Goal: Task Accomplishment & Management: Complete application form

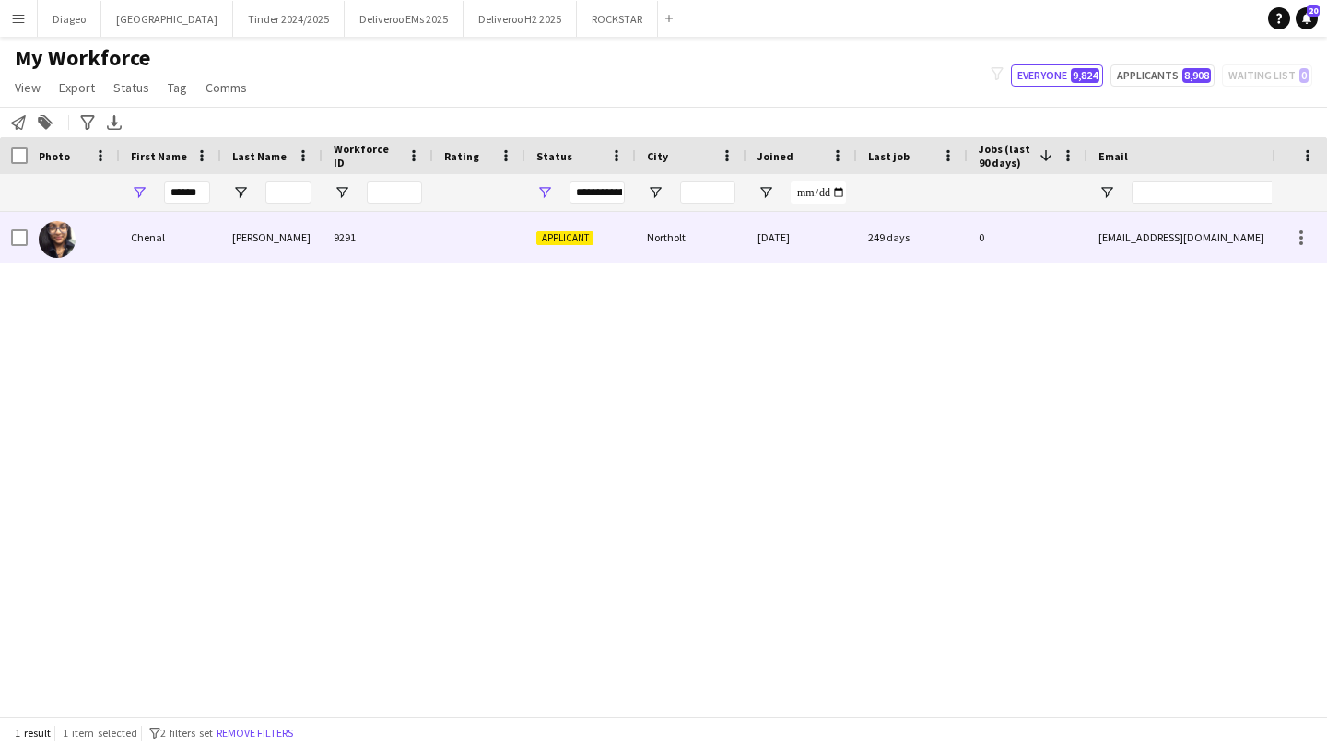
click at [261, 262] on div "Singh" at bounding box center [271, 237] width 101 height 51
click at [506, 253] on div at bounding box center [479, 237] width 92 height 51
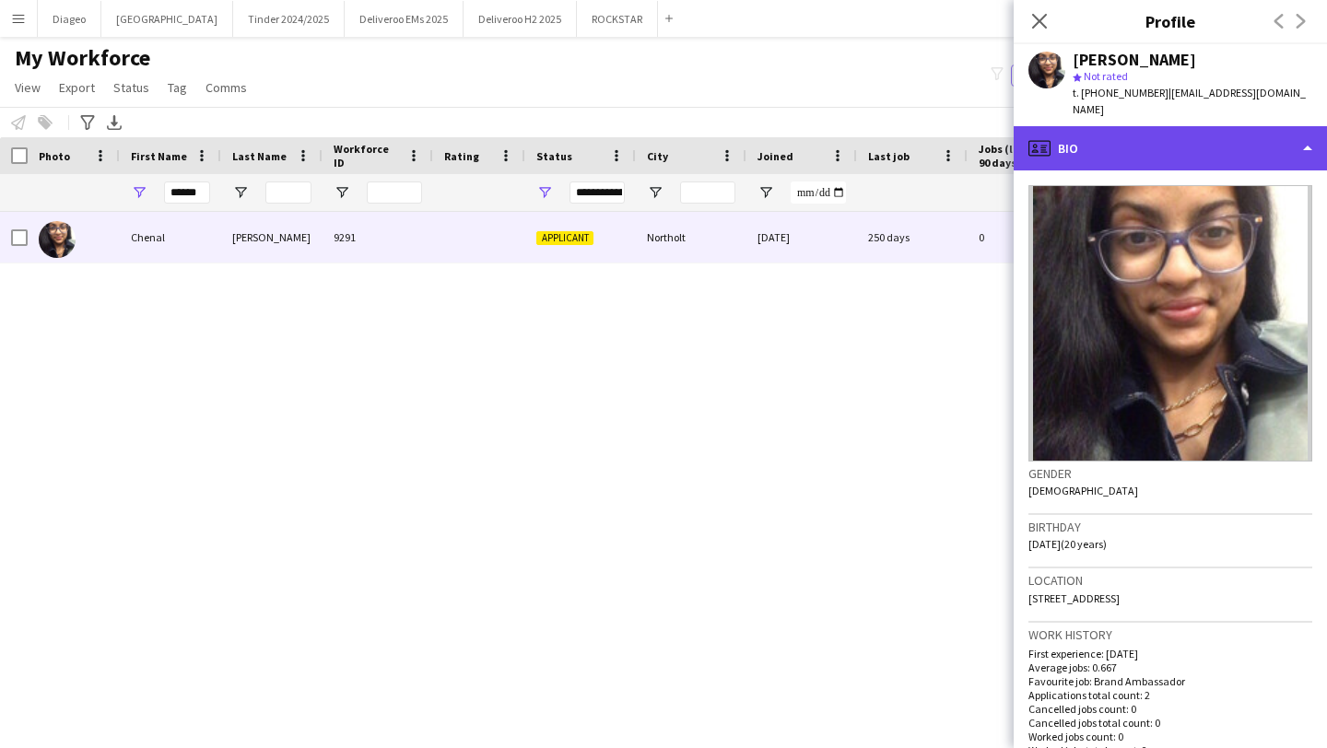
click at [1216, 132] on div "profile Bio" at bounding box center [1170, 148] width 313 height 44
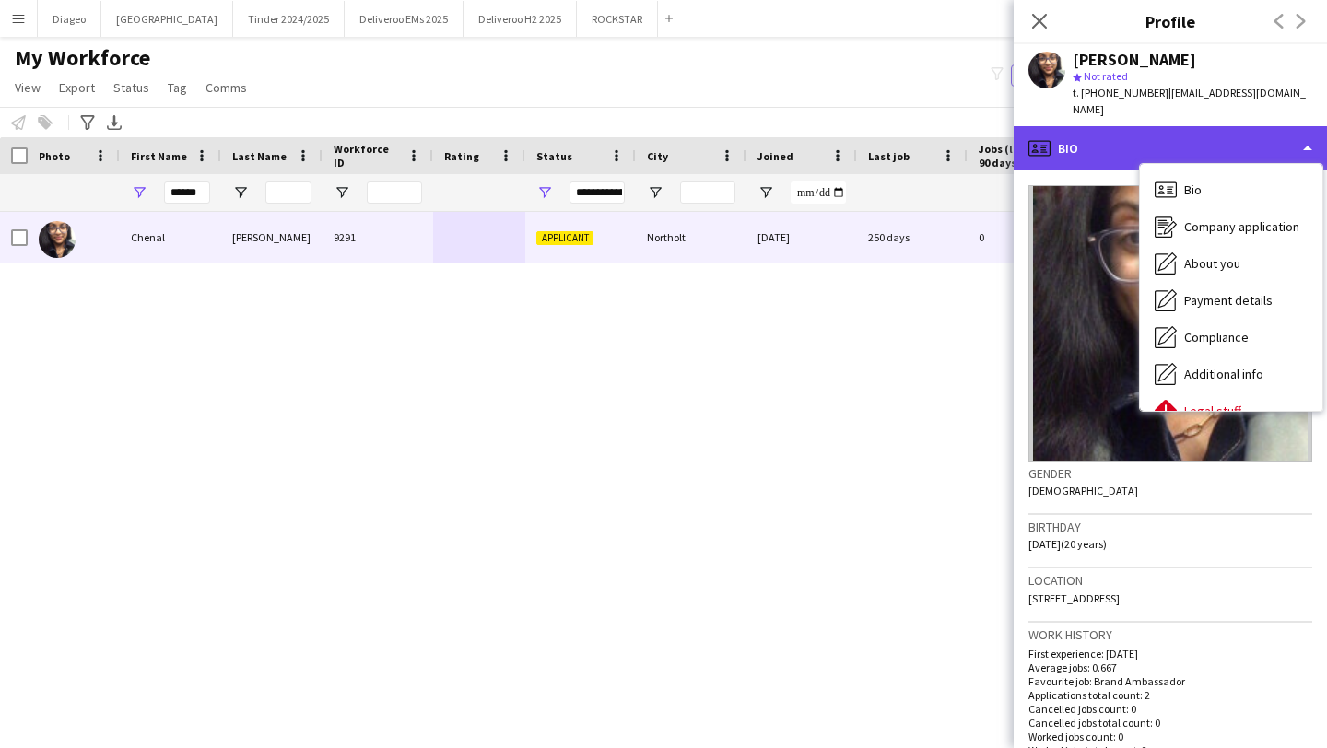
click at [1216, 132] on div "profile Bio" at bounding box center [1170, 148] width 313 height 44
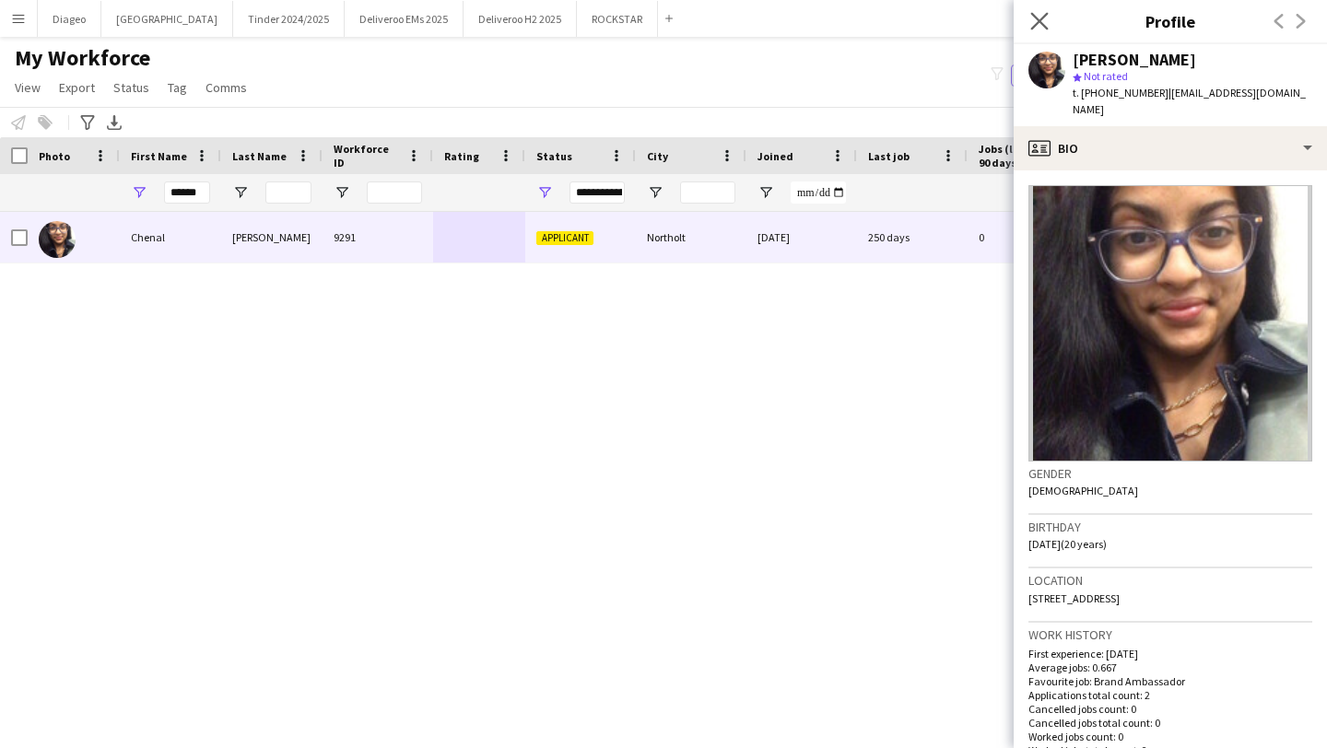
click at [1039, 11] on app-icon "Close pop-in" at bounding box center [1040, 21] width 27 height 27
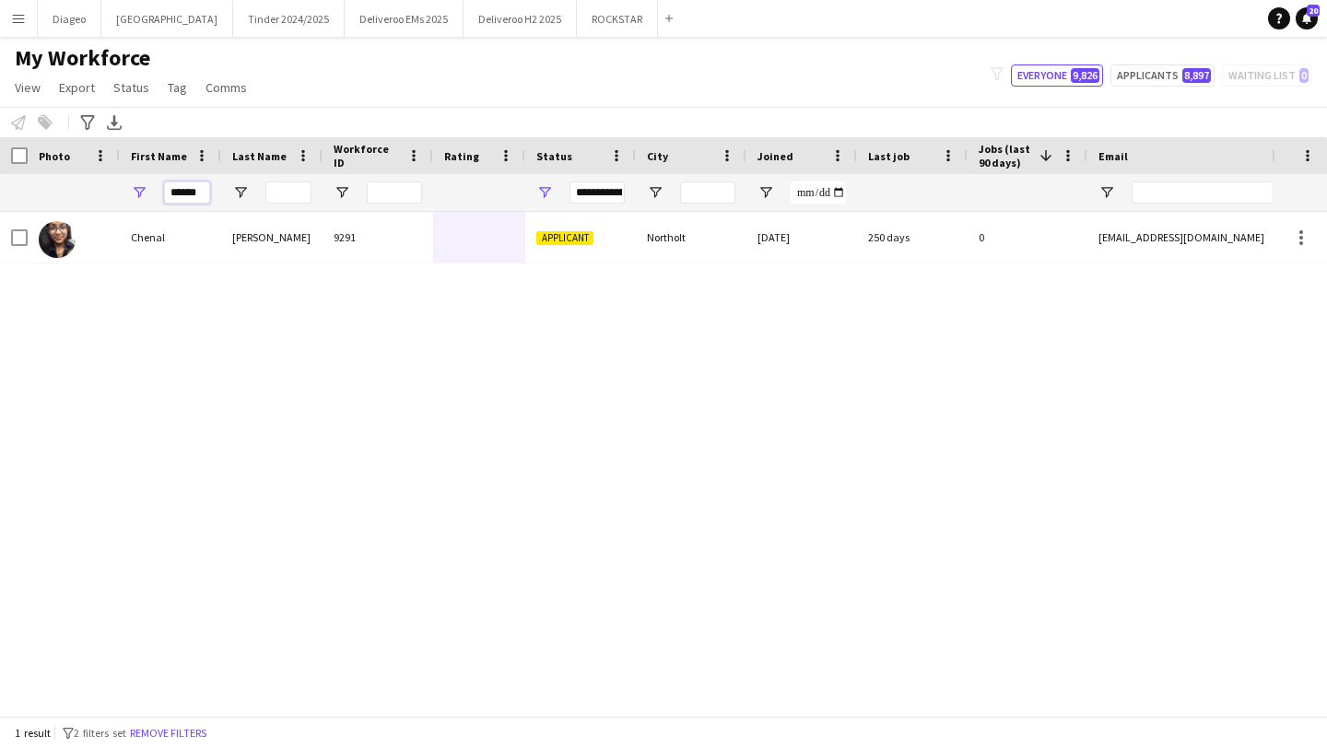
drag, startPoint x: 207, startPoint y: 192, endPoint x: 105, endPoint y: 186, distance: 102.4
click at [106, 192] on div "******" at bounding box center [999, 192] width 1998 height 37
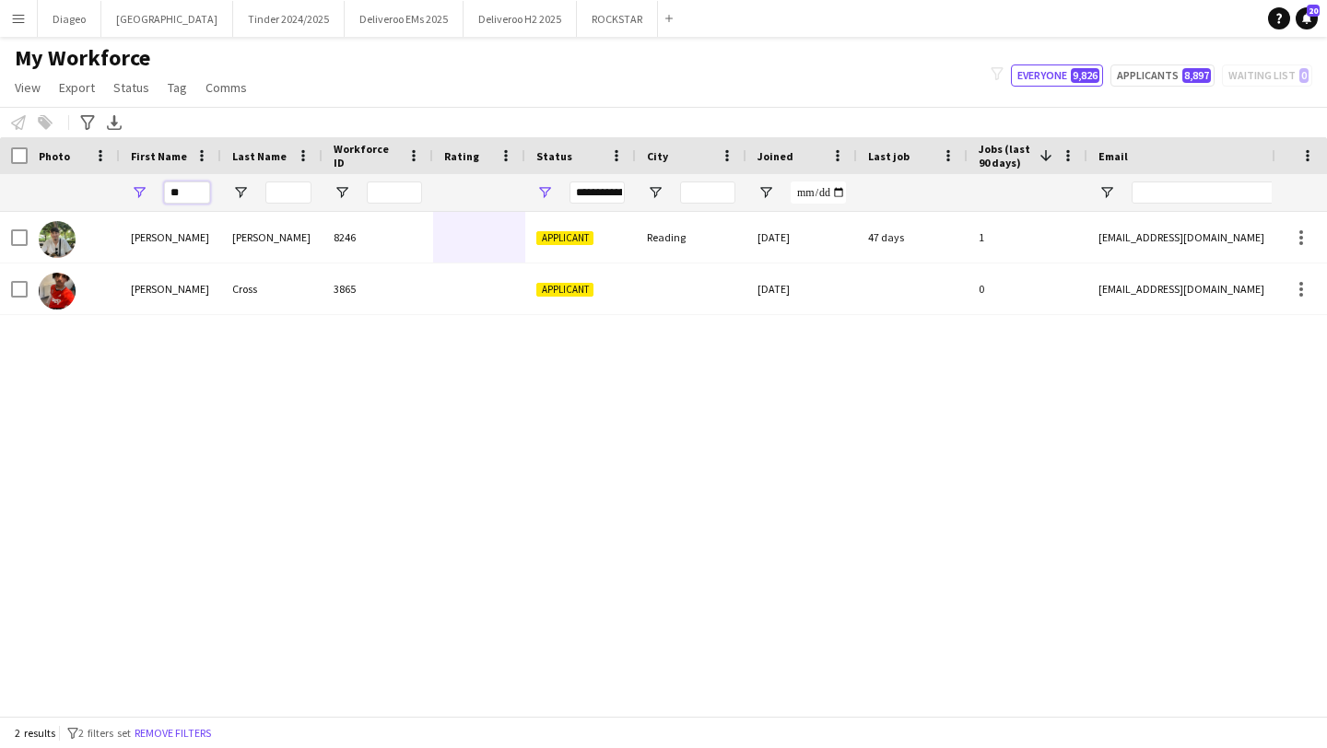
type input "*"
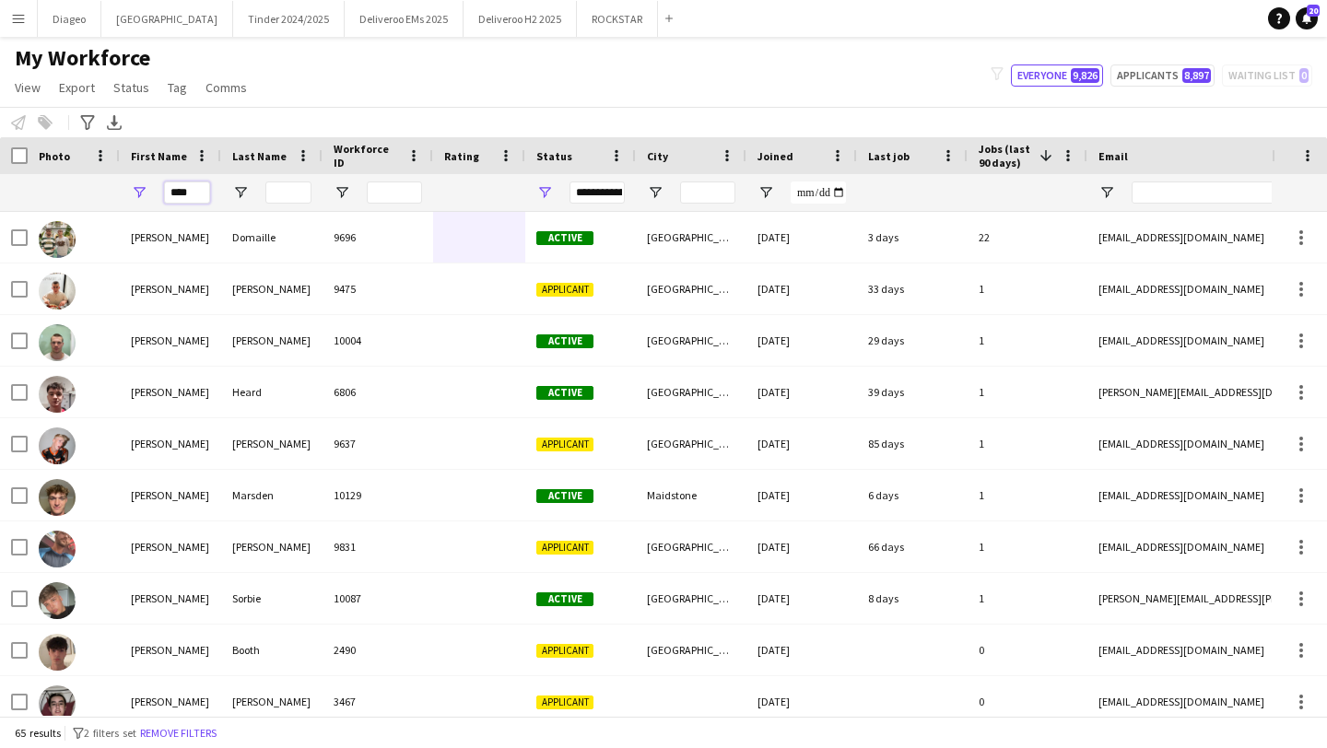
type input "****"
click at [266, 187] on input "Last Name Filter Input" at bounding box center [288, 193] width 46 height 22
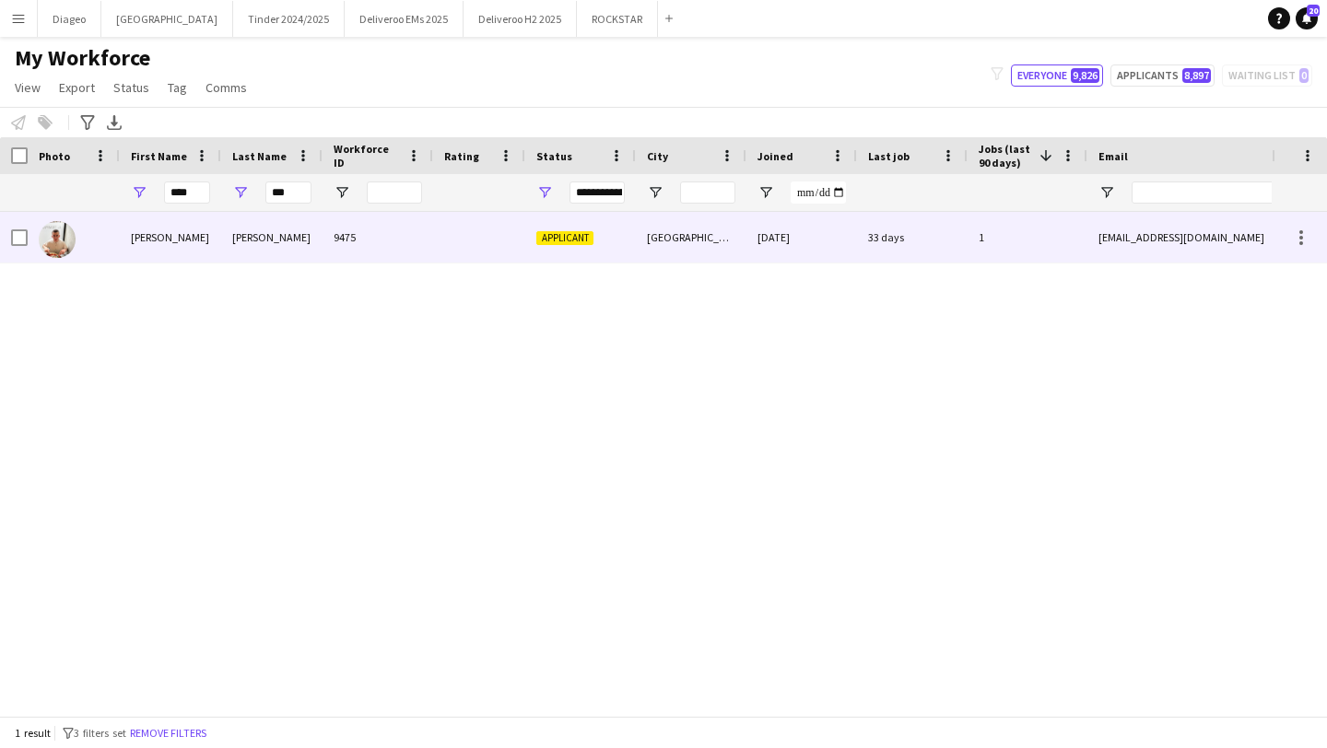
click at [338, 245] on div "9475" at bounding box center [378, 237] width 111 height 51
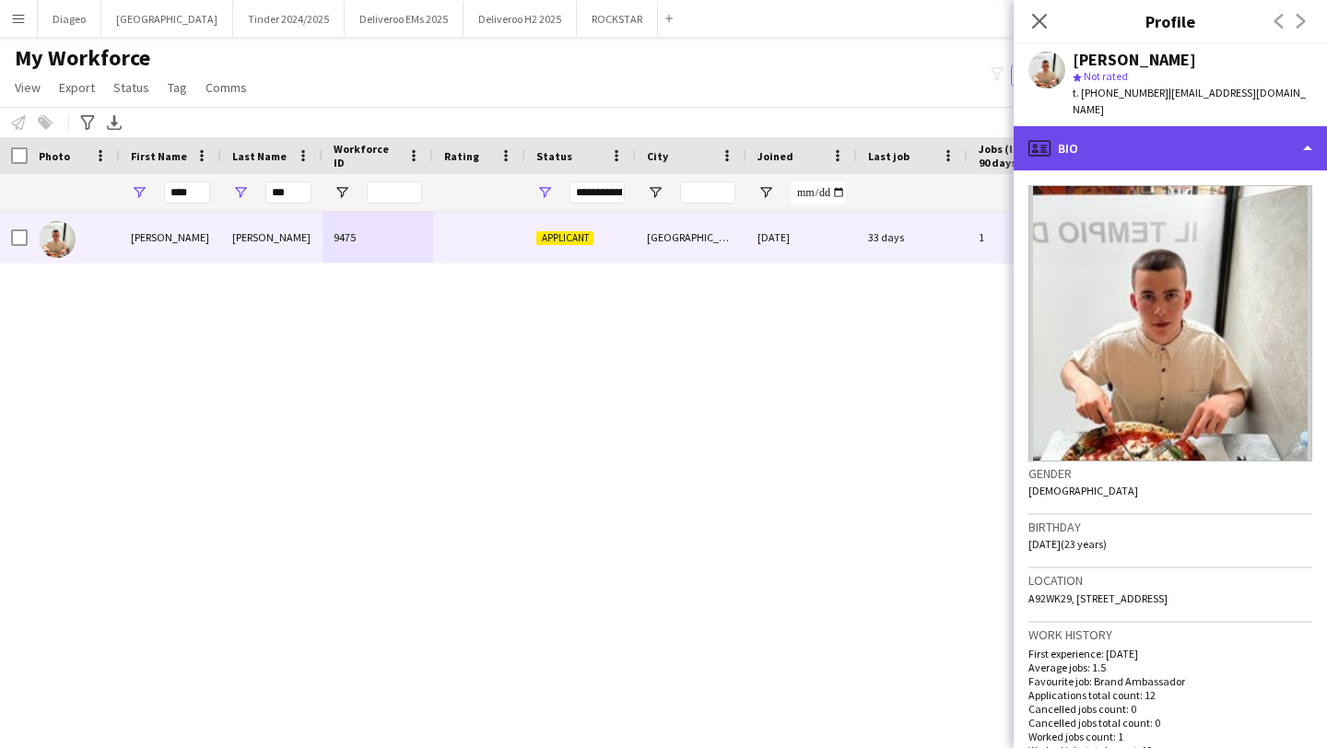
click at [1152, 140] on div "profile Bio" at bounding box center [1170, 148] width 313 height 44
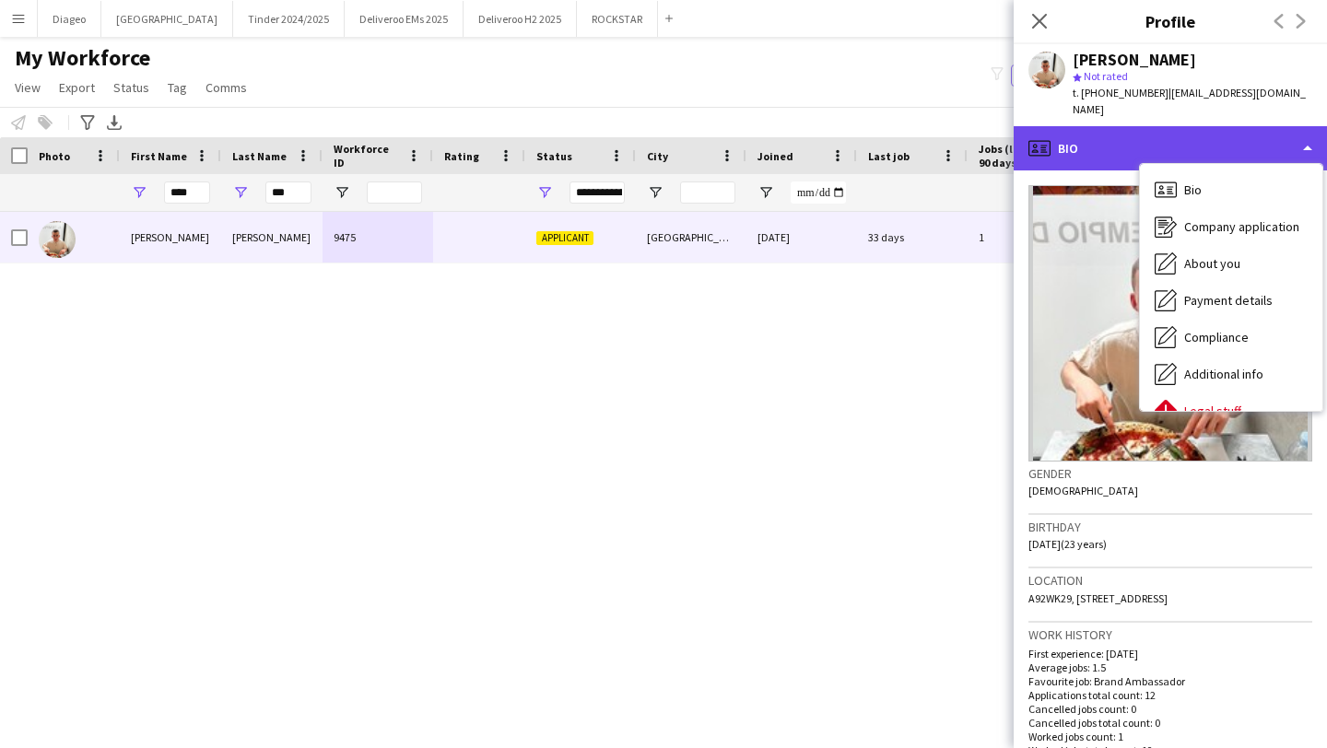
click at [1152, 140] on div "profile Bio" at bounding box center [1170, 148] width 313 height 44
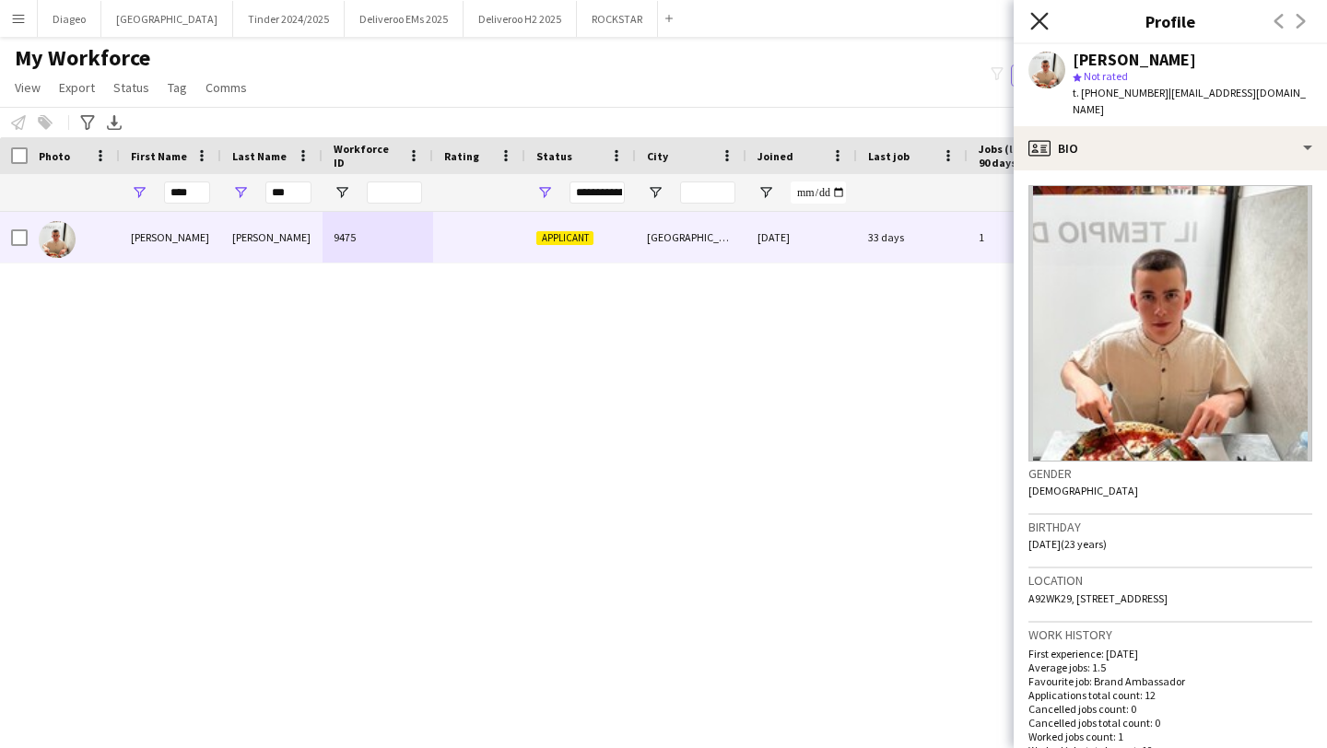
click at [1043, 23] on icon "Close pop-in" at bounding box center [1039, 21] width 18 height 18
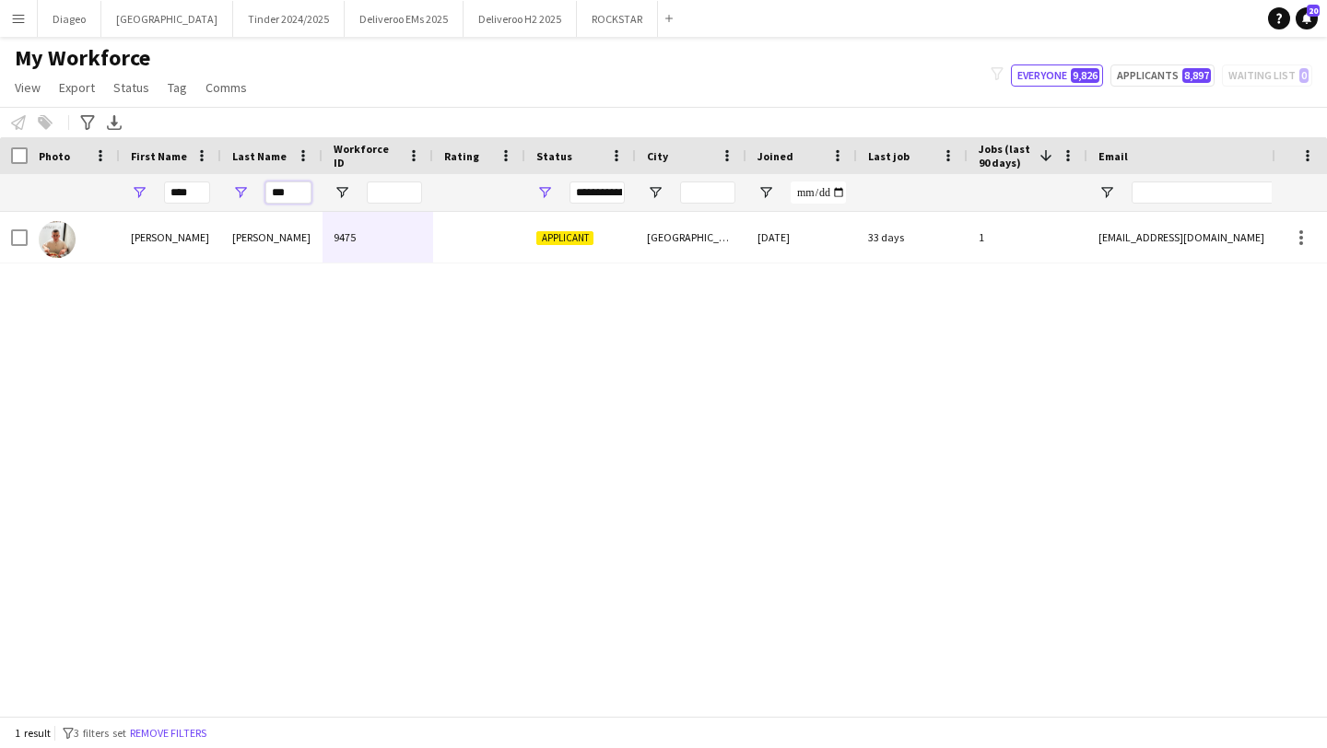
click at [281, 190] on input "***" at bounding box center [288, 193] width 46 height 22
click at [292, 194] on input "***" at bounding box center [288, 193] width 46 height 22
type input "*"
click at [205, 193] on input "****" at bounding box center [187, 193] width 46 height 22
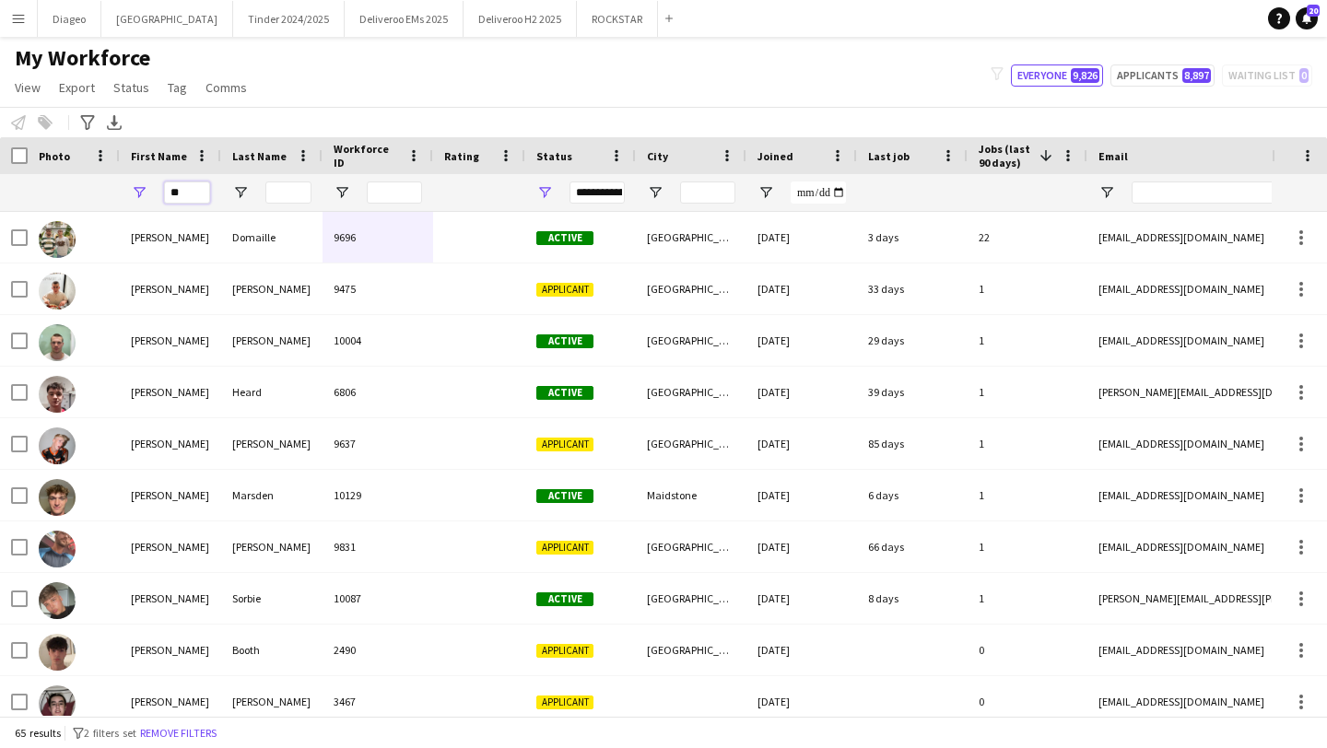
type input "*"
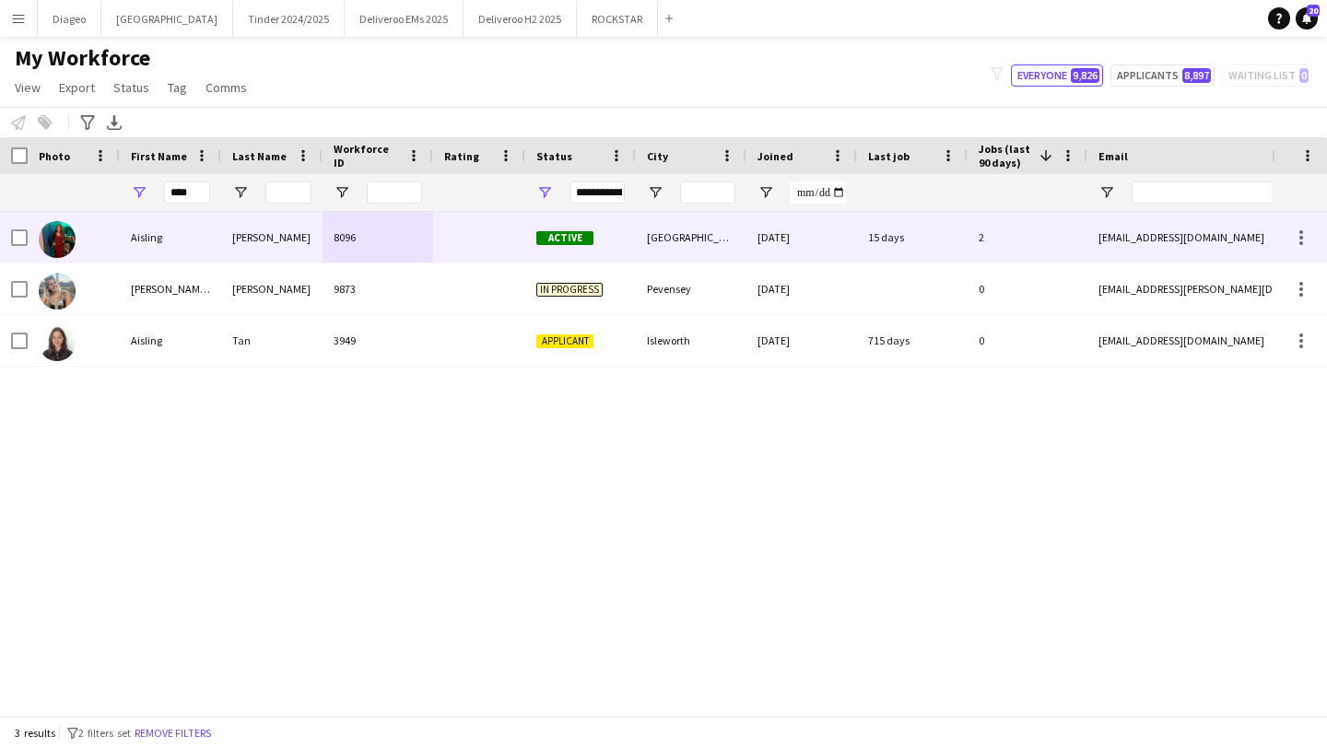
click at [381, 246] on div "8096" at bounding box center [378, 237] width 111 height 51
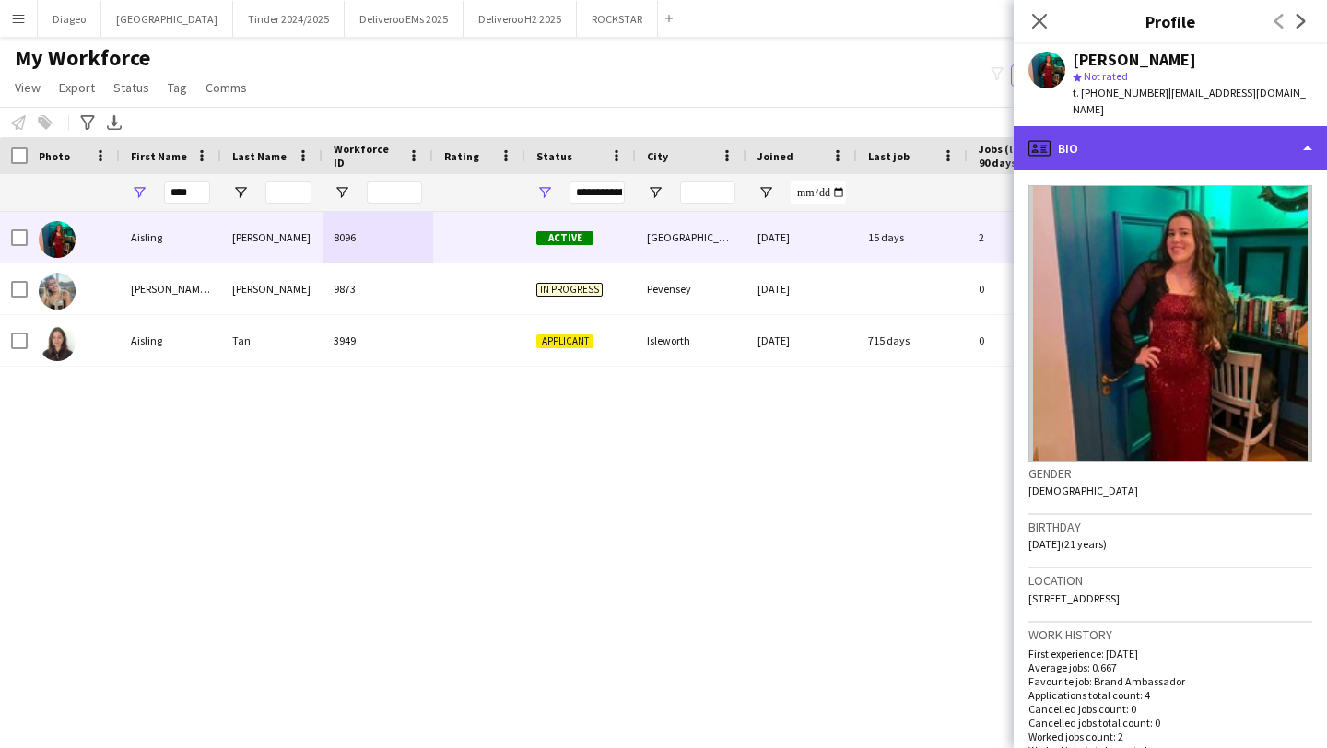
click at [1152, 135] on div "profile Bio" at bounding box center [1170, 148] width 313 height 44
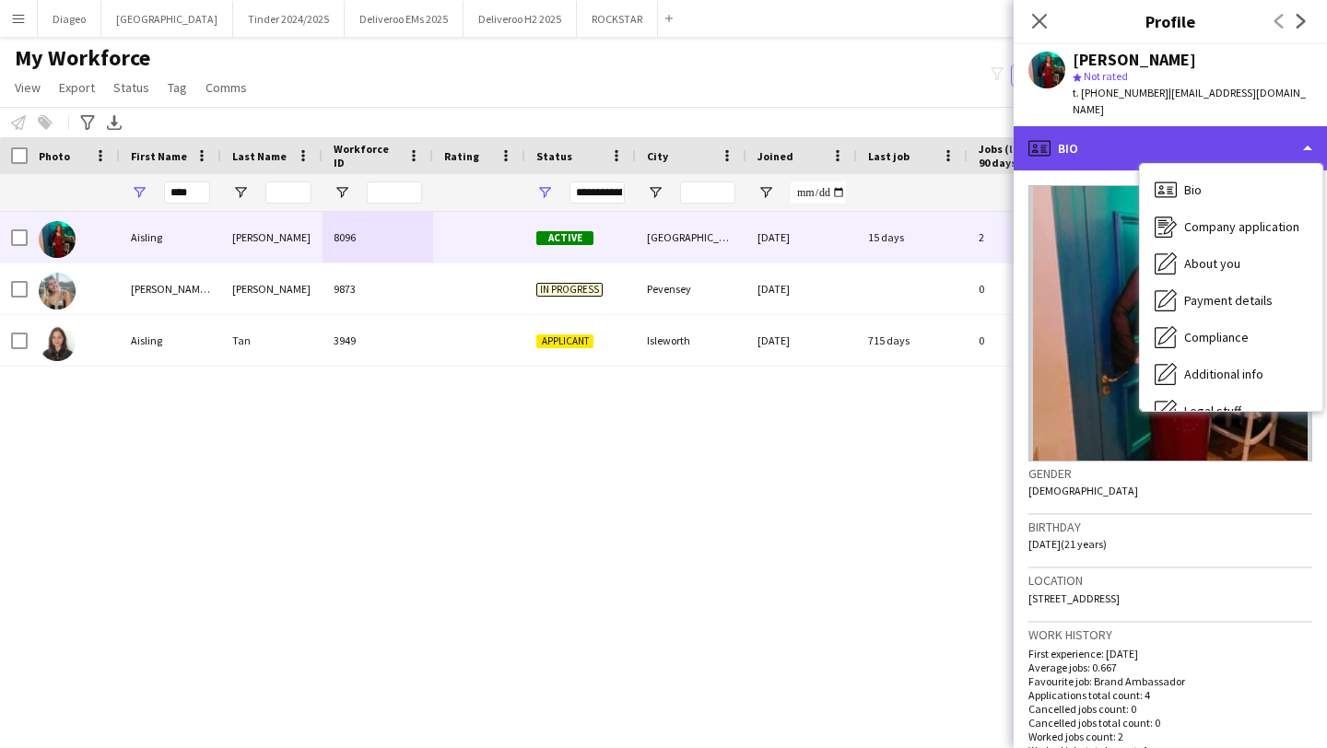
click at [1145, 130] on div "profile Bio" at bounding box center [1170, 148] width 313 height 44
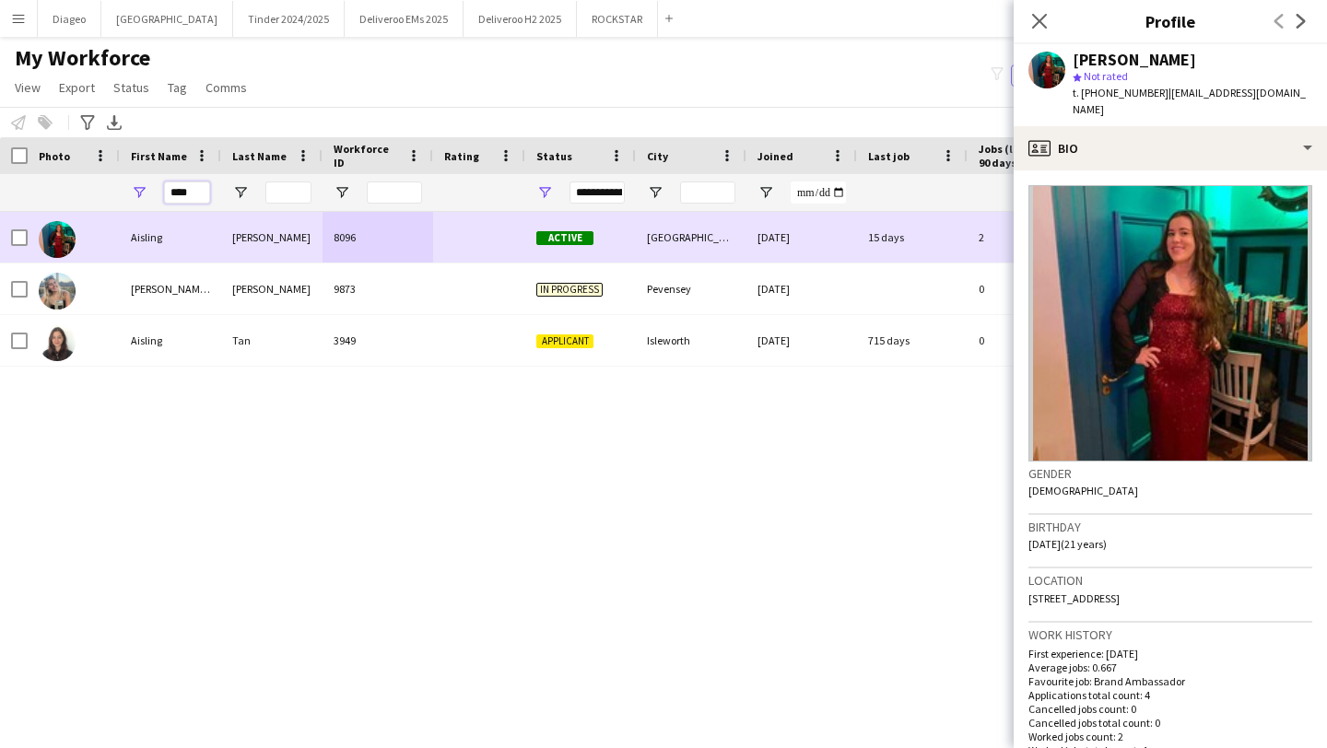
drag, startPoint x: 190, startPoint y: 185, endPoint x: 242, endPoint y: 213, distance: 59.4
click at [242, 213] on div "Workforce Details Photo First Name" at bounding box center [663, 426] width 1327 height 579
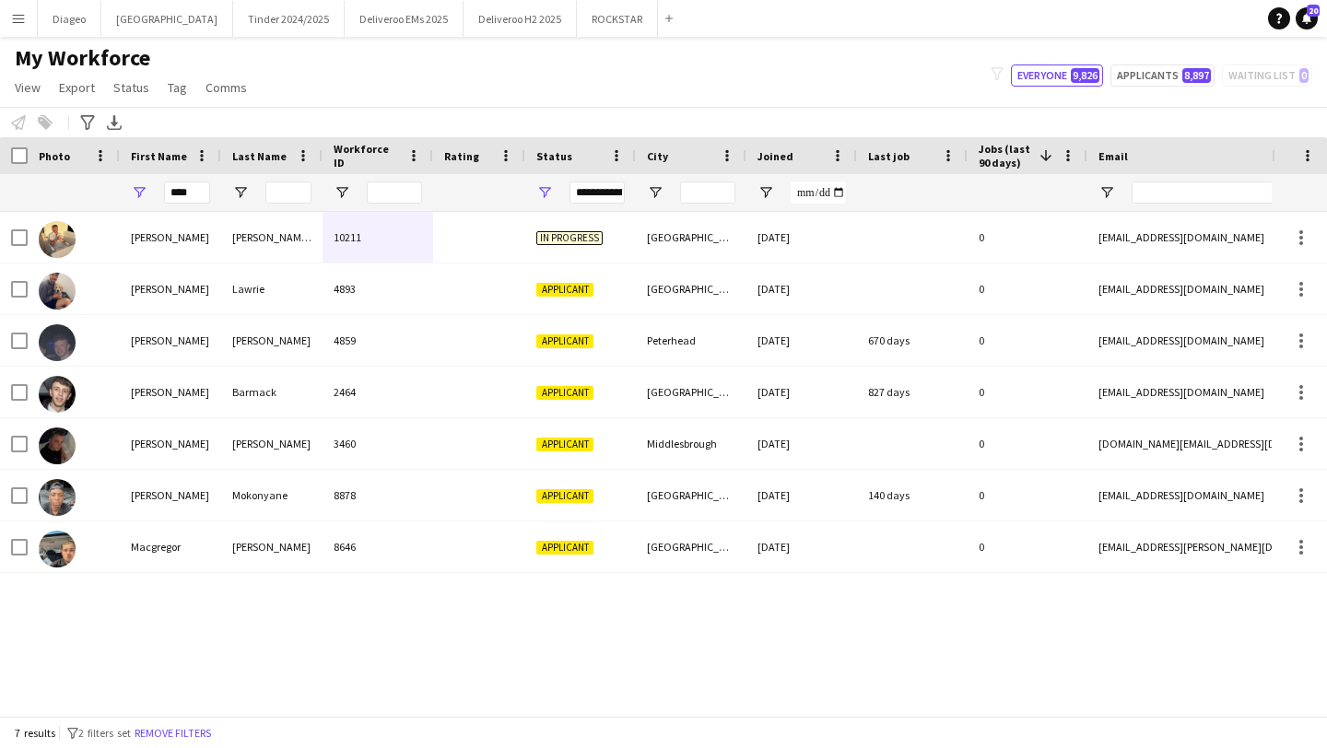
click at [592, 646] on div "[PERSON_NAME] 10211 In progress Cork [DATE] 0 [EMAIL_ADDRESS][DOMAIN_NAME] [PHO…" at bounding box center [636, 464] width 1272 height 504
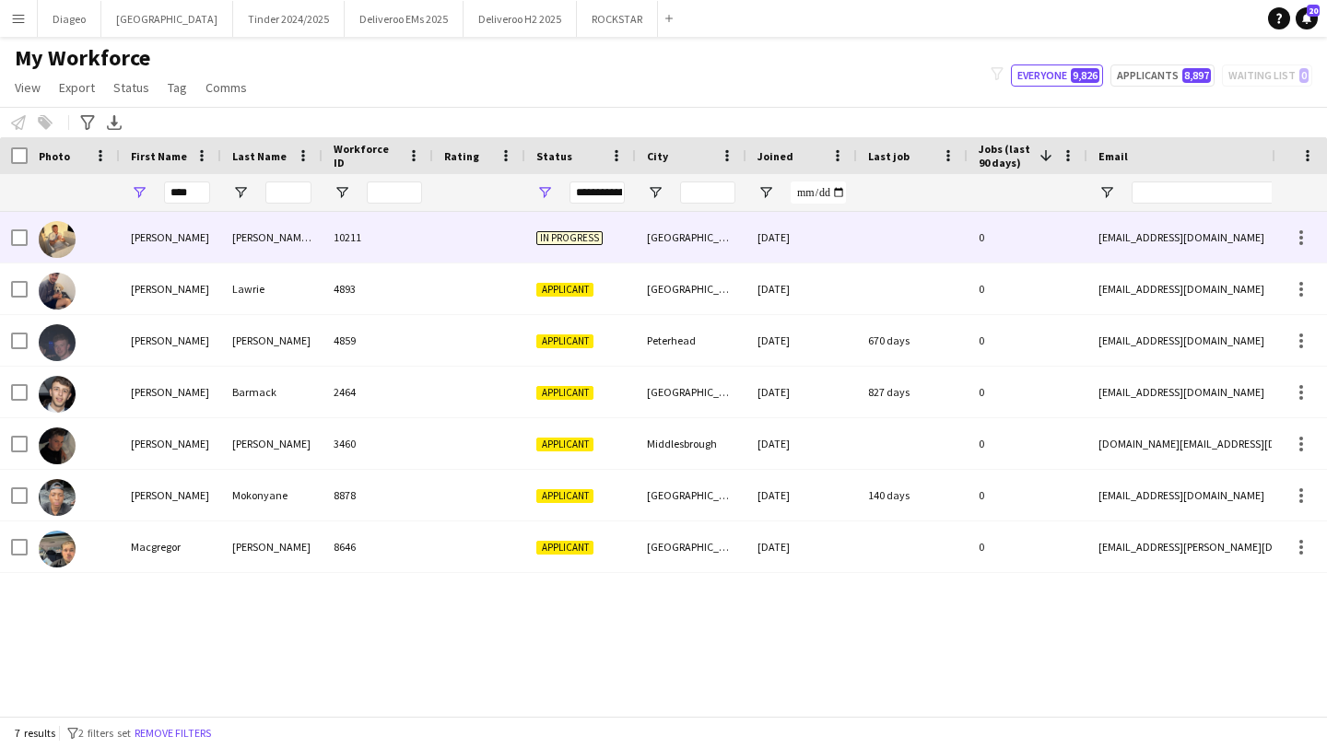
click at [510, 243] on div at bounding box center [479, 237] width 92 height 51
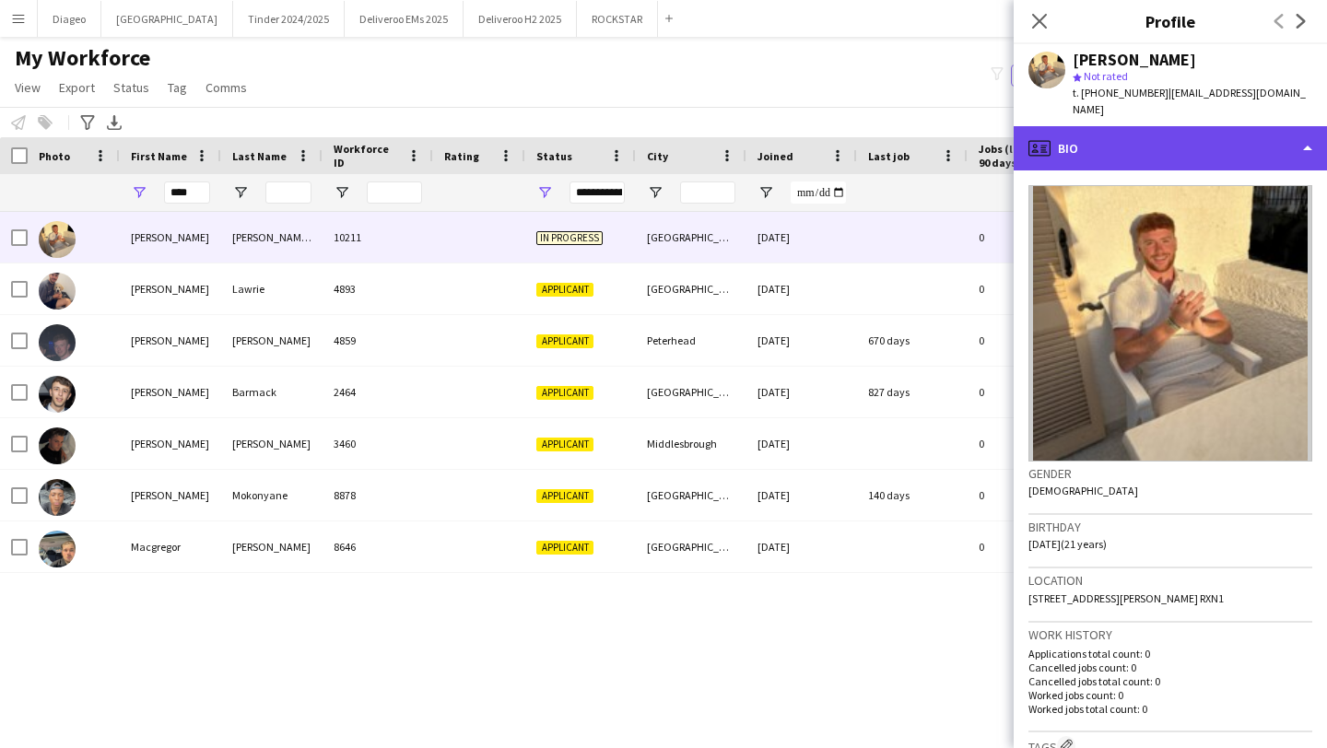
click at [1185, 147] on div "profile Bio" at bounding box center [1170, 148] width 313 height 44
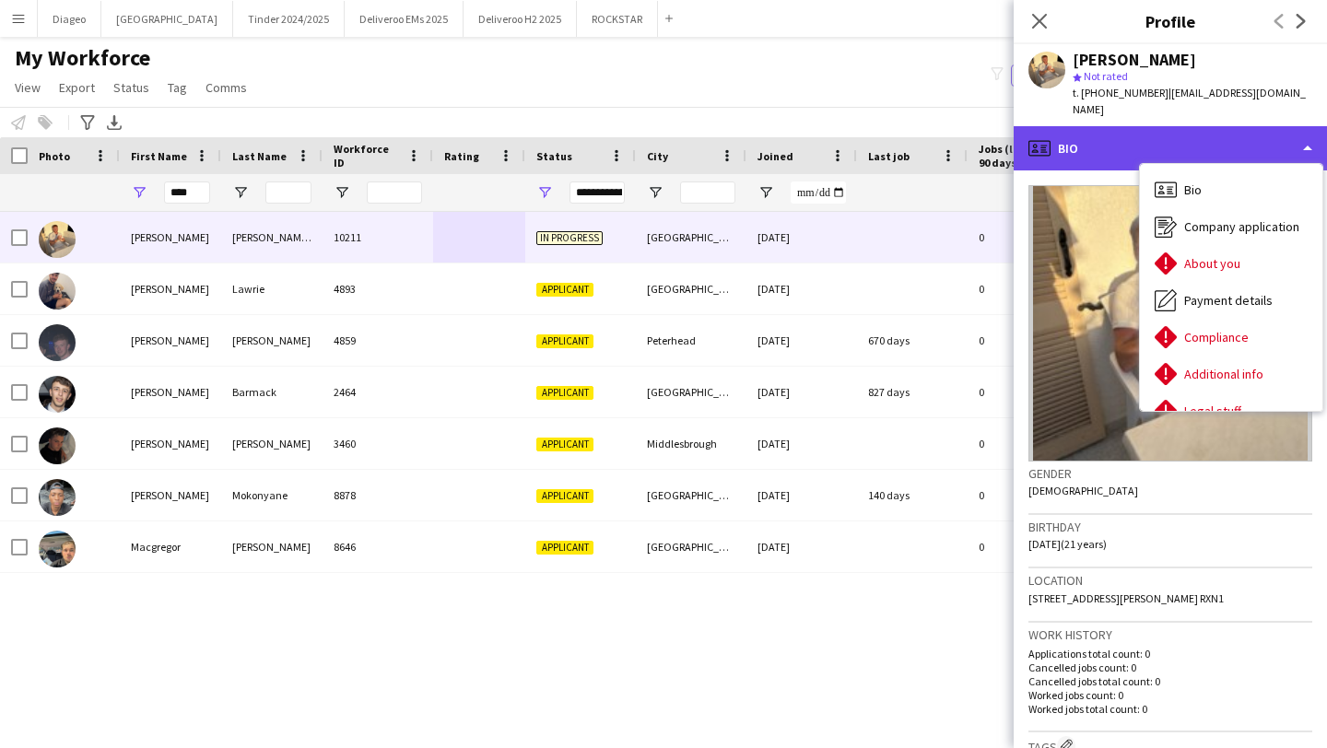
click at [1180, 131] on div "profile Bio" at bounding box center [1170, 148] width 313 height 44
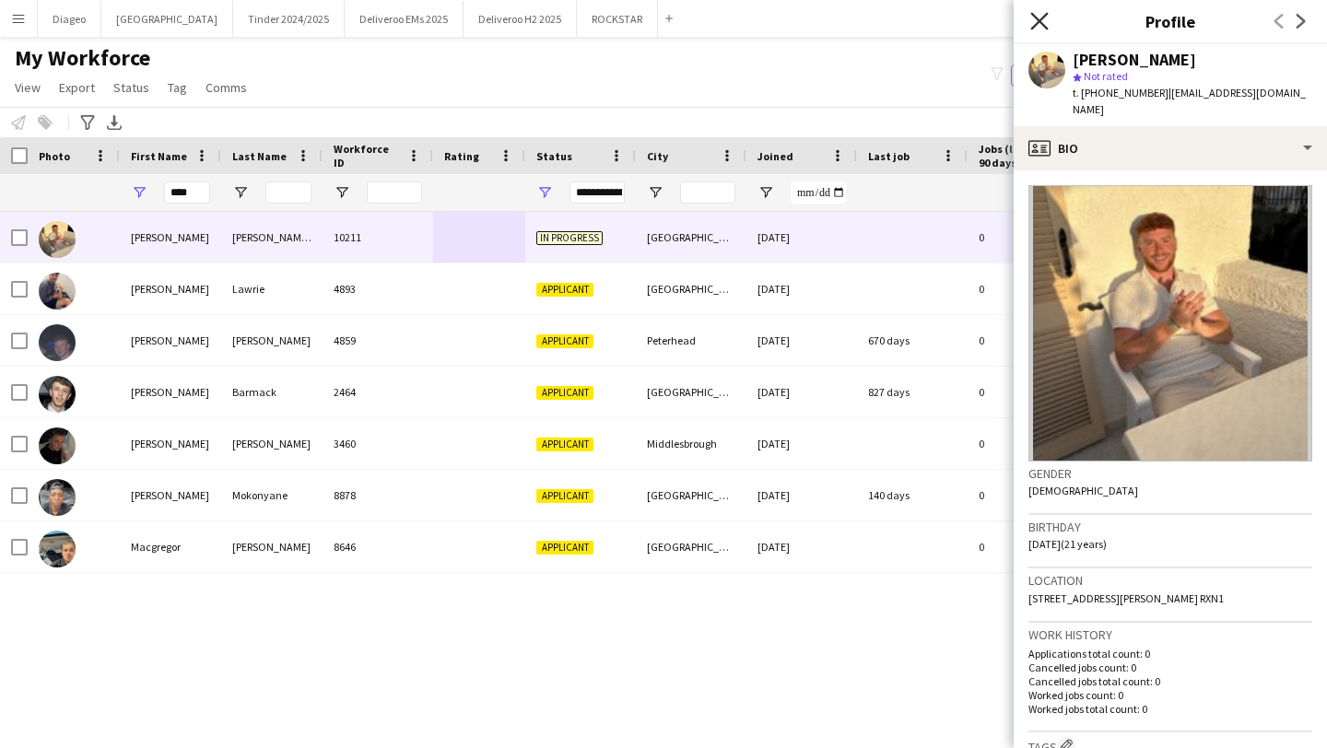
click at [1040, 22] on icon at bounding box center [1039, 21] width 18 height 18
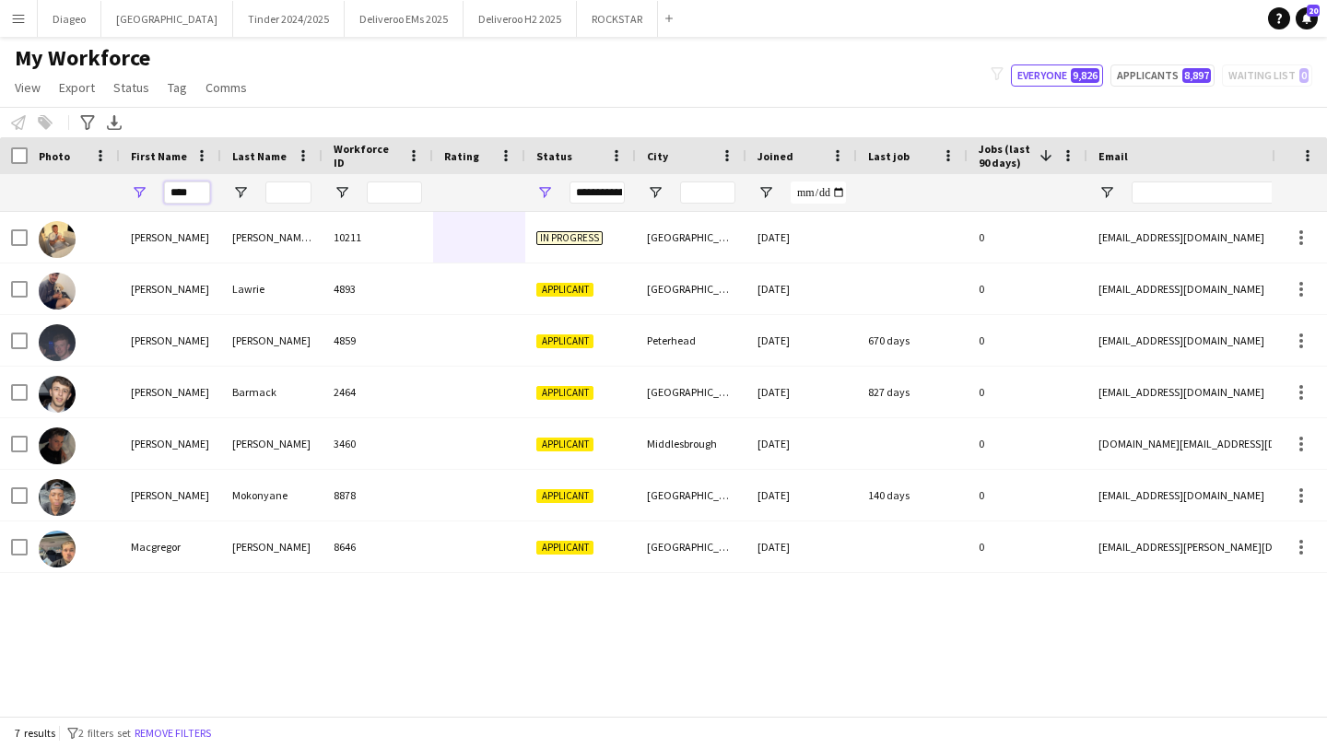
drag, startPoint x: 197, startPoint y: 198, endPoint x: 86, endPoint y: 196, distance: 111.5
click at [86, 196] on div "****" at bounding box center [999, 192] width 1998 height 37
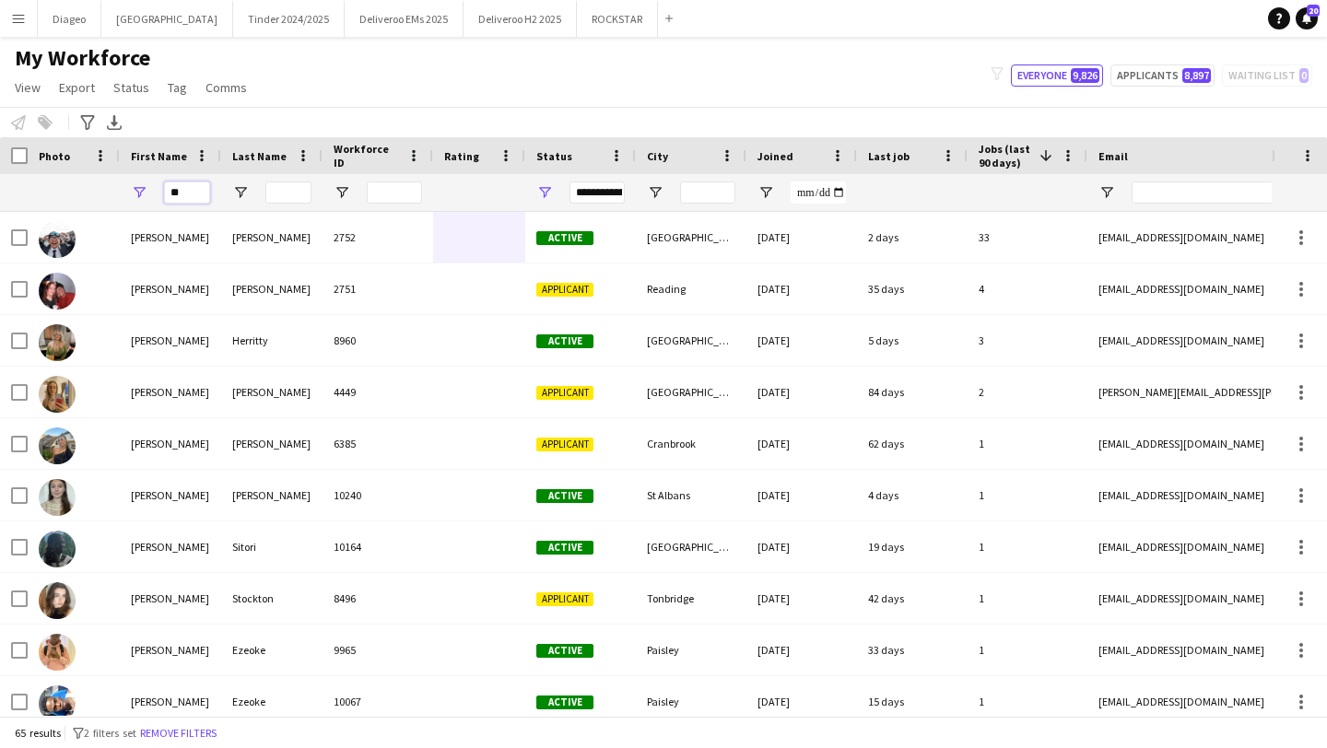
type input "*"
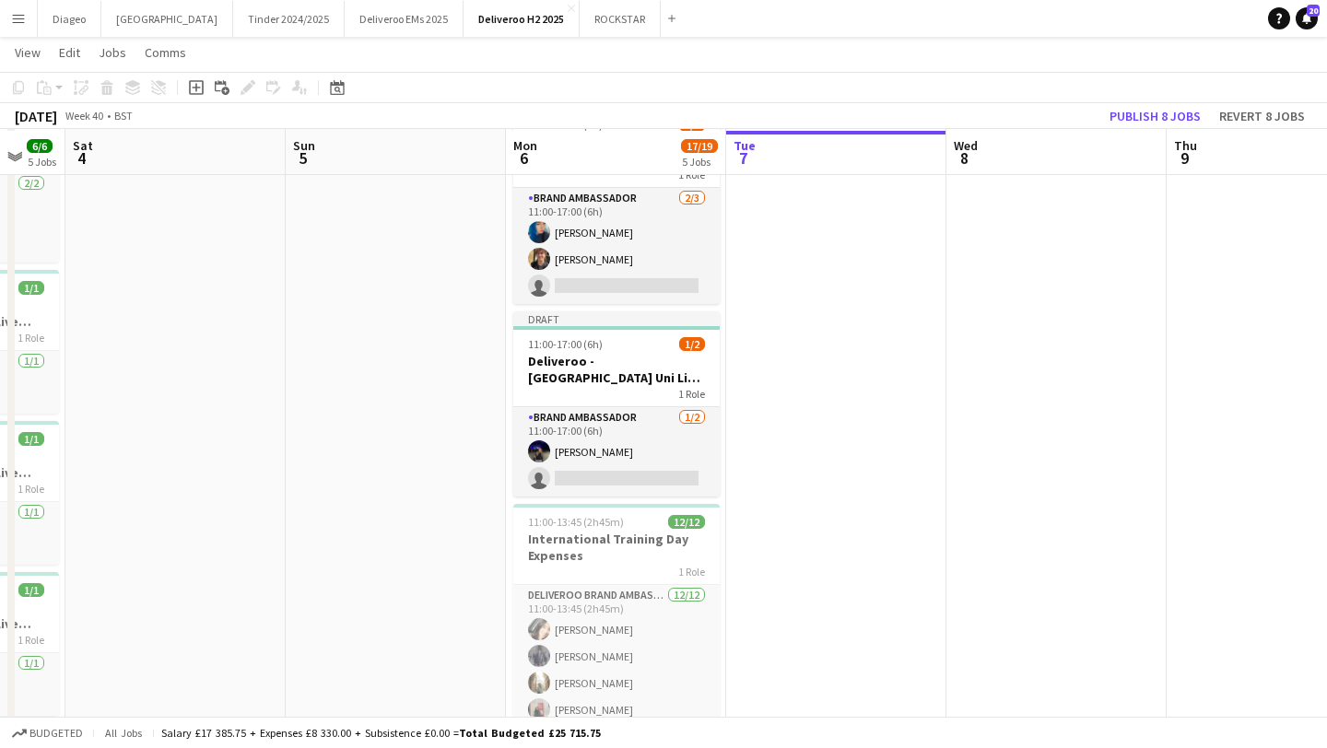
scroll to position [123, 0]
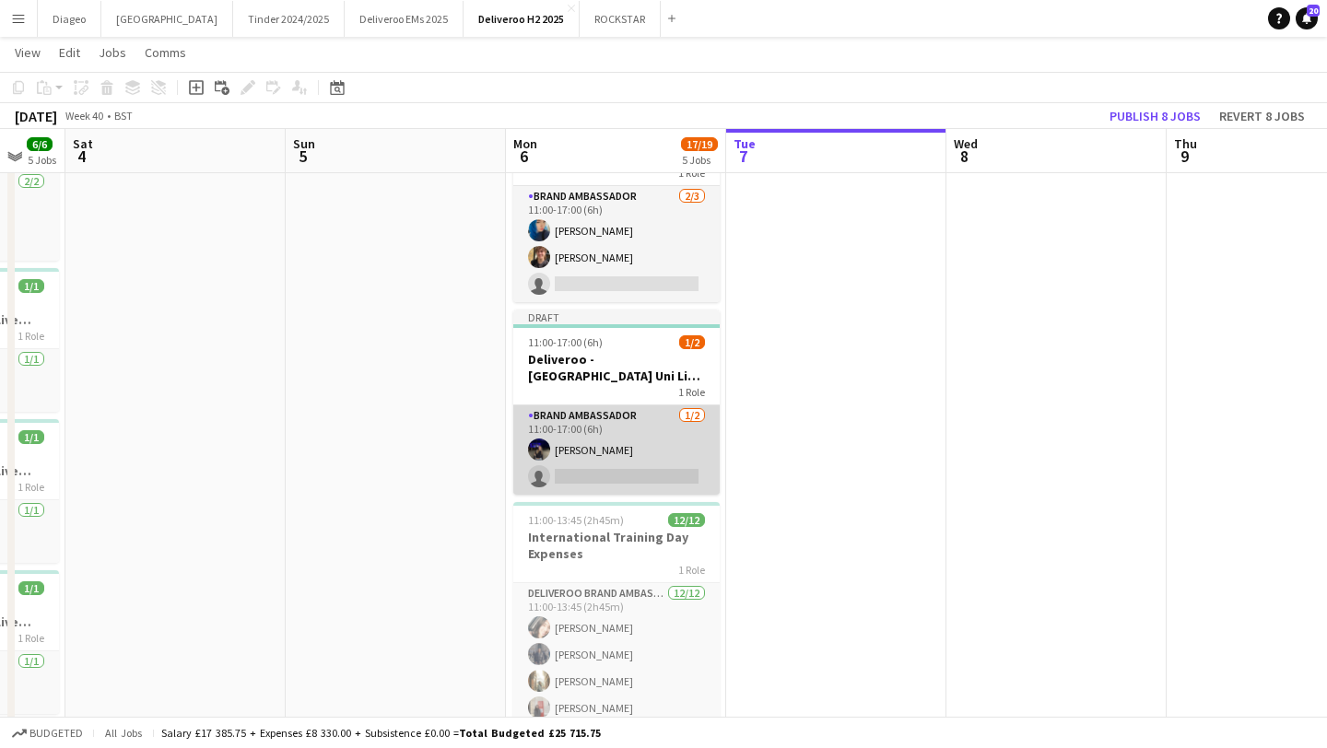
click at [615, 432] on app-card-role "Brand Ambassador [DATE] 11:00-17:00 (6h) [PERSON_NAME] single-neutral-actions" at bounding box center [616, 449] width 206 height 89
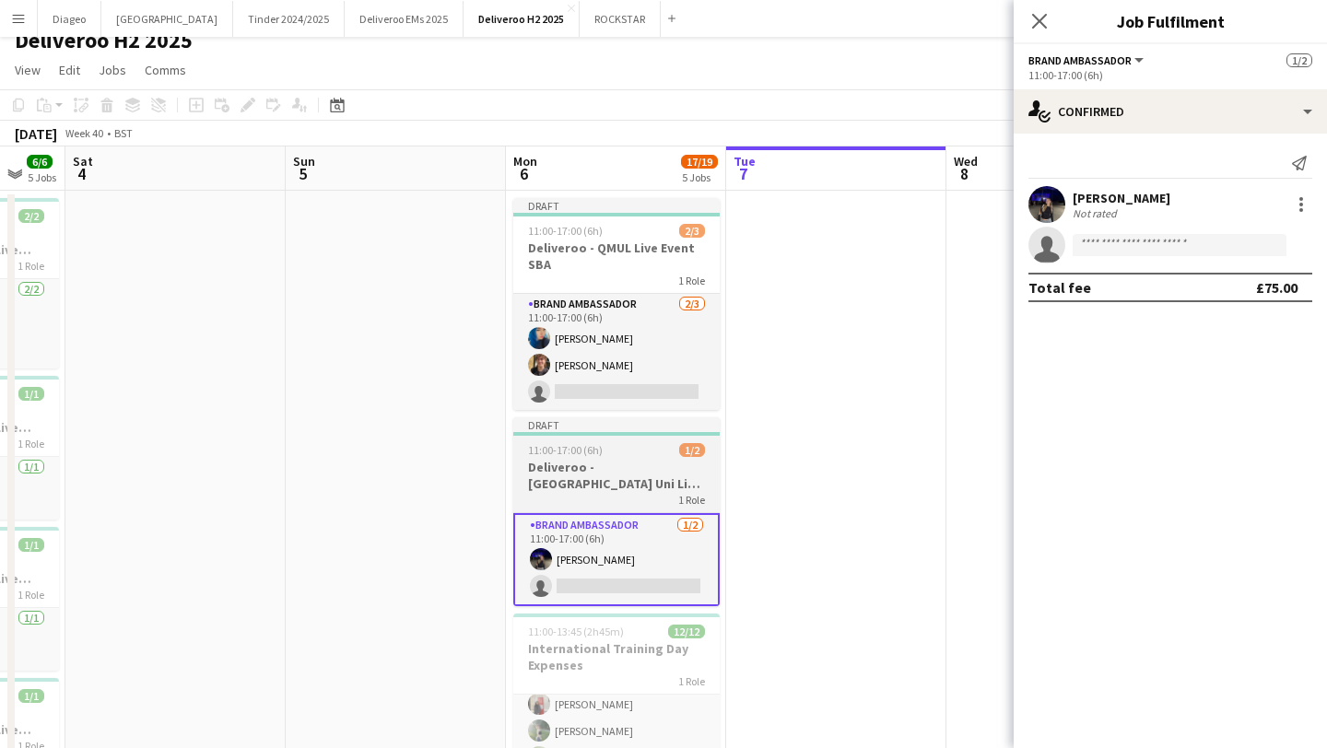
scroll to position [18, 0]
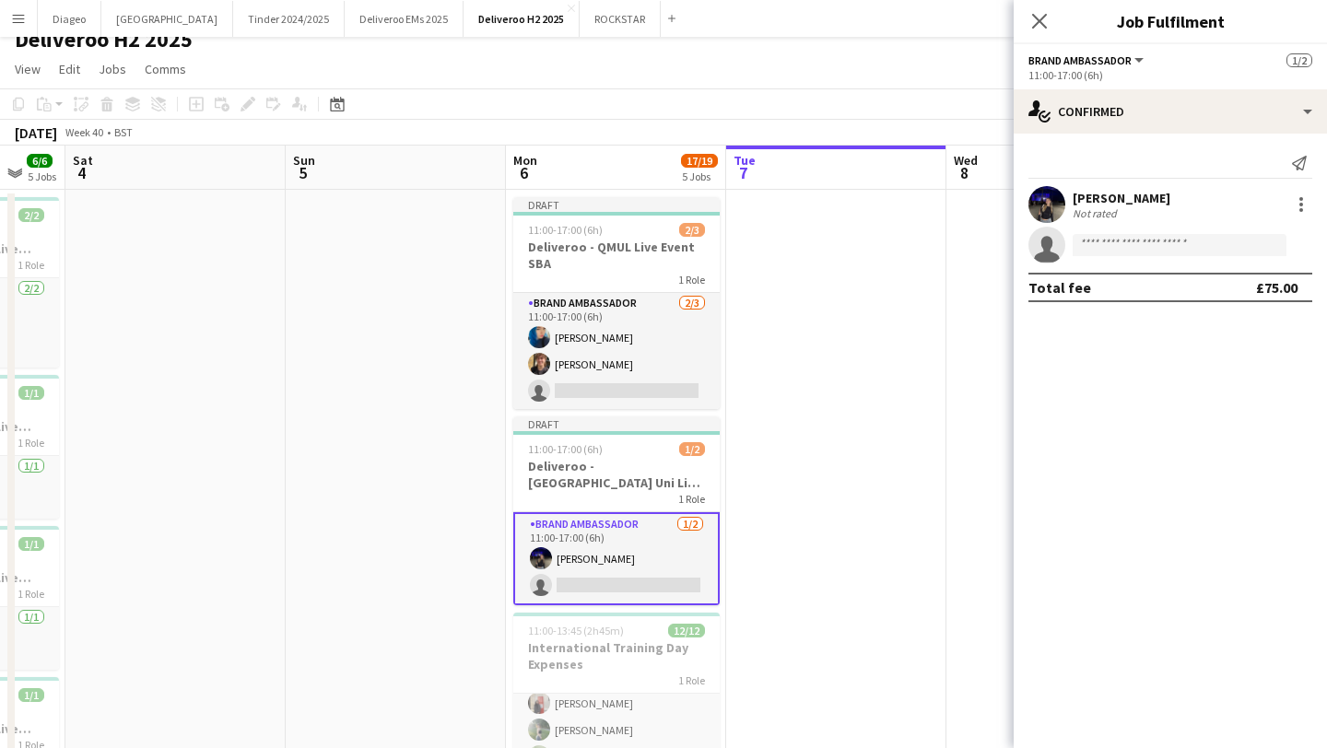
click at [1198, 203] on div "Jenna Ferris Not rated" at bounding box center [1170, 204] width 313 height 37
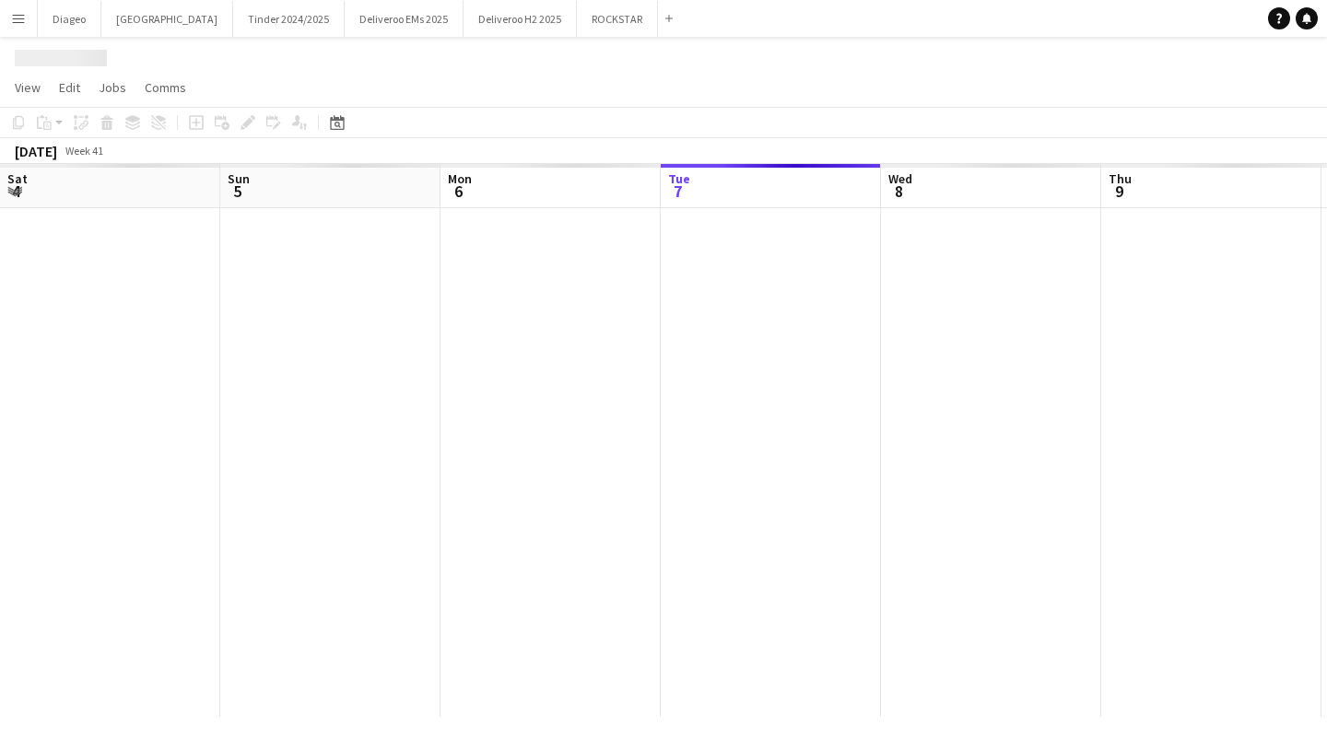
scroll to position [0, 441]
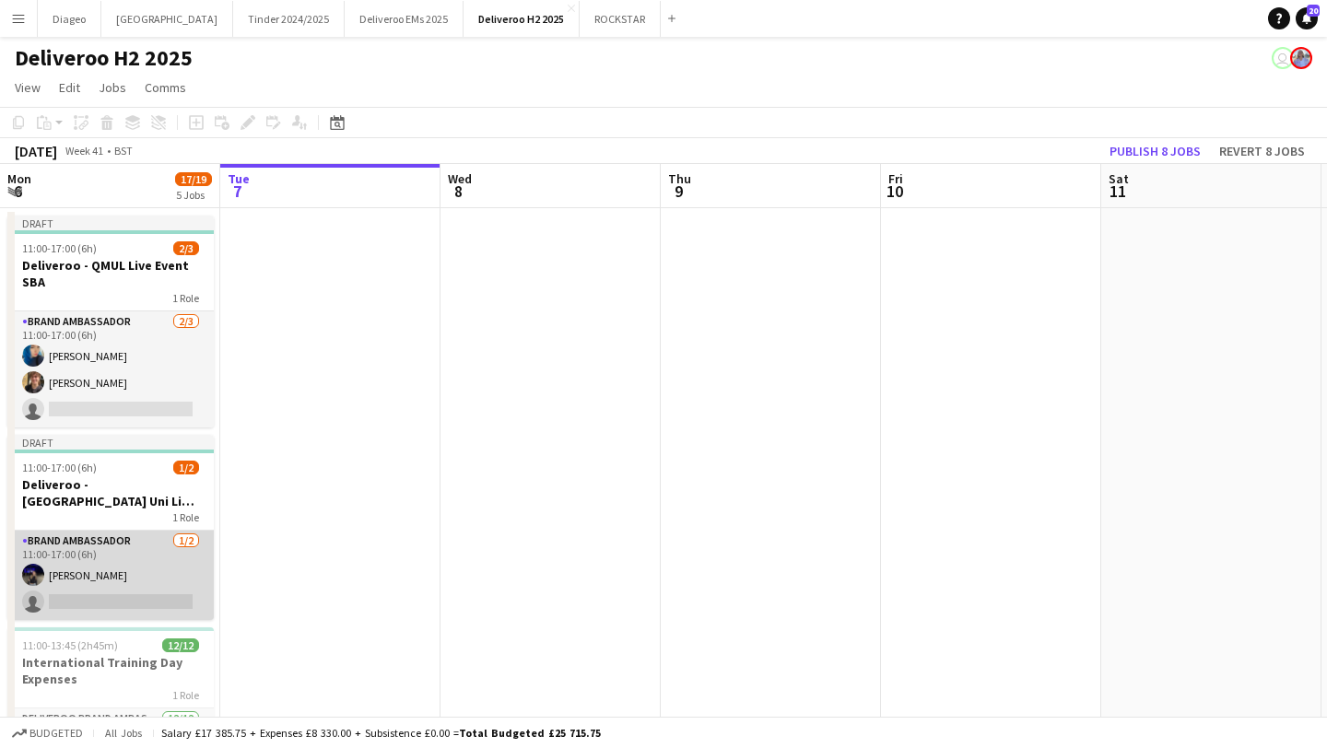
click at [82, 543] on app-card-role "Brand Ambassador [DATE] 11:00-17:00 (6h) [PERSON_NAME] single-neutral-actions" at bounding box center [110, 575] width 206 height 89
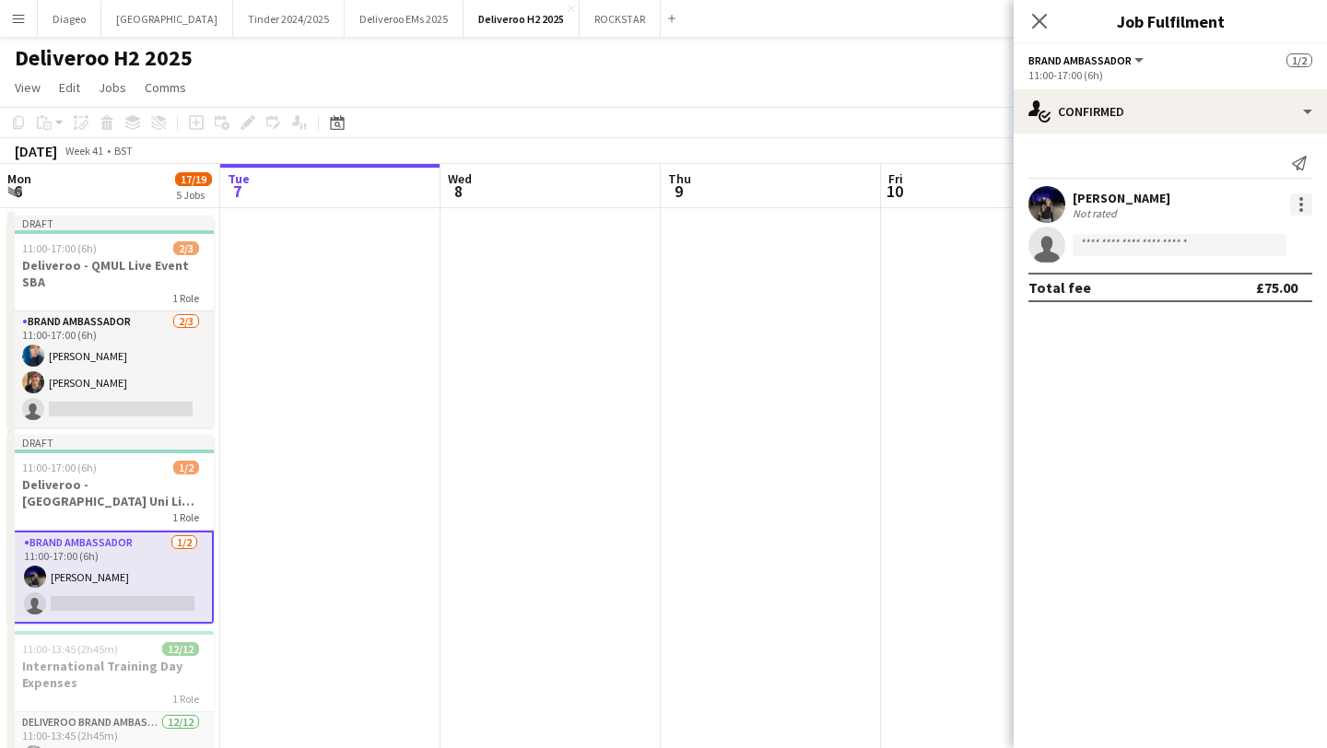
click at [1296, 207] on div at bounding box center [1301, 205] width 22 height 22
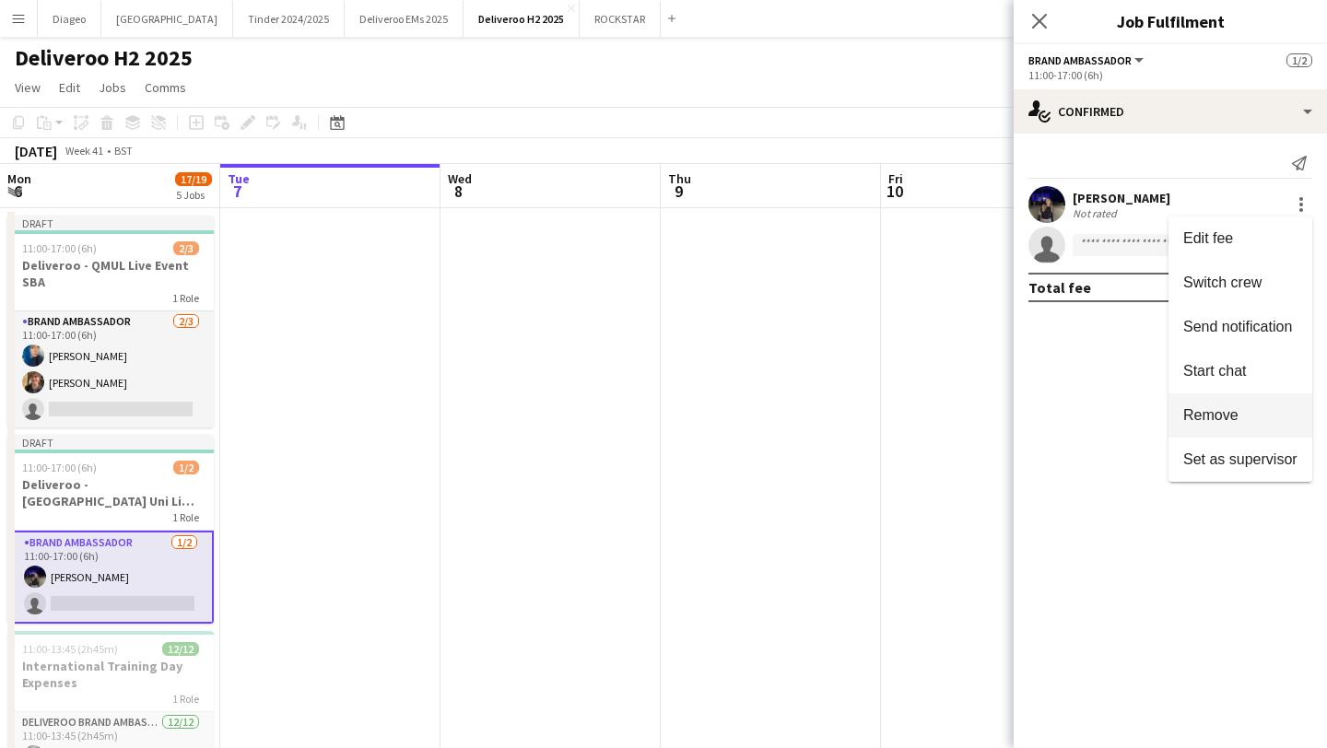
click at [1203, 413] on span "Remove" at bounding box center [1210, 415] width 55 height 16
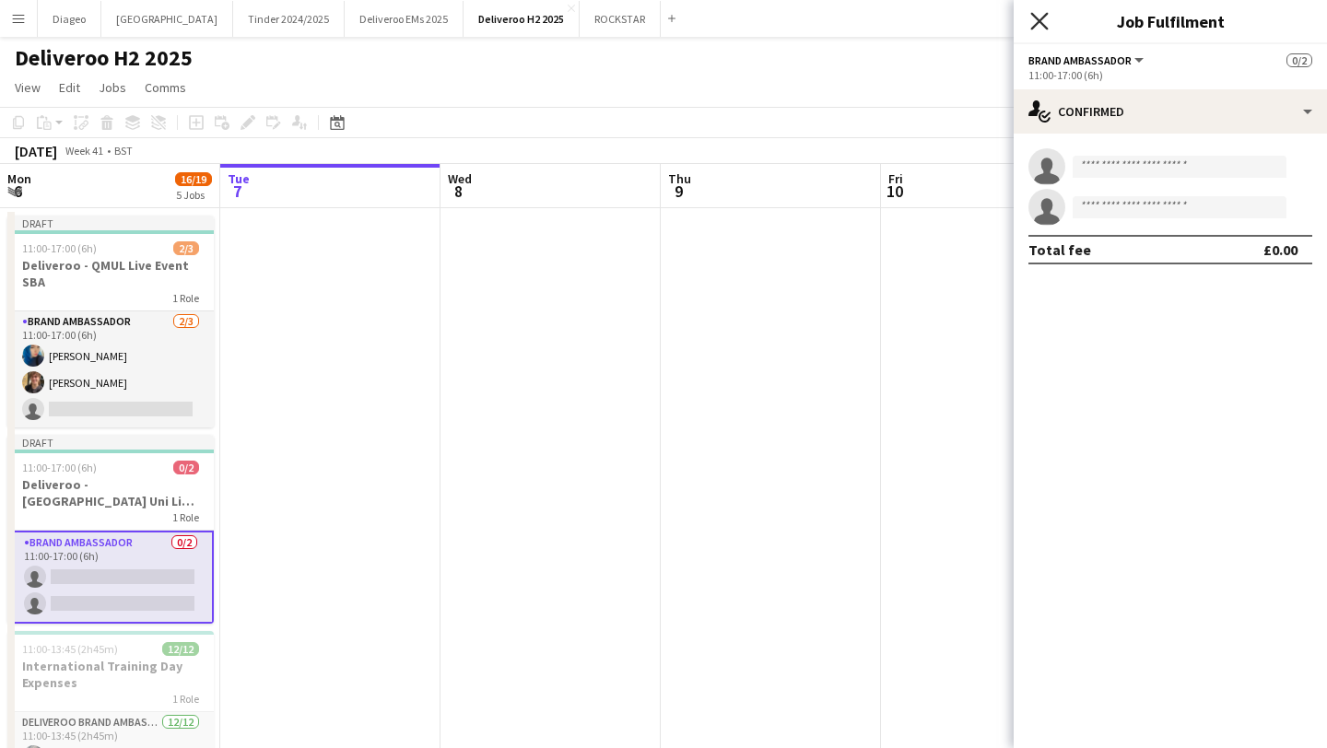
click at [1030, 22] on icon "Close pop-in" at bounding box center [1039, 21] width 18 height 18
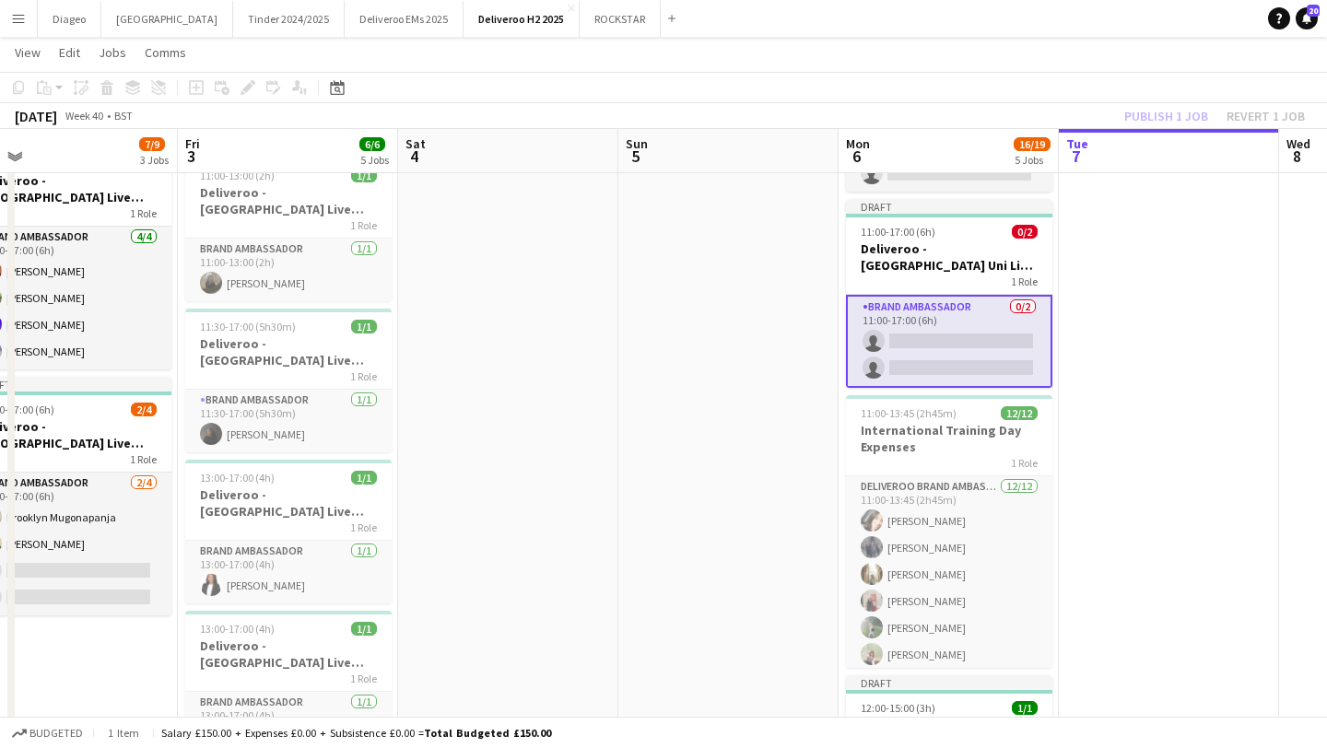
scroll to position [0, 704]
click at [1061, 547] on app-date-cell at bounding box center [1168, 505] width 220 height 1066
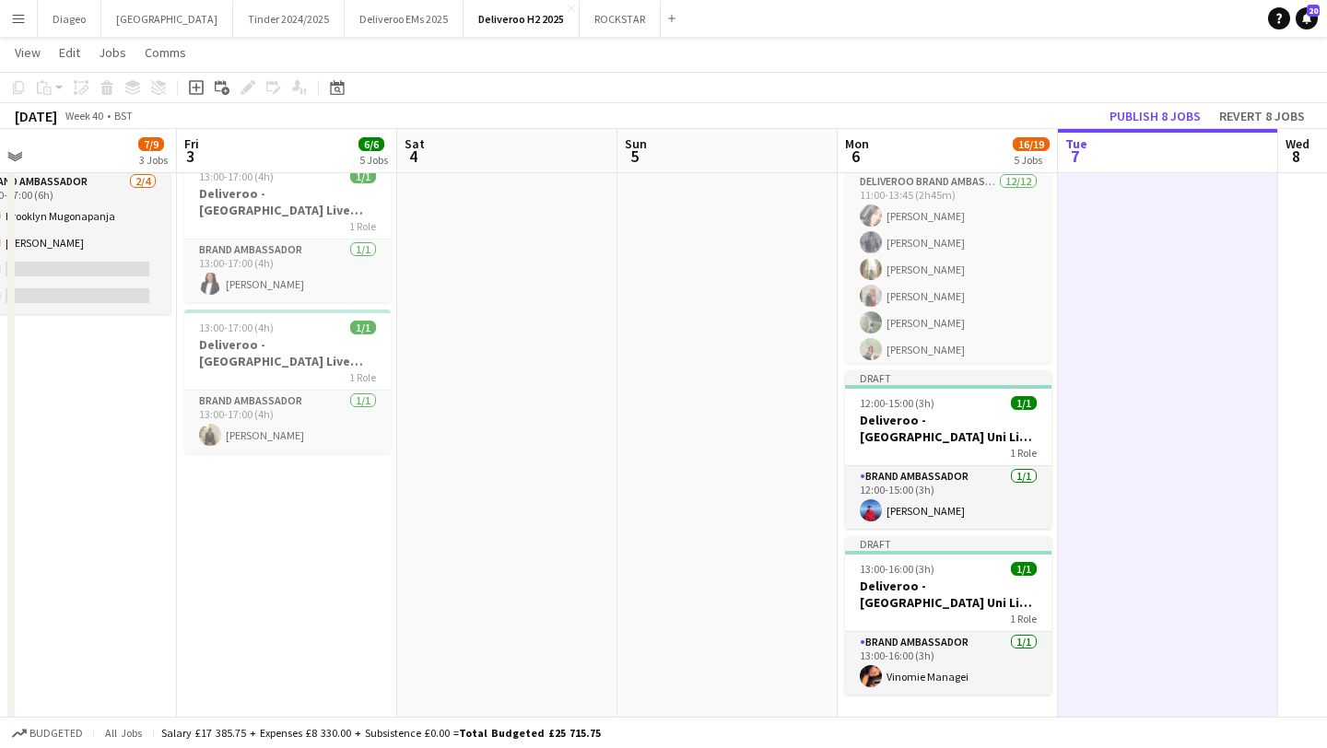
scroll to position [640, 0]
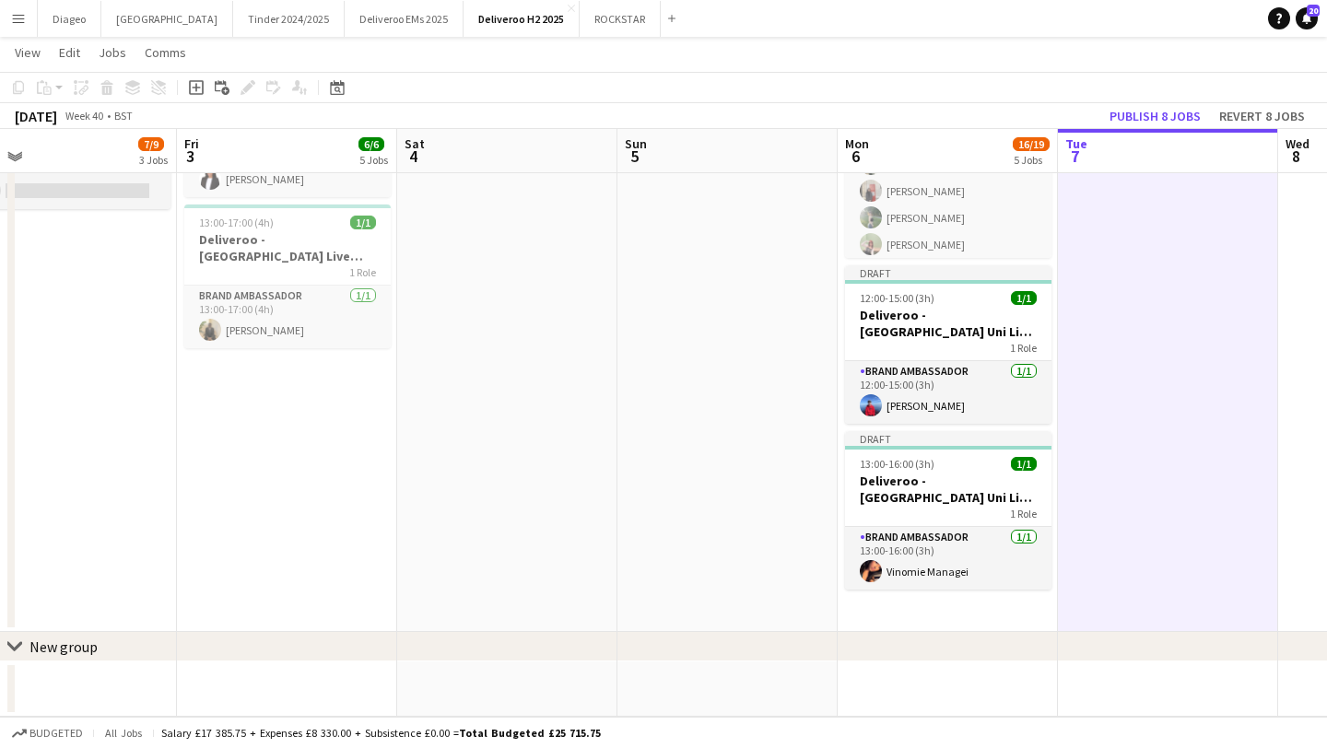
click at [987, 610] on app-date-cell "Draft 11:00-17:00 (6h) 2/3 Deliveroo - QMUL Live Event SBA 1 Role Brand Ambassa…" at bounding box center [948, 99] width 220 height 1066
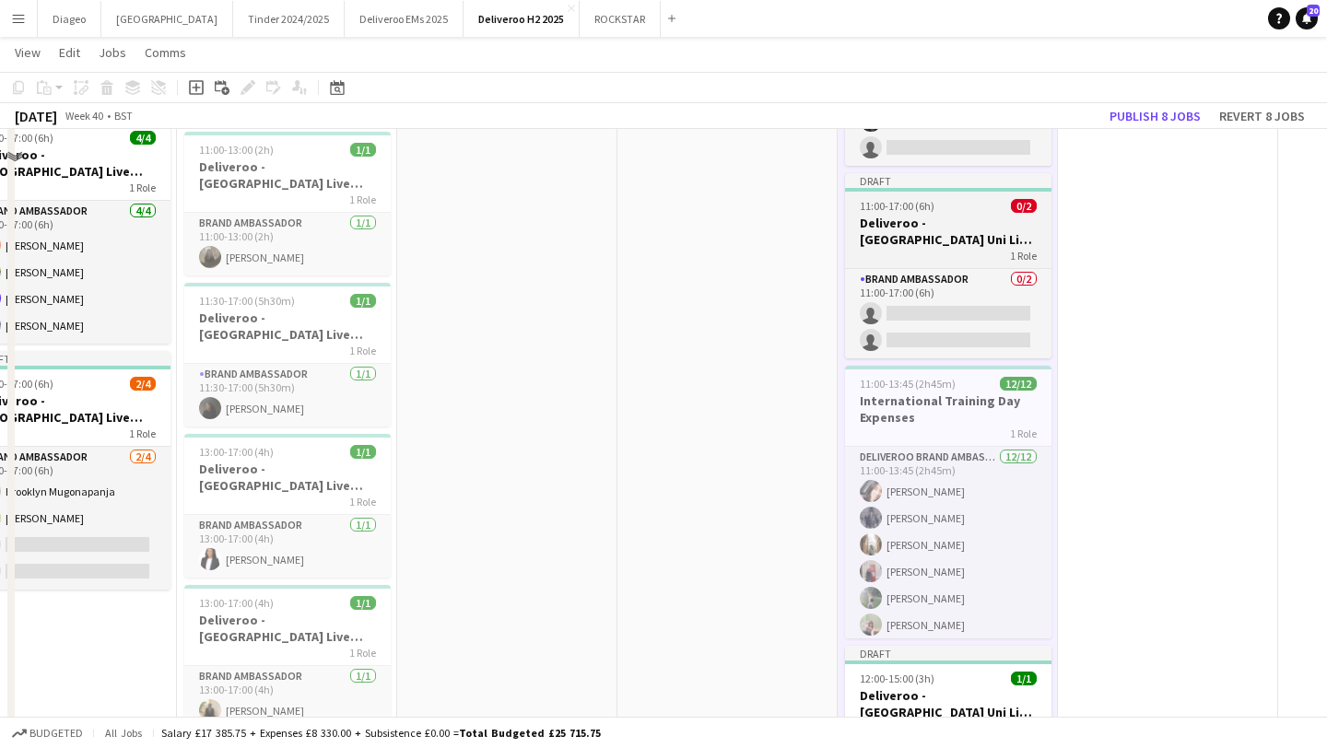
scroll to position [0, 0]
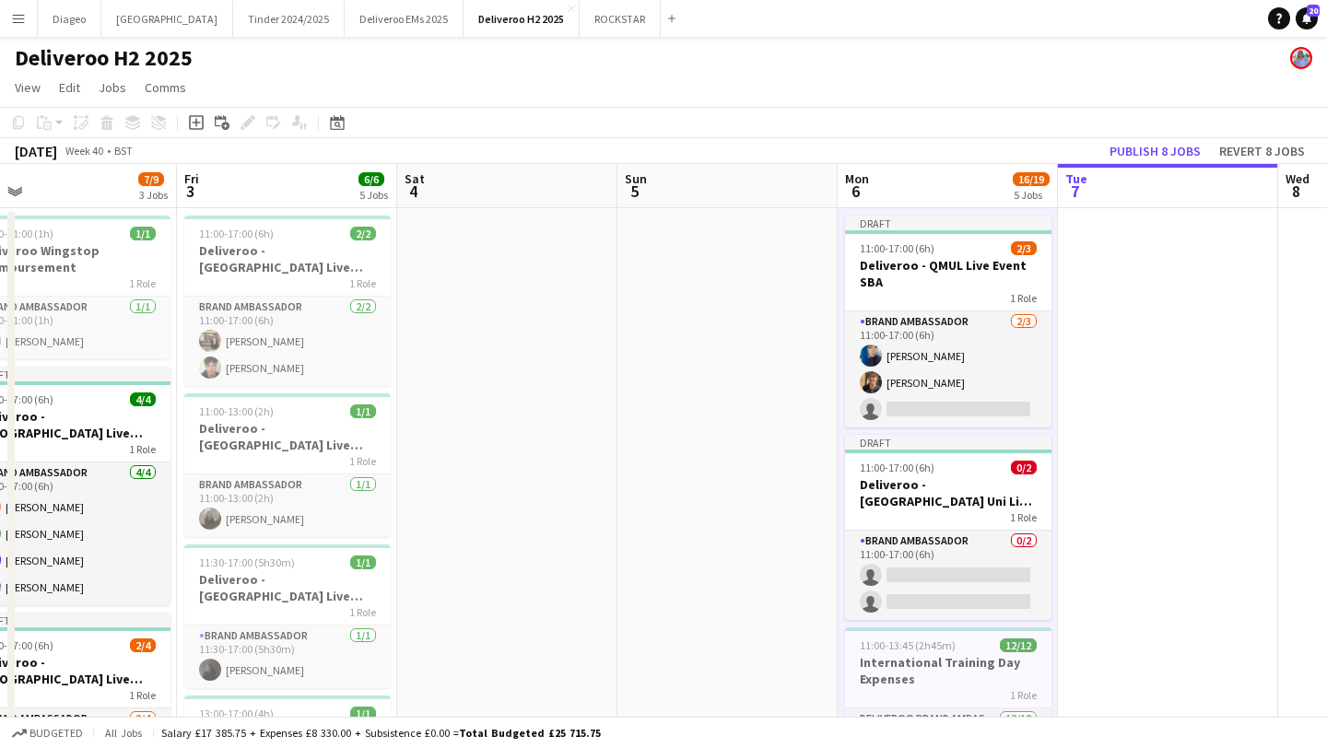
click at [1164, 403] on app-date-cell at bounding box center [1168, 741] width 220 height 1066
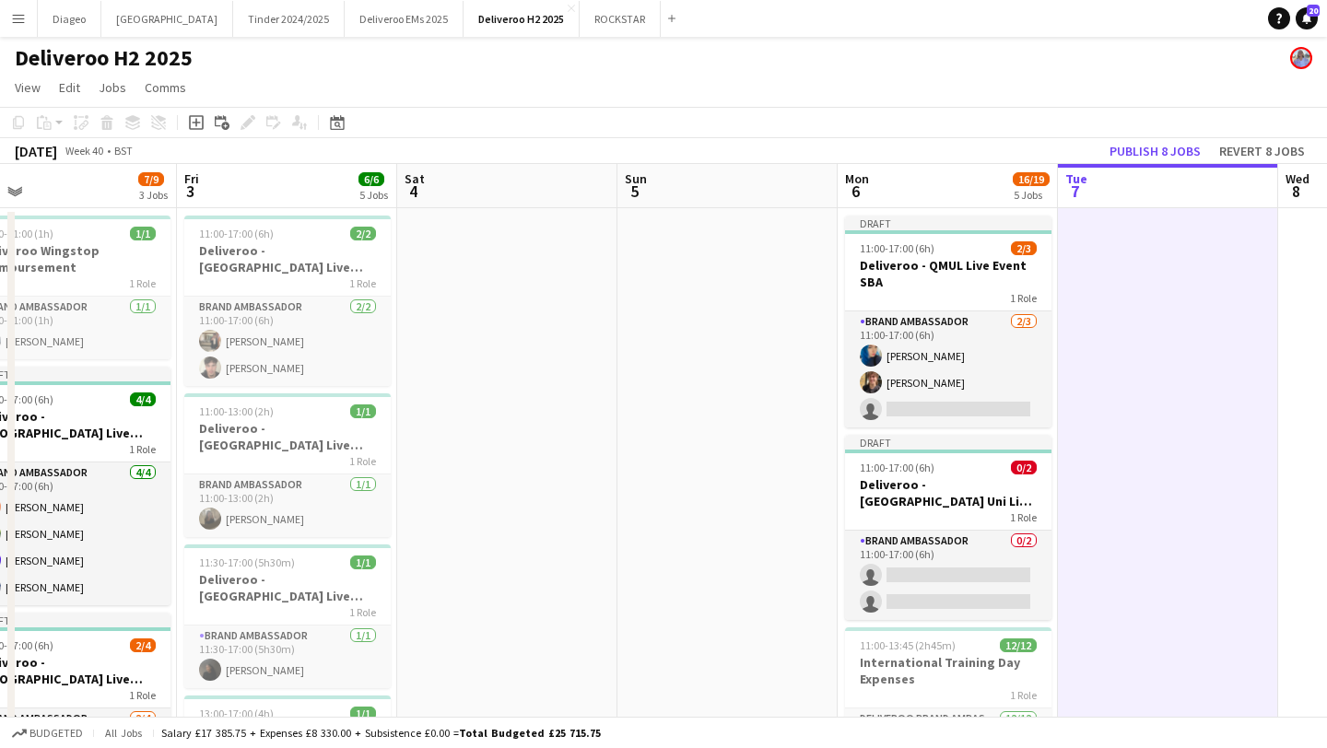
click at [204, 135] on app-toolbar "Copy Paste Paste Command V Paste with crew Command Shift V Paste linked Job Del…" at bounding box center [663, 122] width 1327 height 31
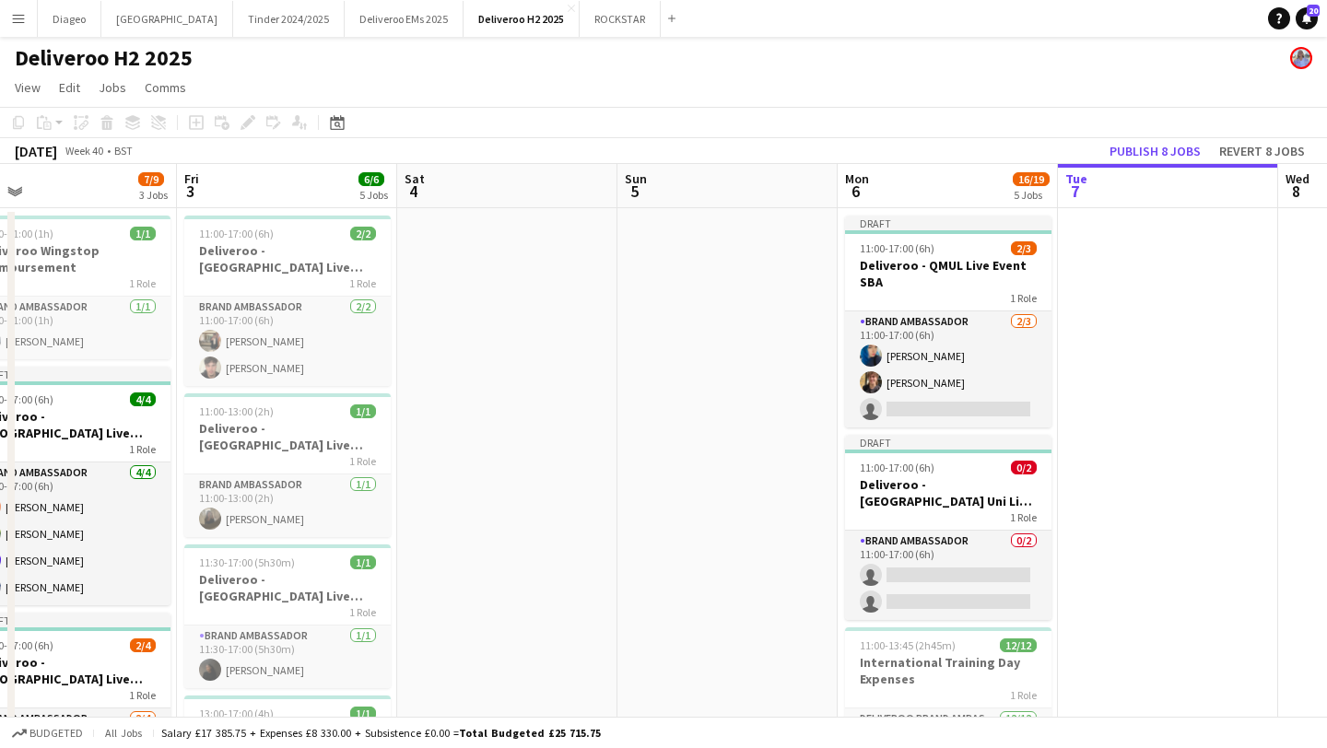
click at [200, 131] on div "Add job Add linked Job Edit Edit linked Job Applicants" at bounding box center [240, 123] width 141 height 22
click at [1143, 384] on app-date-cell at bounding box center [1168, 741] width 220 height 1066
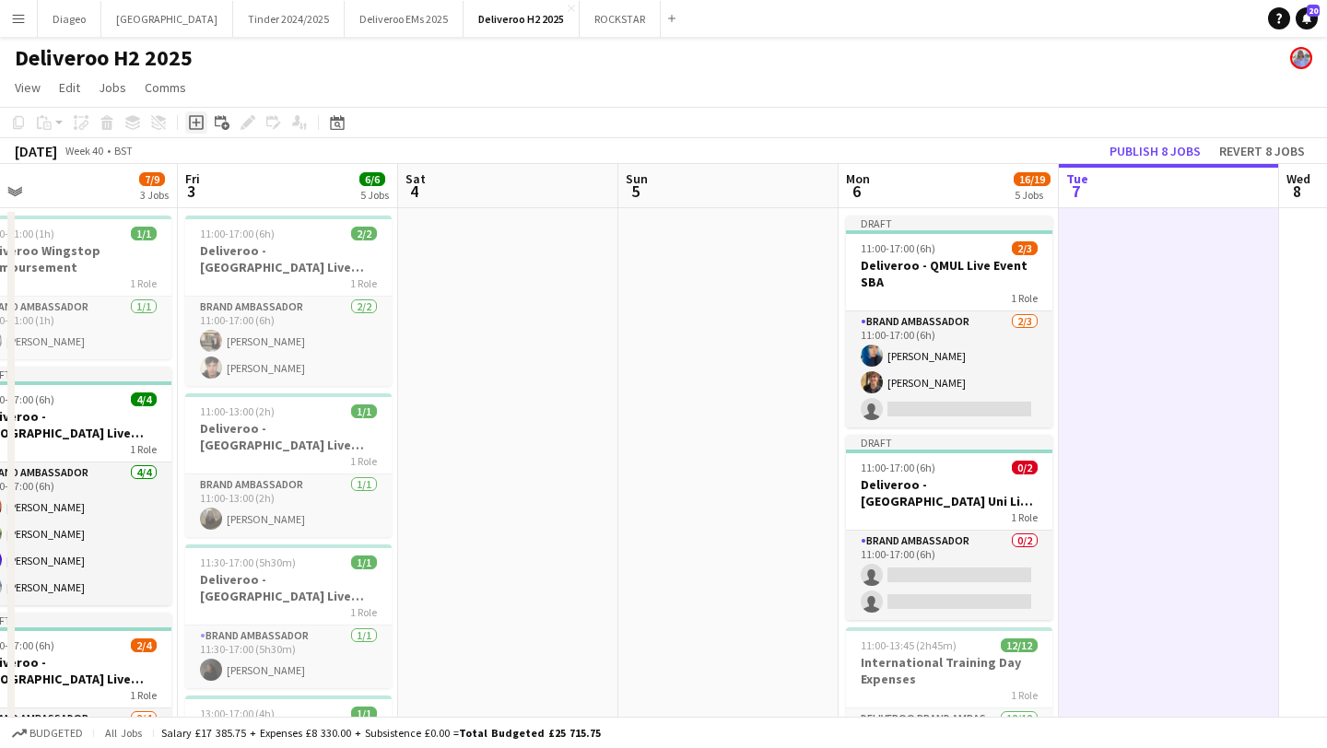
click at [193, 117] on icon "Add job" at bounding box center [196, 122] width 15 height 15
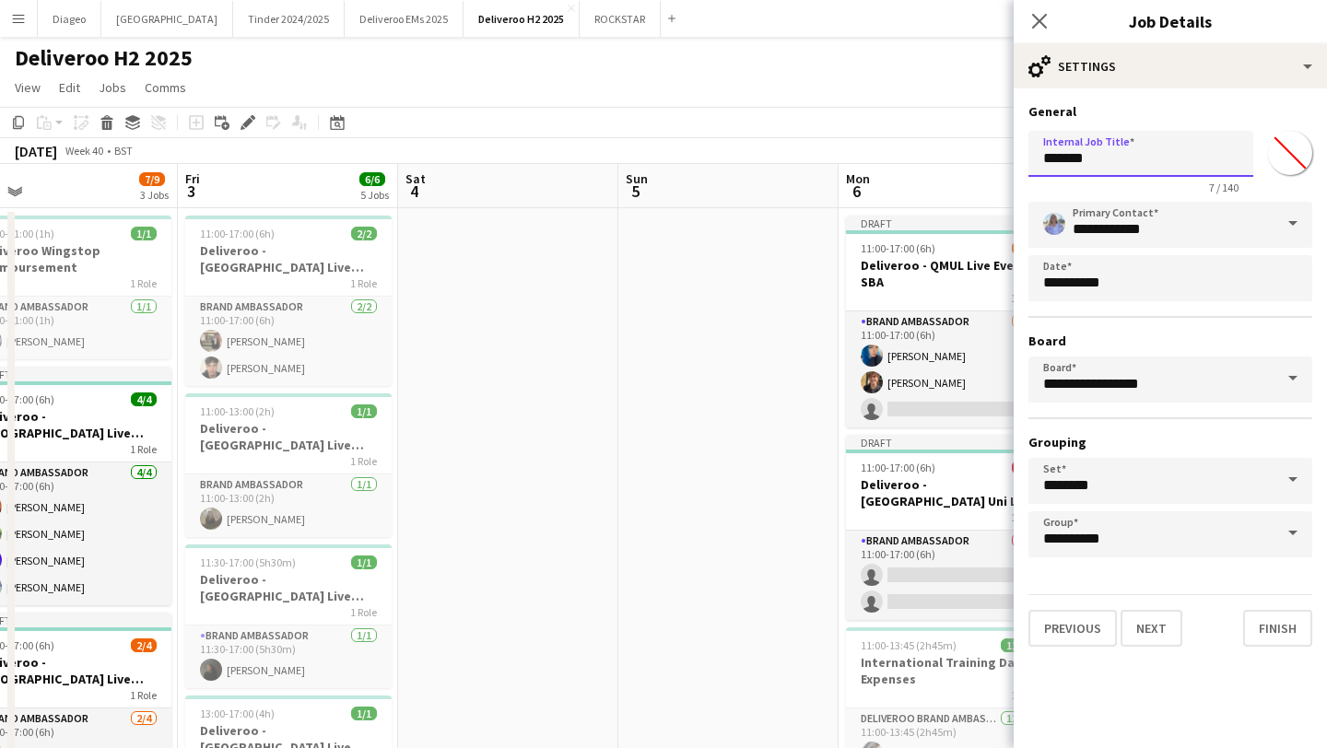
drag, startPoint x: 1108, startPoint y: 176, endPoint x: 977, endPoint y: 145, distance: 134.6
click at [977, 145] on body "Menu Boards Boards Boards All jobs Status Workforce Workforce My Workforce Recr…" at bounding box center [663, 695] width 1327 height 1391
drag, startPoint x: 1073, startPoint y: 161, endPoint x: 981, endPoint y: 157, distance: 92.3
click at [981, 157] on body "Menu Boards Boards Boards All jobs Status Workforce Workforce My Workforce Recr…" at bounding box center [663, 695] width 1327 height 1391
paste input "**********"
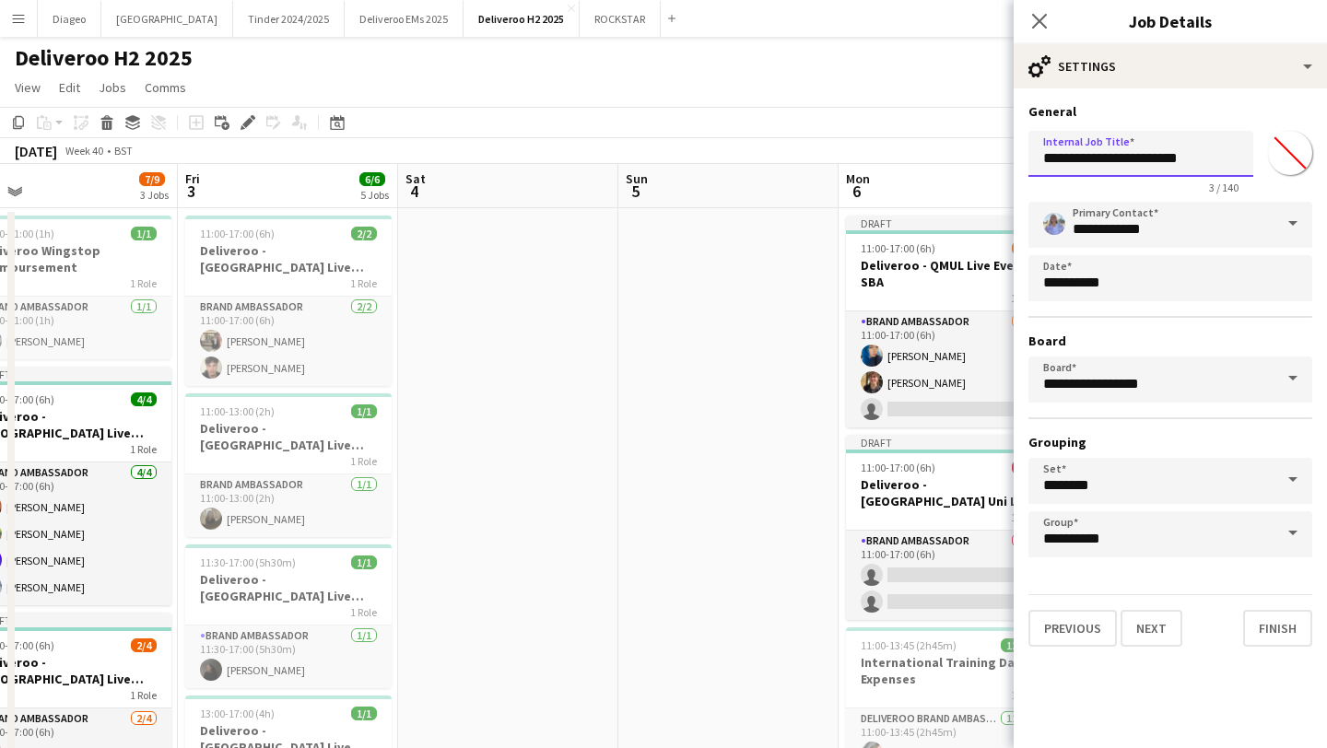
scroll to position [0, 17]
click at [1045, 158] on input "**********" at bounding box center [1140, 154] width 225 height 46
click at [1204, 167] on input "**********" at bounding box center [1140, 154] width 225 height 46
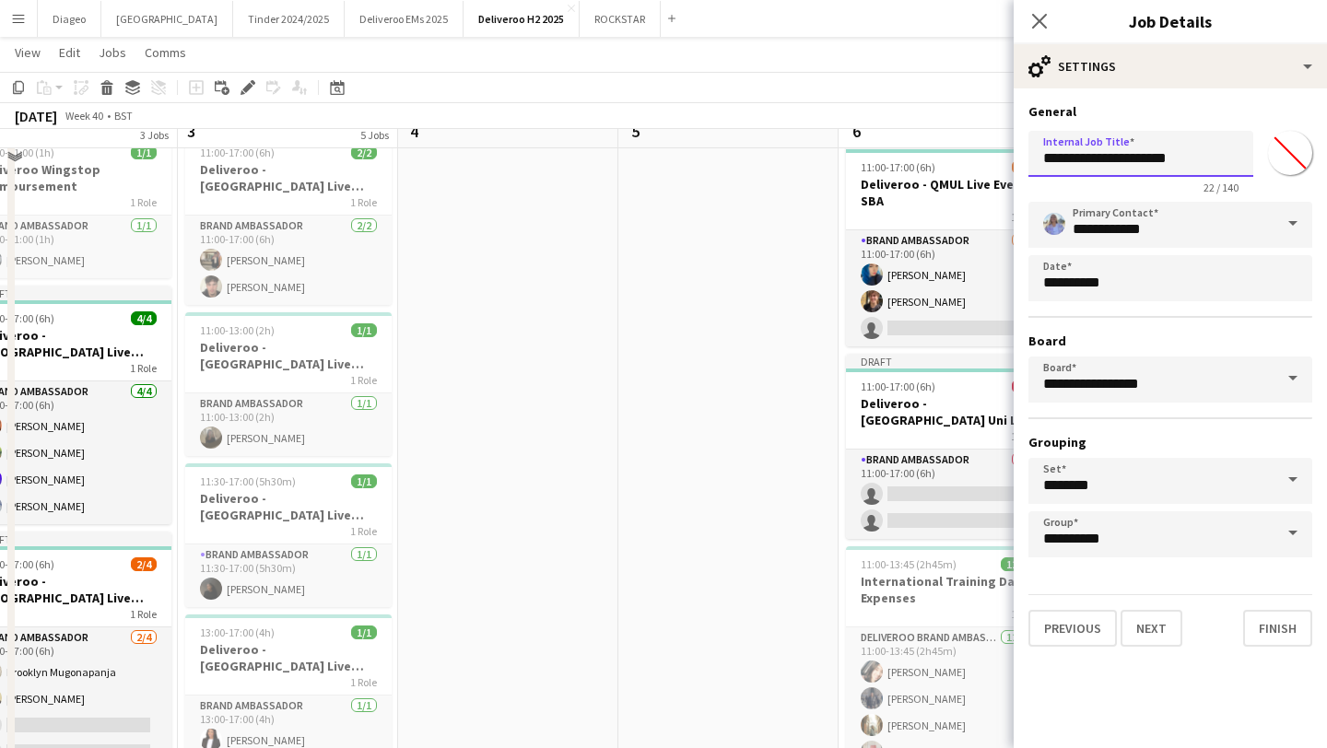
scroll to position [80, 0]
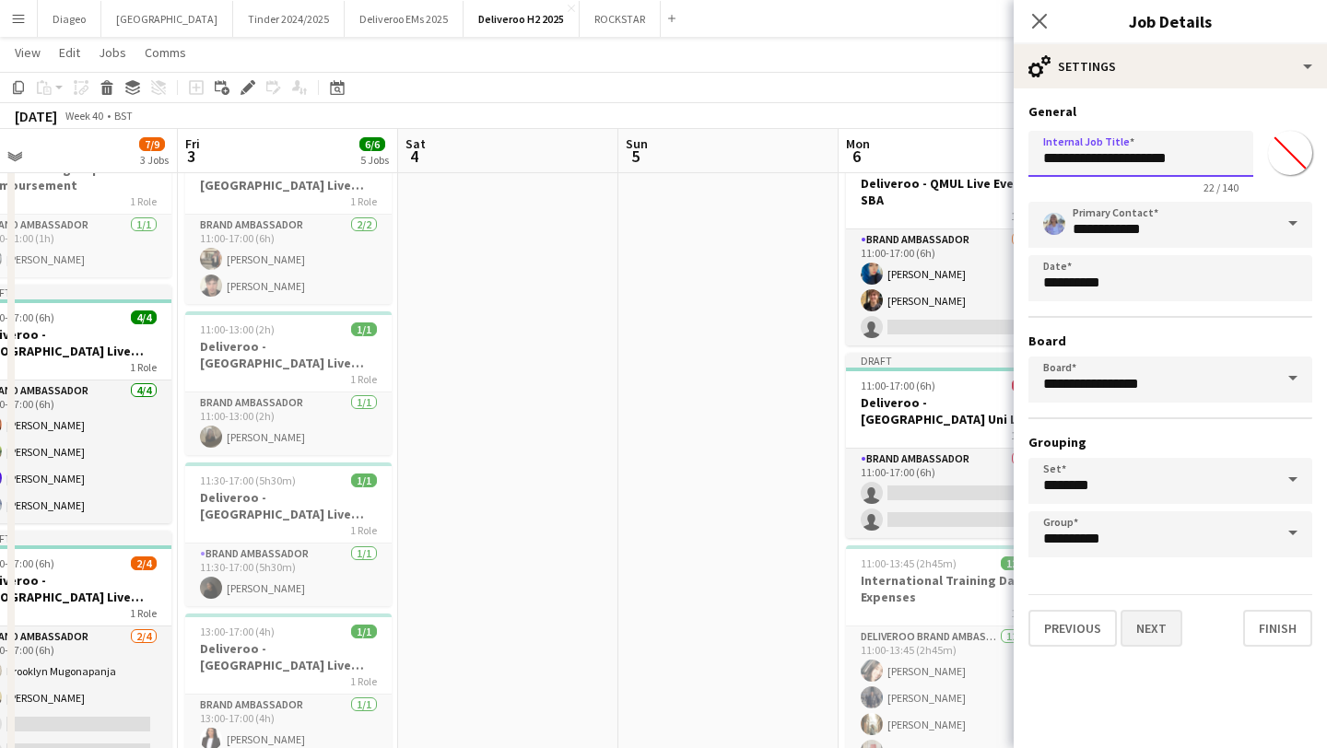
type input "**********"
click at [1162, 631] on button "Next" at bounding box center [1152, 628] width 62 height 37
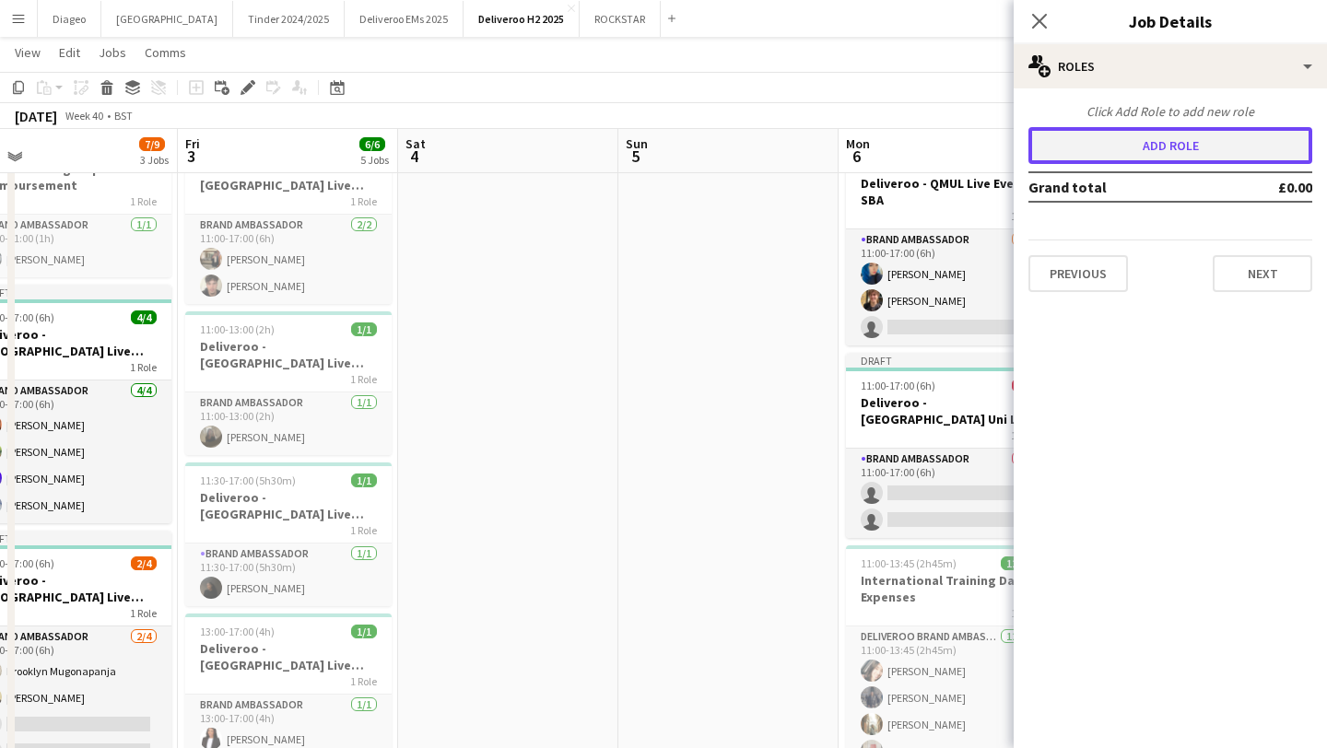
click at [1156, 140] on button "Add role" at bounding box center [1170, 145] width 284 height 37
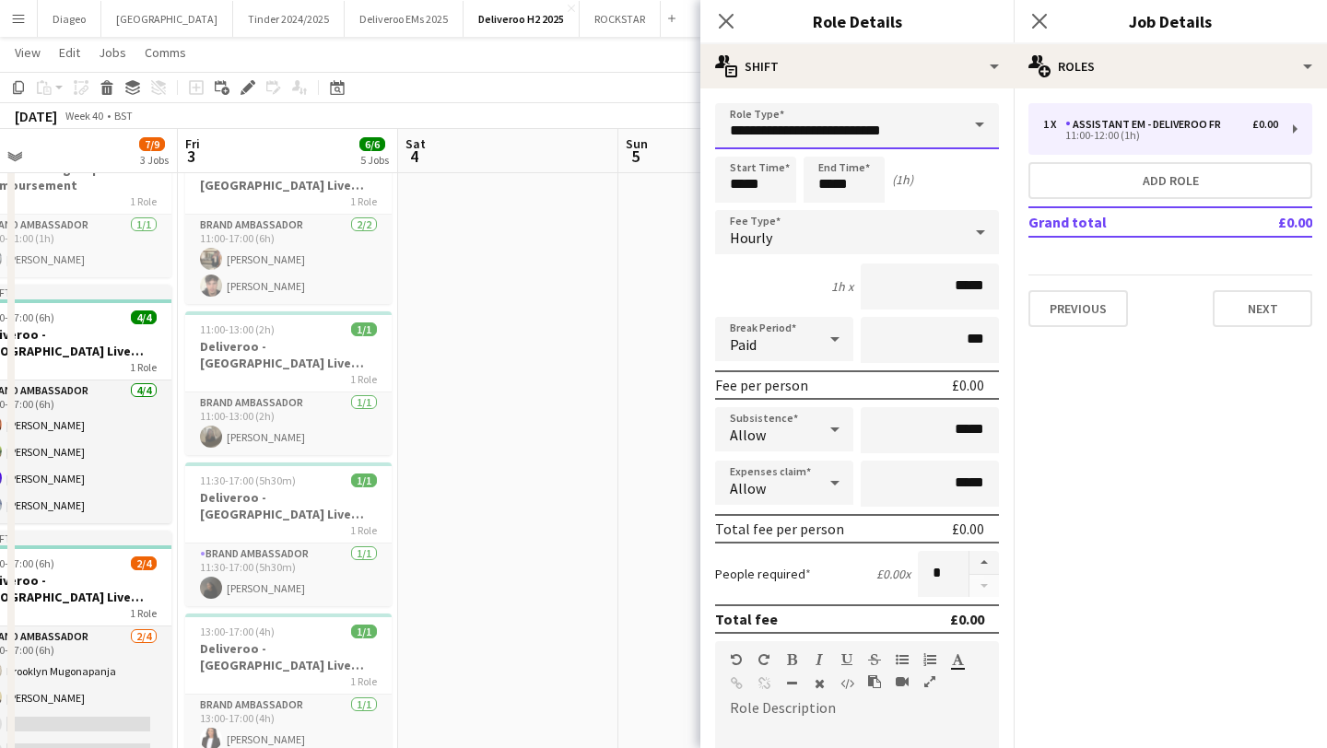
click at [915, 123] on input "**********" at bounding box center [857, 126] width 284 height 46
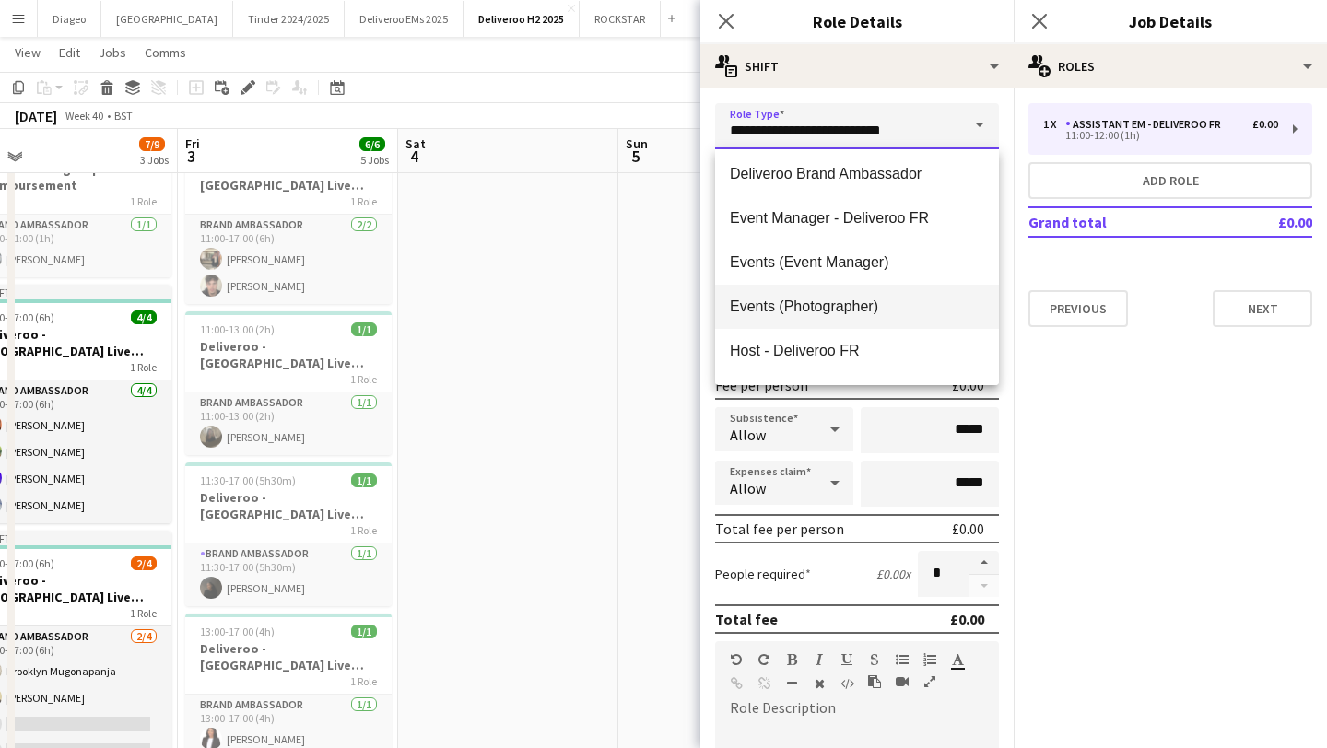
scroll to position [0, 0]
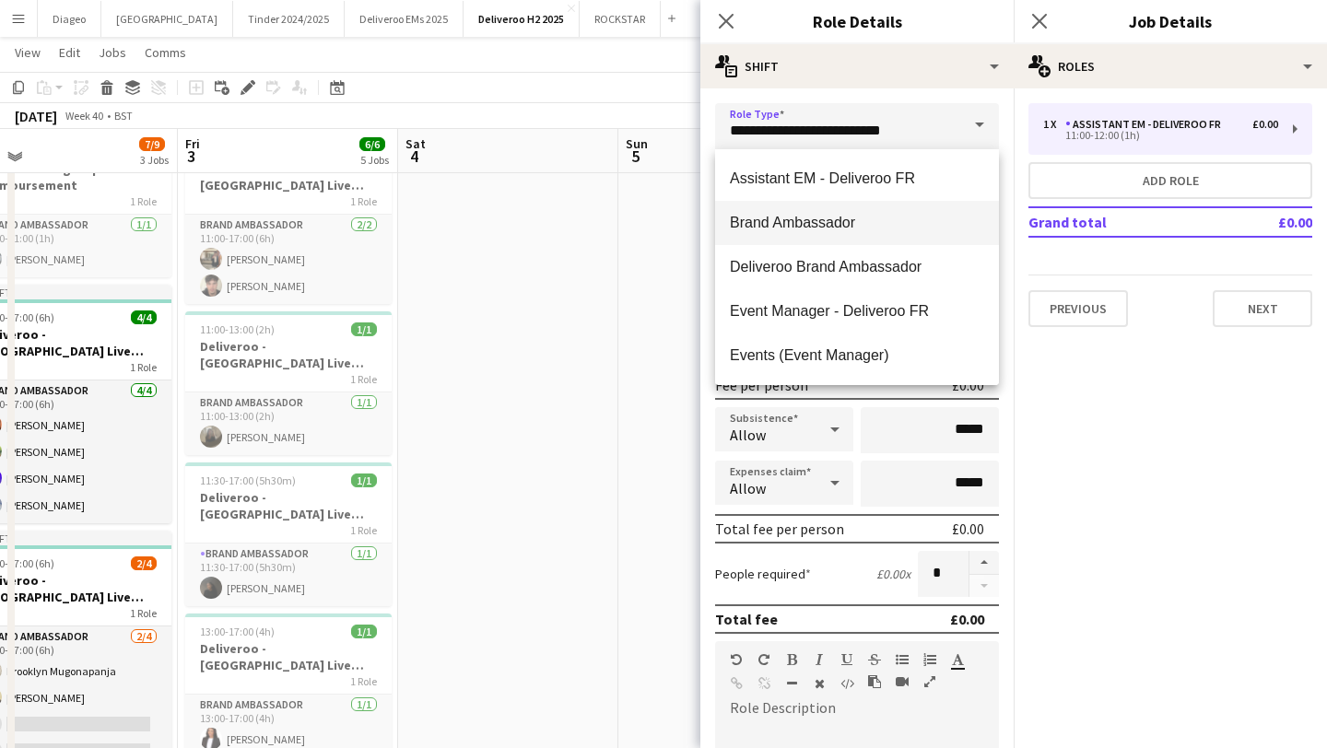
click at [851, 224] on span "Brand Ambassador" at bounding box center [857, 223] width 254 height 18
type input "**********"
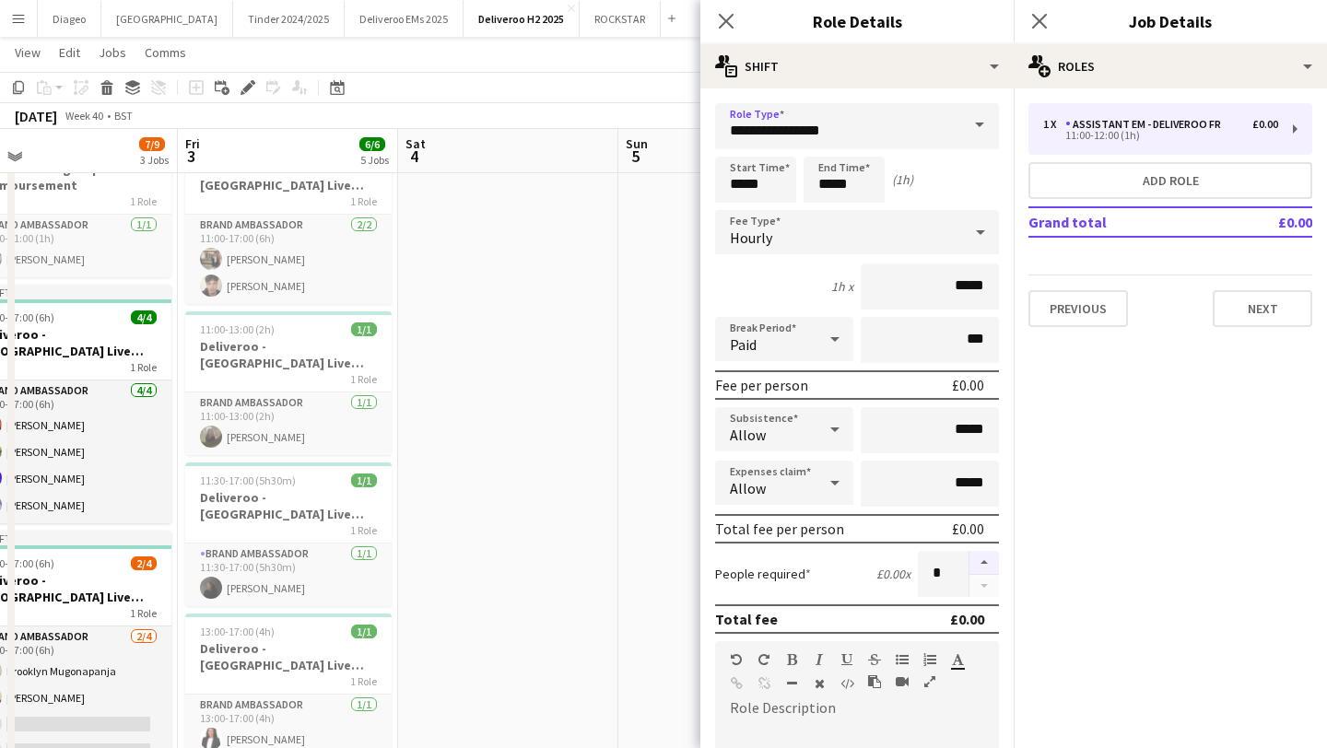
click at [987, 561] on button "button" at bounding box center [983, 563] width 29 height 24
drag, startPoint x: 943, startPoint y: 572, endPoint x: 890, endPoint y: 572, distance: 52.5
click at [890, 573] on div "People required £0.00 x *" at bounding box center [857, 574] width 284 height 46
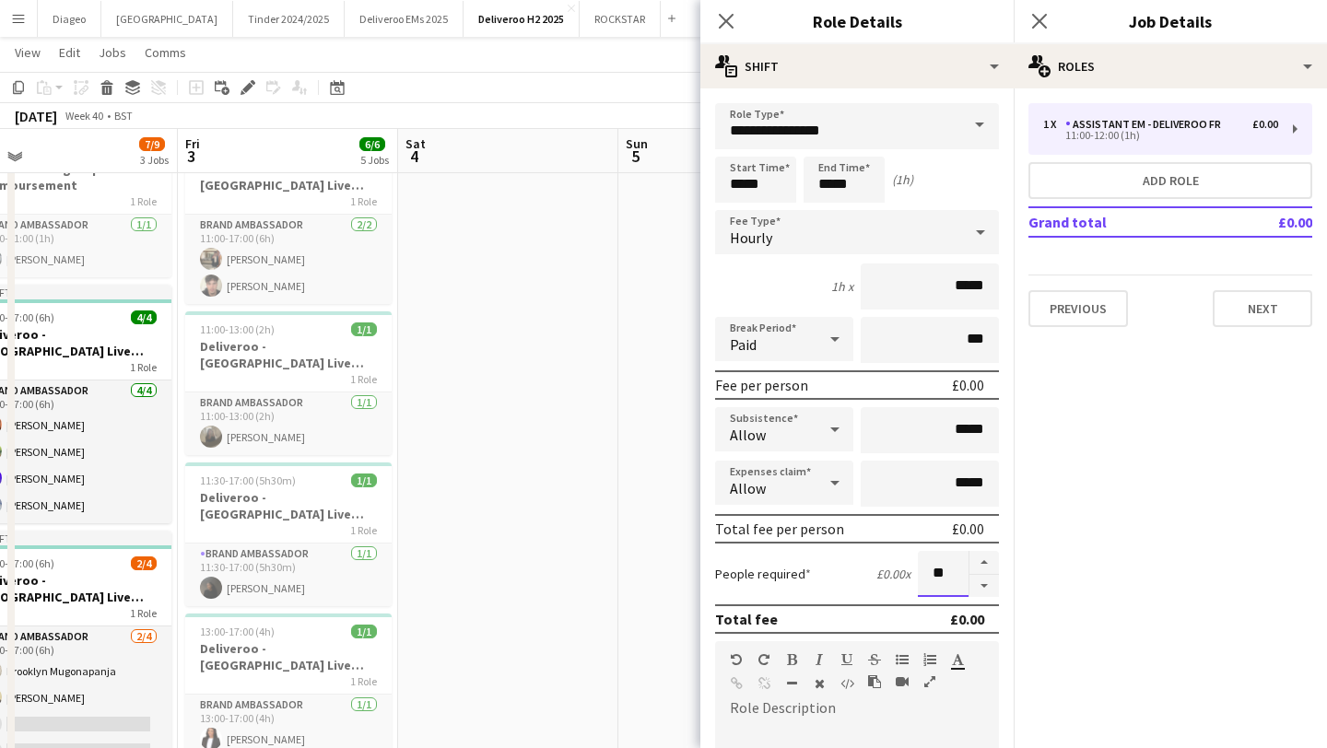
type input "**"
click at [1157, 535] on mat-expansion-panel "pencil3 General details 1 x Assistant EM - Deliveroo FR £0.00 11:00-12:00 (1h) …" at bounding box center [1170, 418] width 313 height 660
click at [954, 293] on input "*****" at bounding box center [930, 287] width 138 height 46
click at [840, 231] on div "Hourly" at bounding box center [838, 232] width 247 height 44
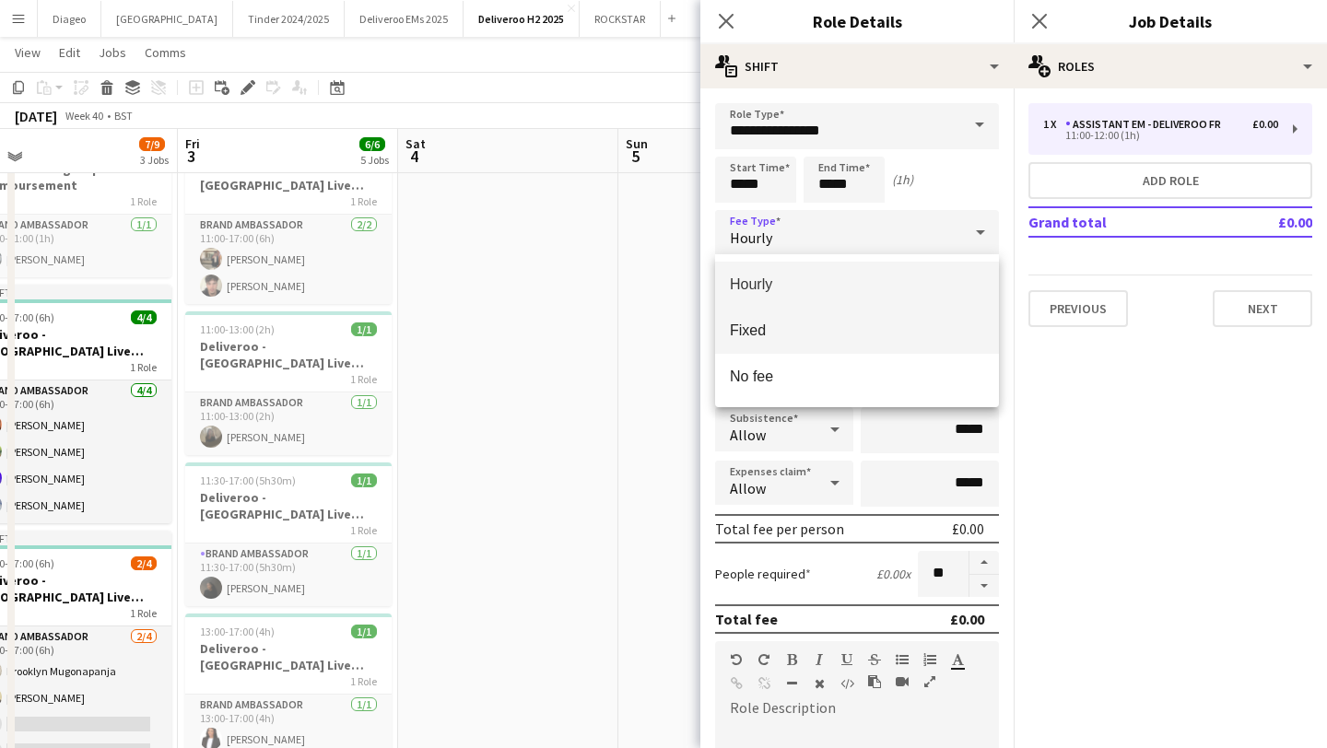
click at [836, 340] on mat-option "Fixed" at bounding box center [857, 331] width 284 height 46
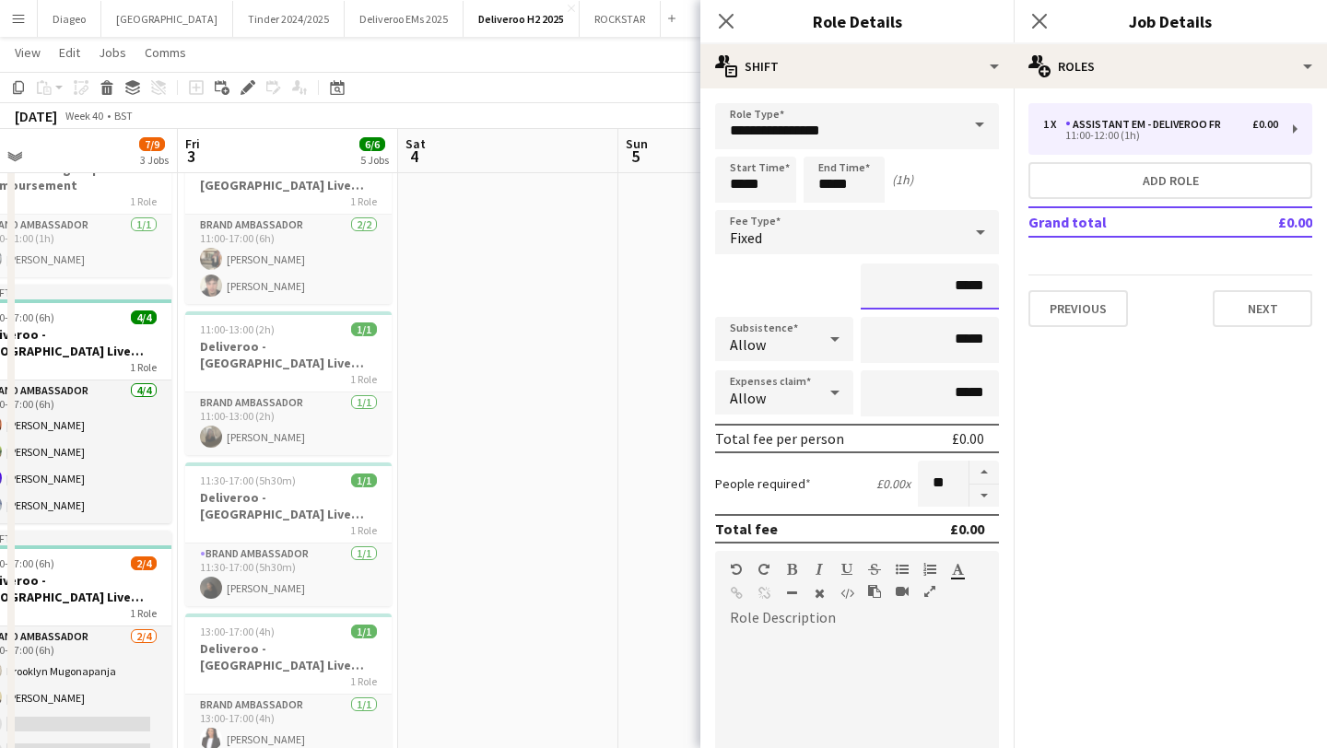
drag, startPoint x: 949, startPoint y: 280, endPoint x: 1028, endPoint y: 284, distance: 78.4
click at [1028, 285] on body "Menu Boards Boards Boards All jobs Status Workforce Workforce My Workforce Recr…" at bounding box center [663, 614] width 1327 height 1389
drag, startPoint x: 960, startPoint y: 288, endPoint x: 1012, endPoint y: 288, distance: 51.6
click at [1012, 288] on form "**********" at bounding box center [856, 630] width 313 height 1055
type input "***"
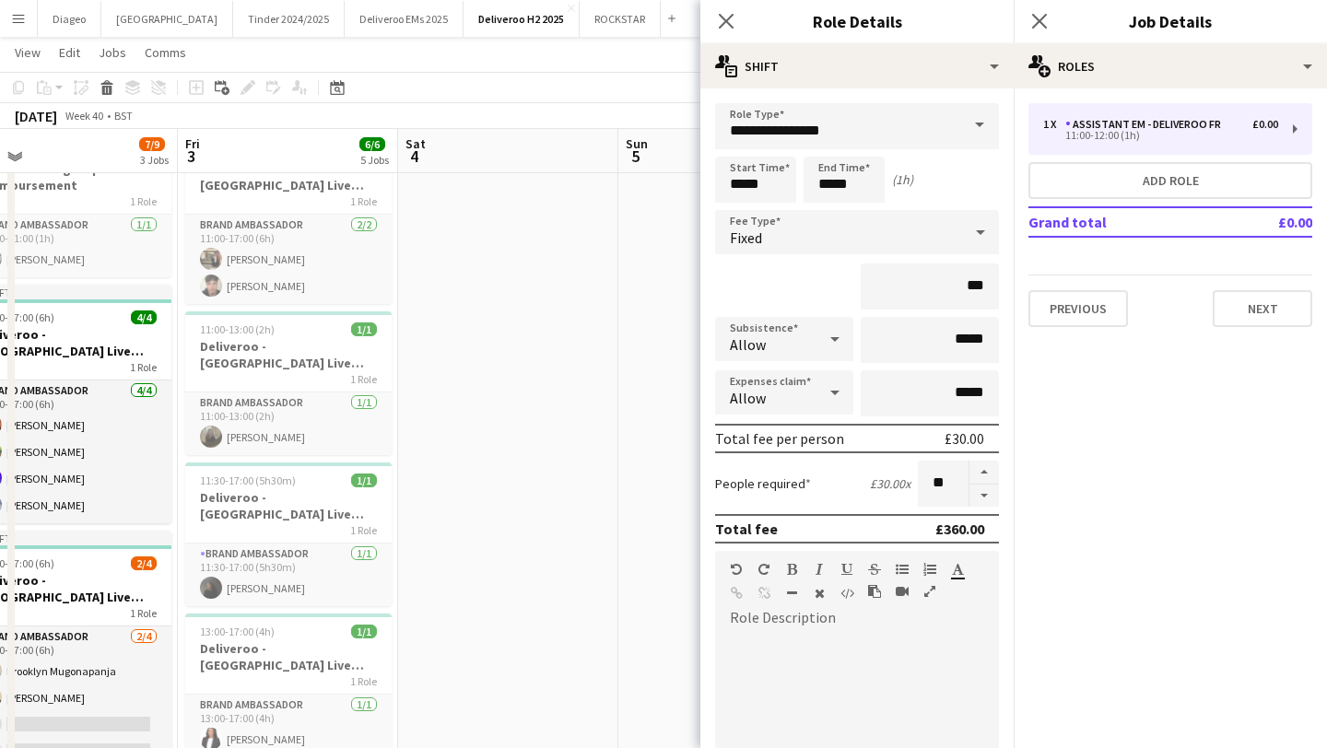
click at [1074, 459] on mat-expansion-panel "pencil3 General details 1 x Assistant EM - Deliveroo FR £0.00 11:00-12:00 (1h) …" at bounding box center [1170, 418] width 313 height 660
click at [1181, 310] on div "Previous Next" at bounding box center [1170, 301] width 284 height 53
click at [968, 119] on span at bounding box center [979, 125] width 39 height 44
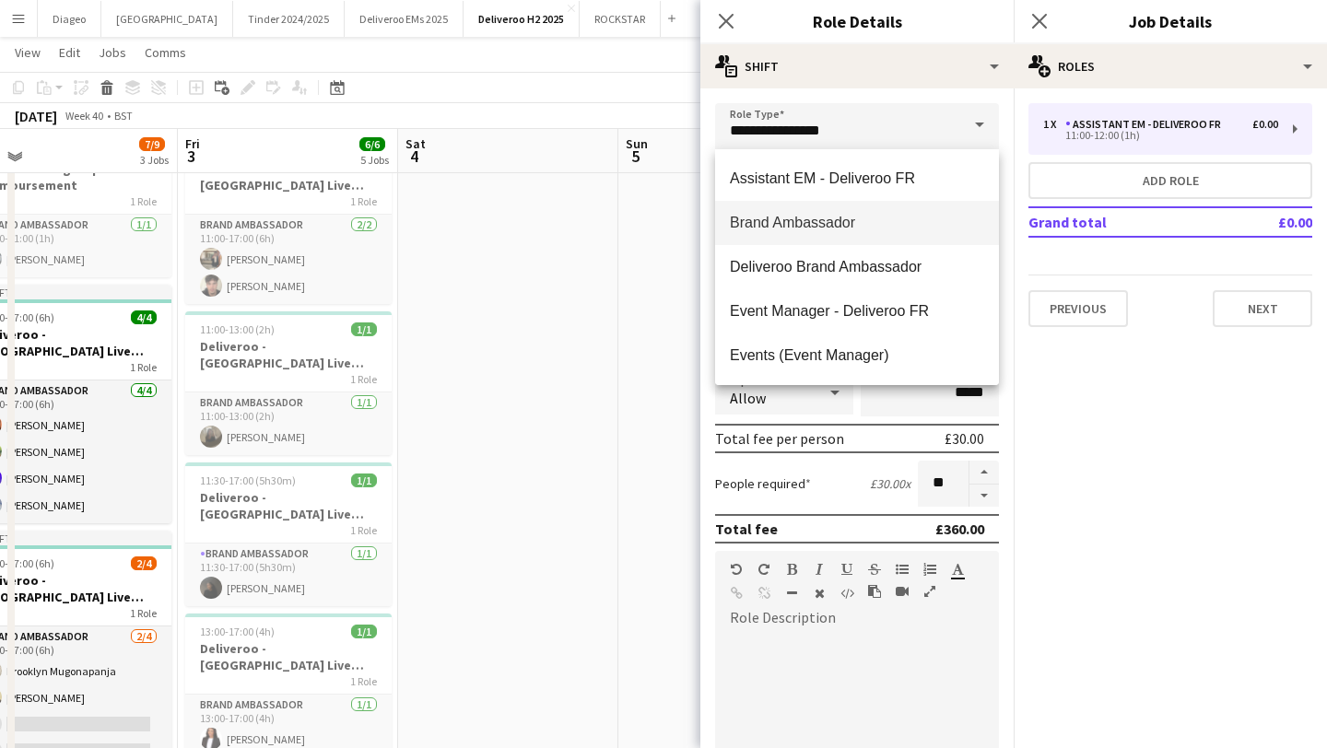
click at [972, 123] on span at bounding box center [979, 125] width 39 height 44
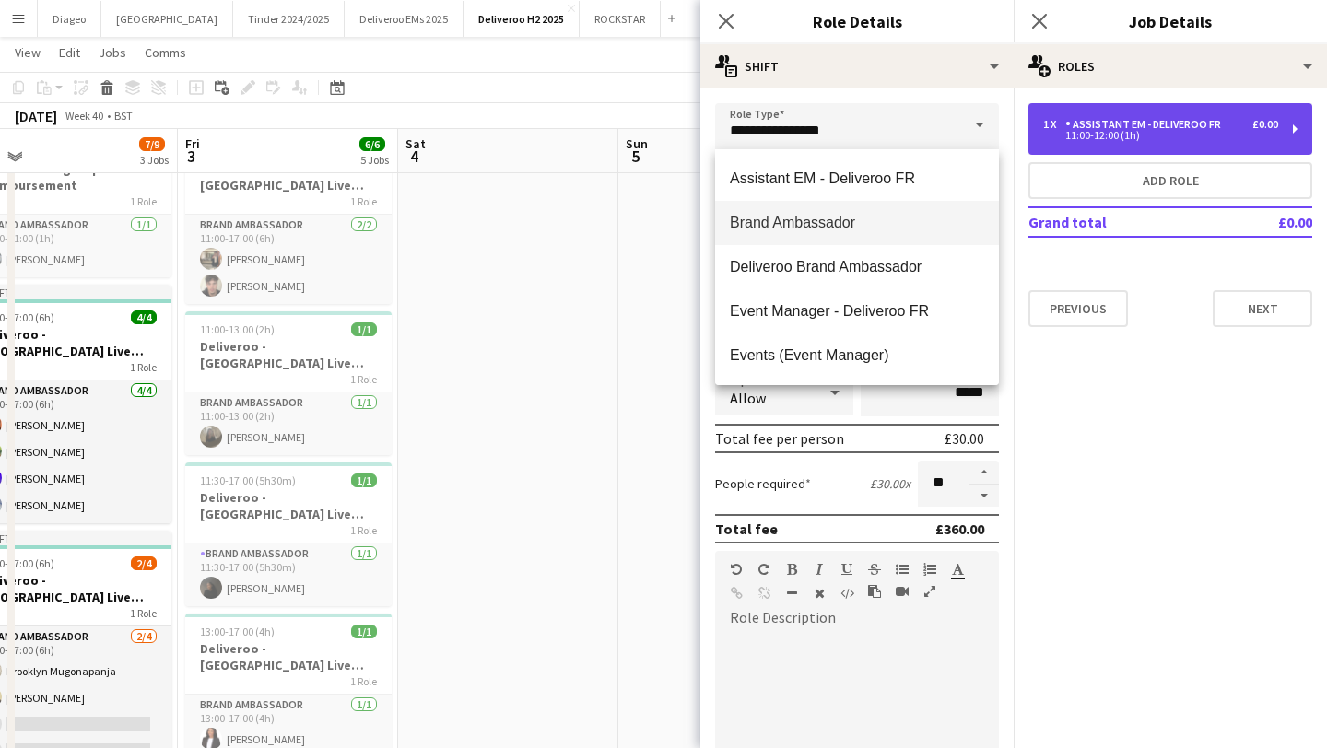
click at [1073, 131] on div "11:00-12:00 (1h)" at bounding box center [1160, 135] width 235 height 9
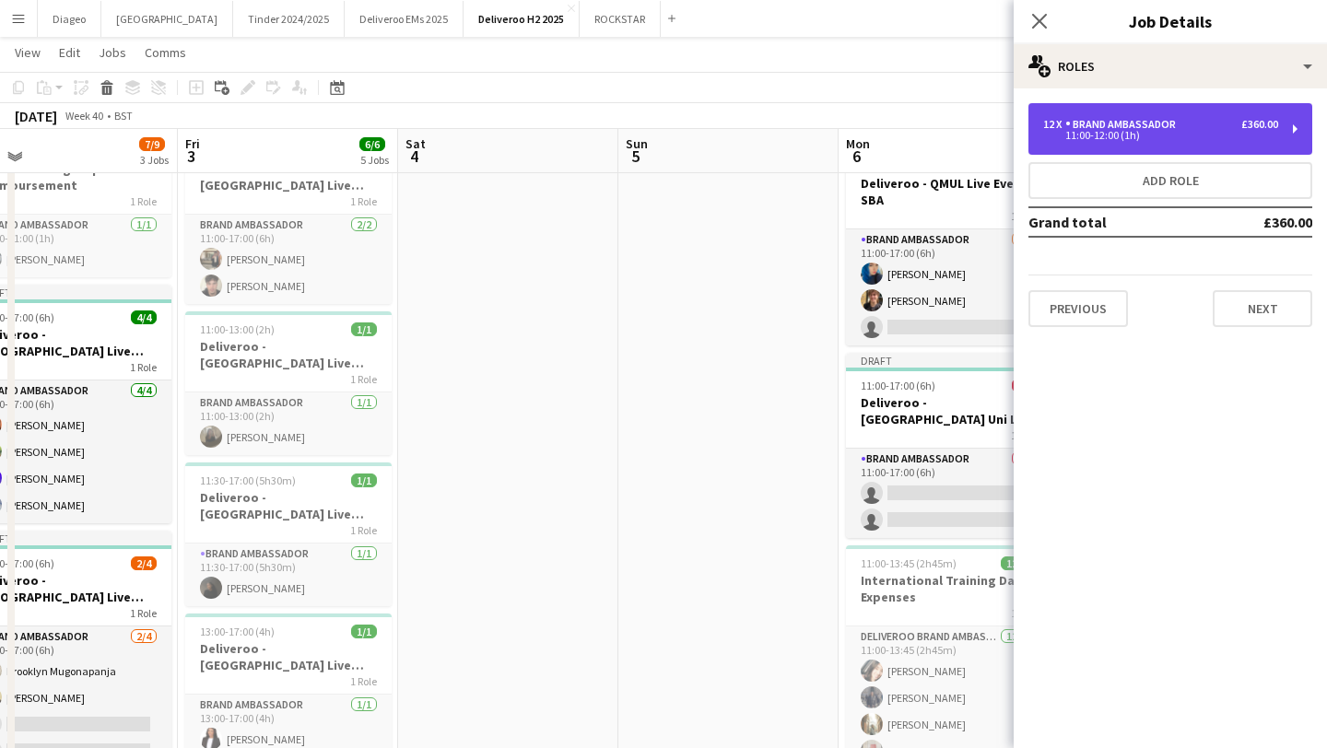
click at [1073, 131] on div "11:00-12:00 (1h)" at bounding box center [1160, 135] width 235 height 9
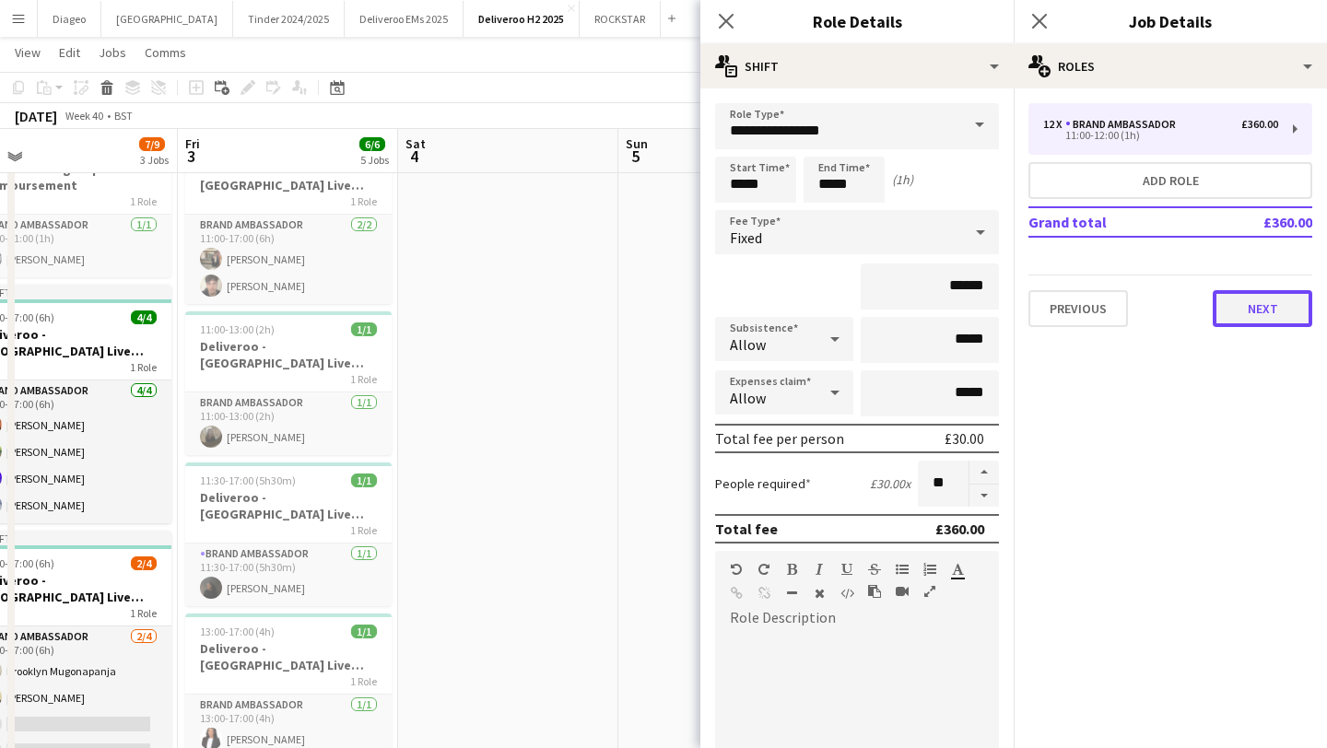
click at [1265, 312] on button "Next" at bounding box center [1263, 308] width 100 height 37
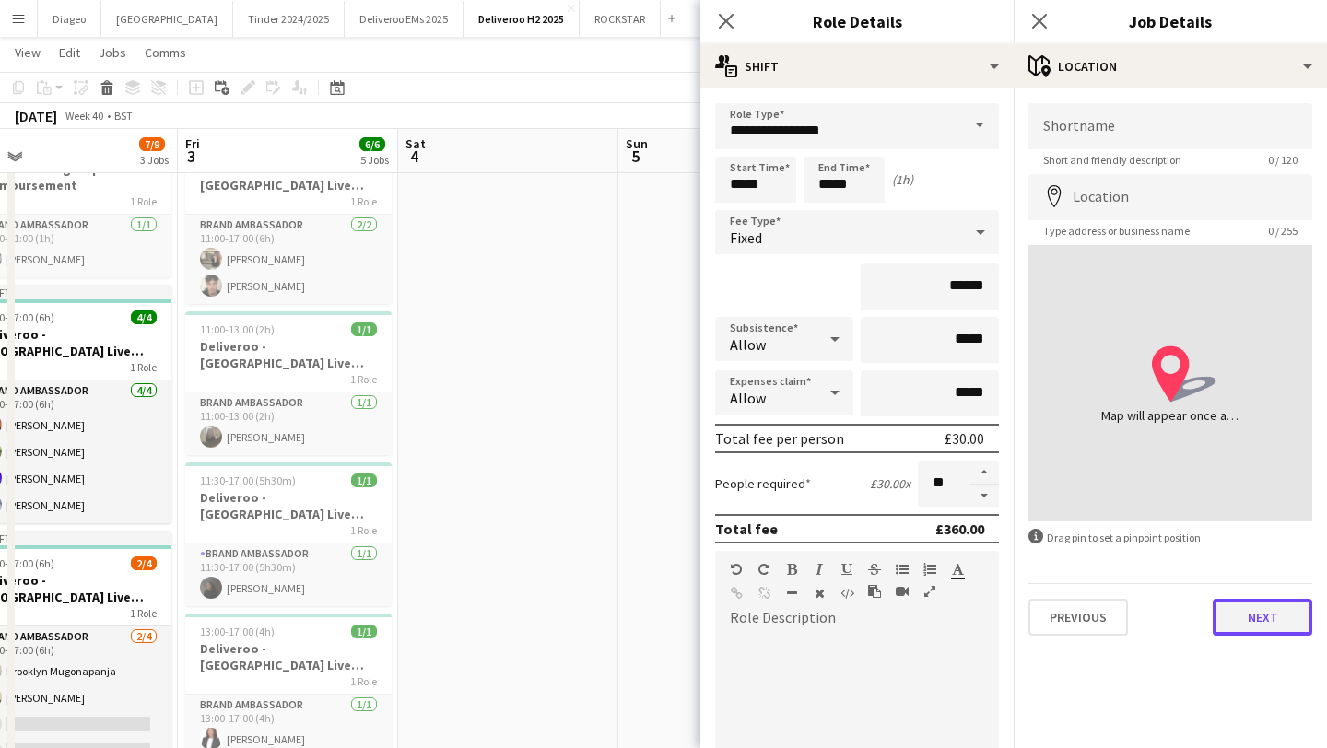
click at [1281, 632] on button "Next" at bounding box center [1263, 617] width 100 height 37
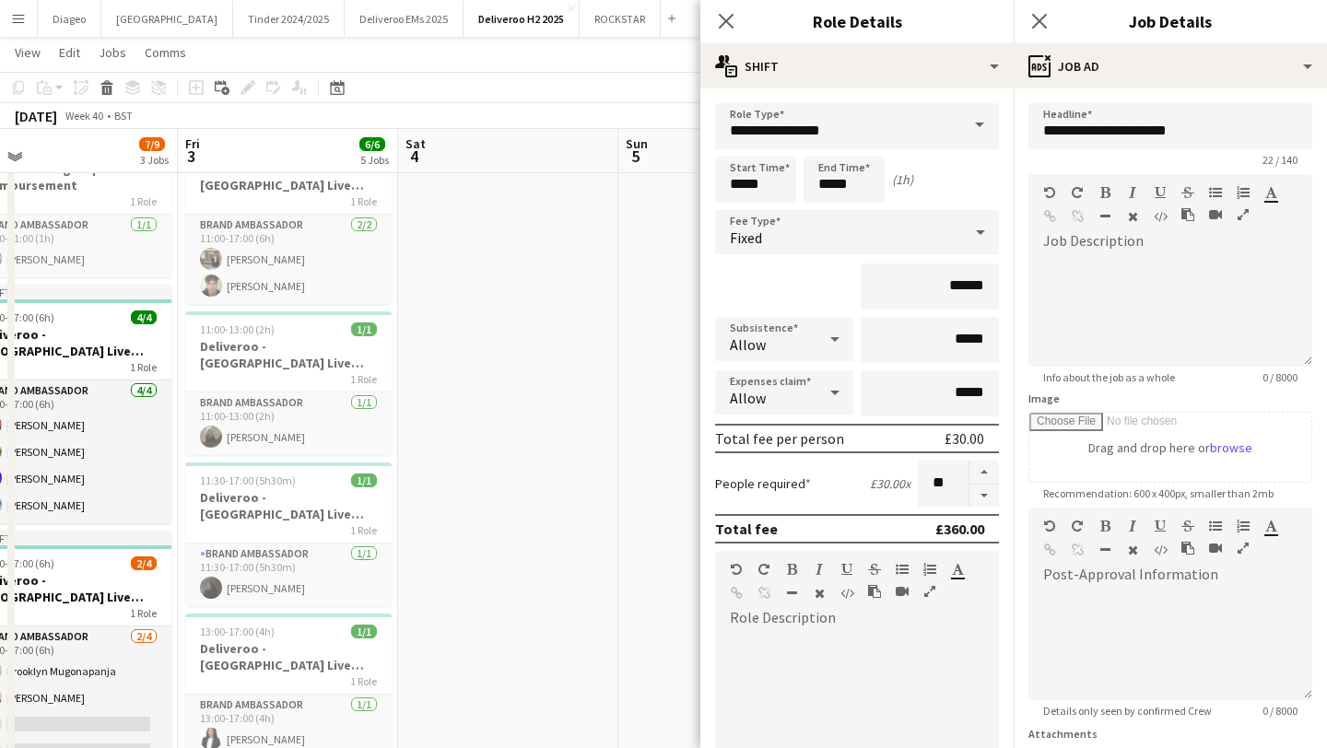
scroll to position [162, 0]
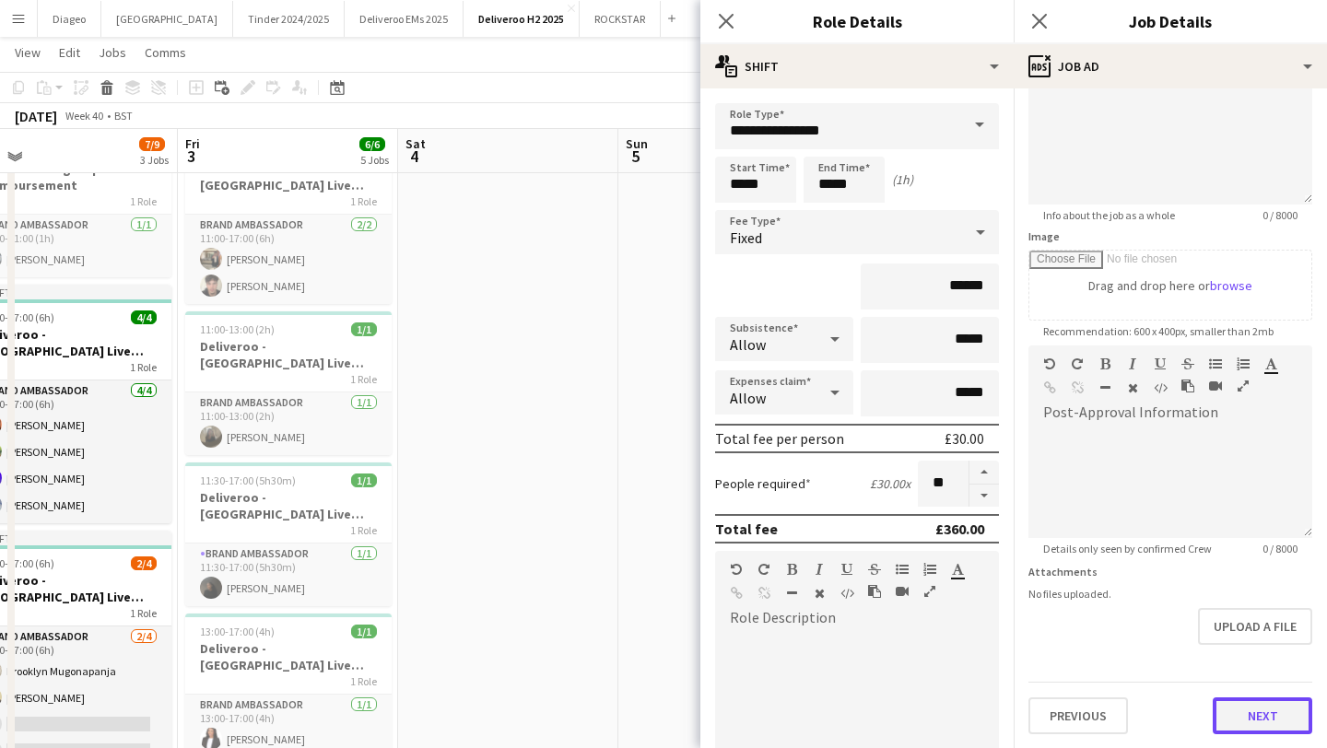
click at [1265, 718] on button "Next" at bounding box center [1263, 716] width 100 height 37
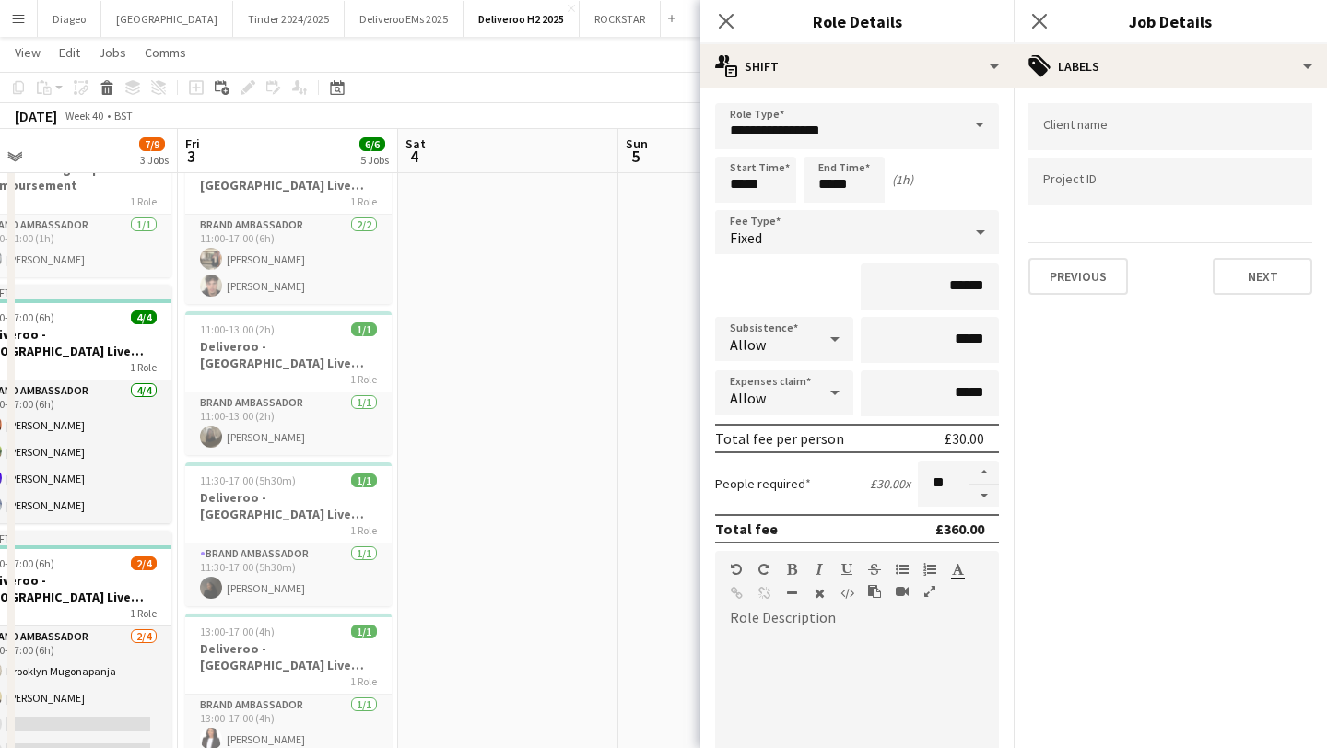
click at [1126, 121] on form at bounding box center [1170, 125] width 254 height 19
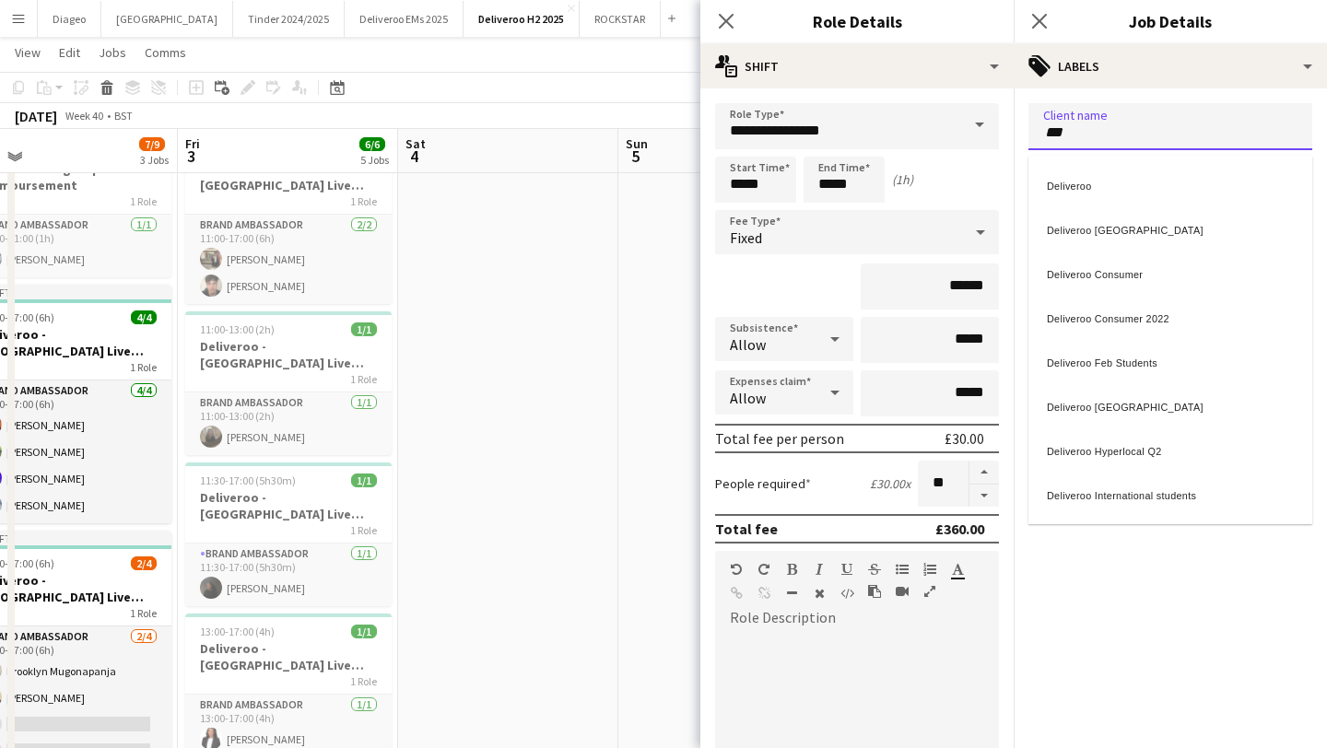
type input "***"
click at [1134, 182] on div "Deliveroo" at bounding box center [1170, 183] width 284 height 44
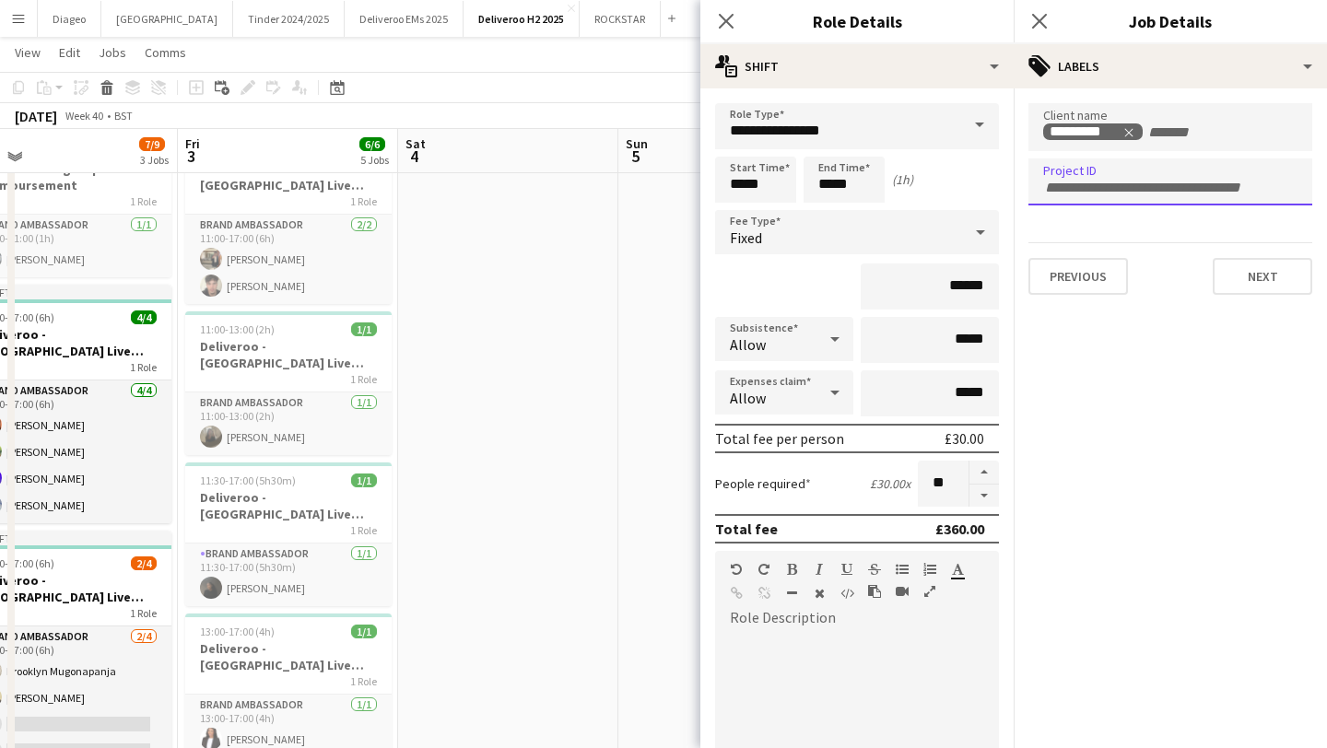
click at [1128, 194] on div at bounding box center [1170, 182] width 284 height 47
type input "******"
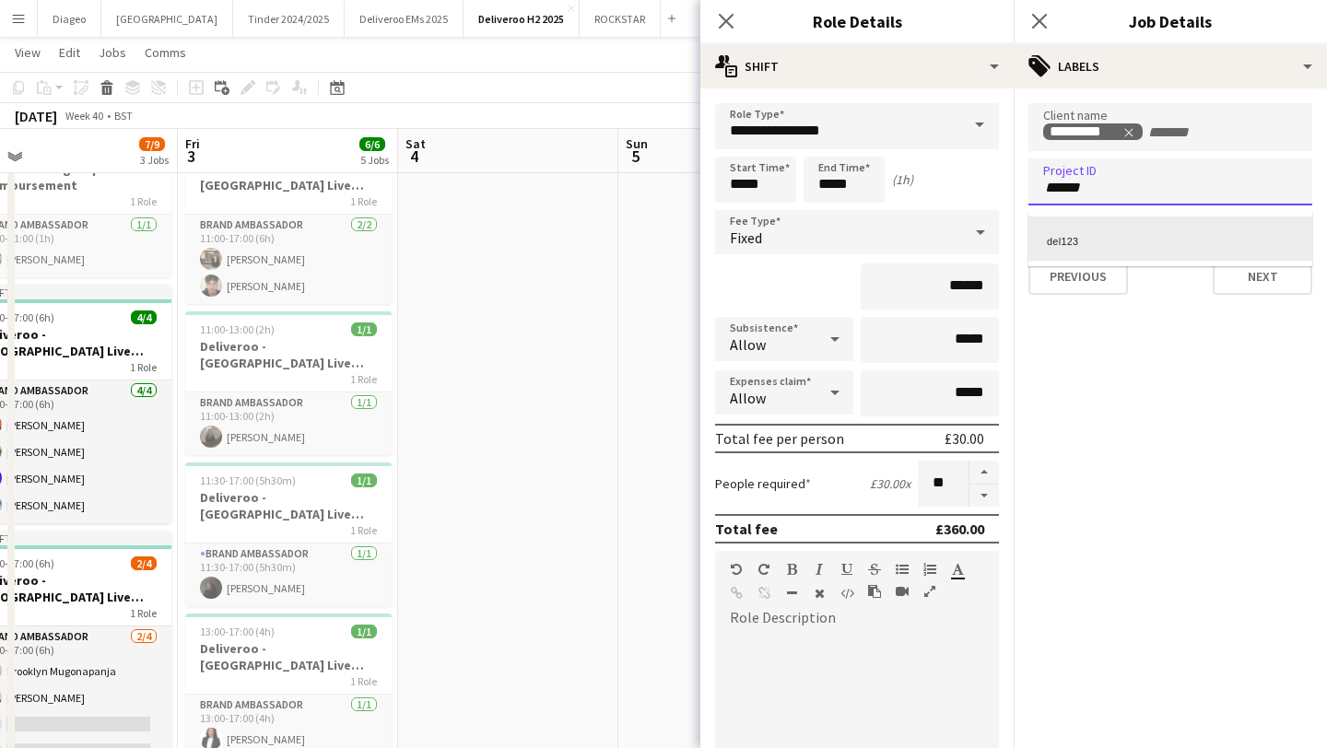
click at [1154, 225] on div "del123" at bounding box center [1170, 239] width 284 height 44
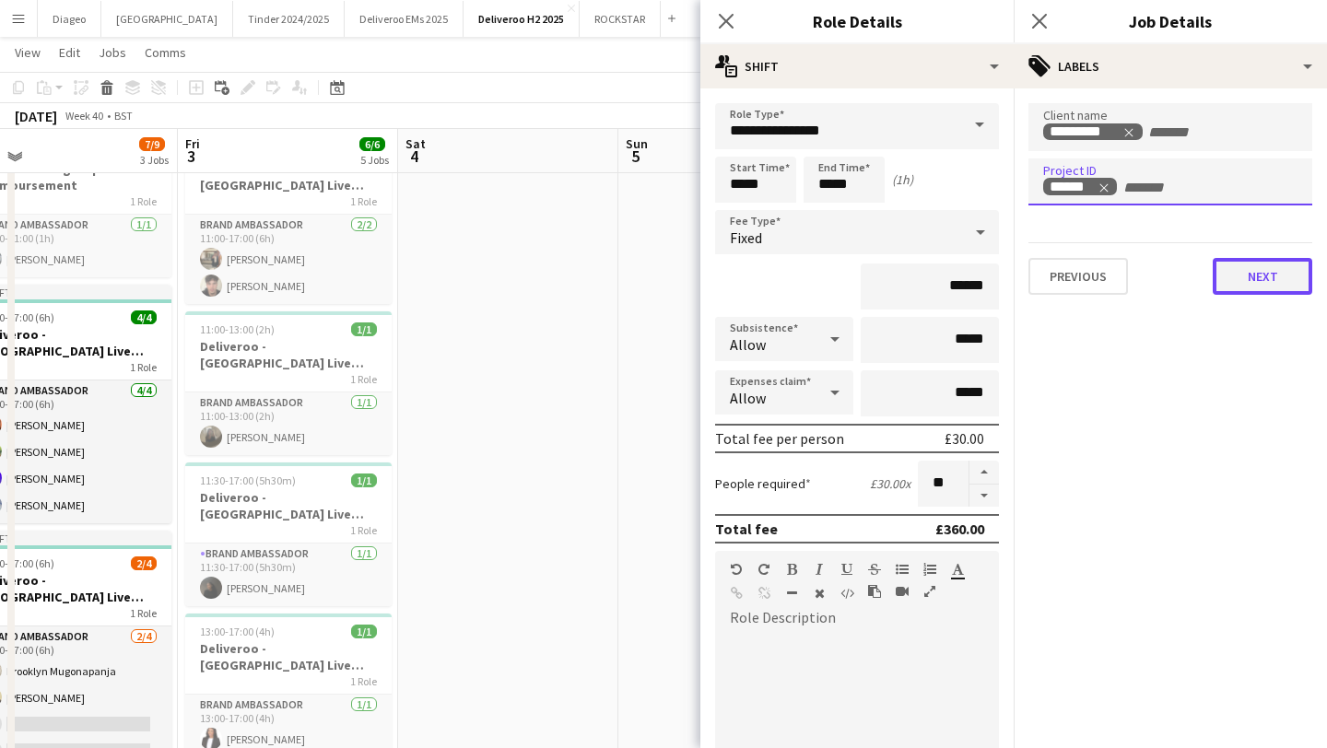
click at [1282, 283] on button "Next" at bounding box center [1263, 276] width 100 height 37
type input "*******"
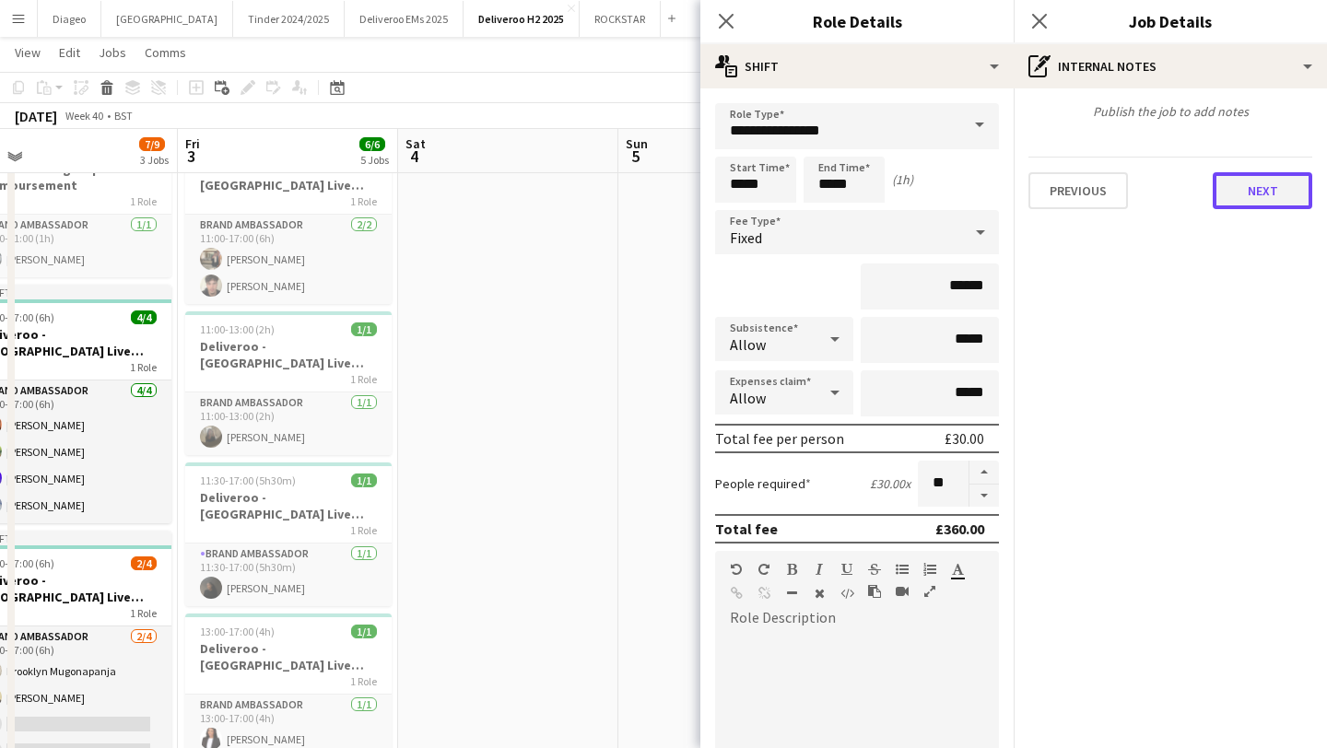
click at [1262, 195] on button "Next" at bounding box center [1263, 190] width 100 height 37
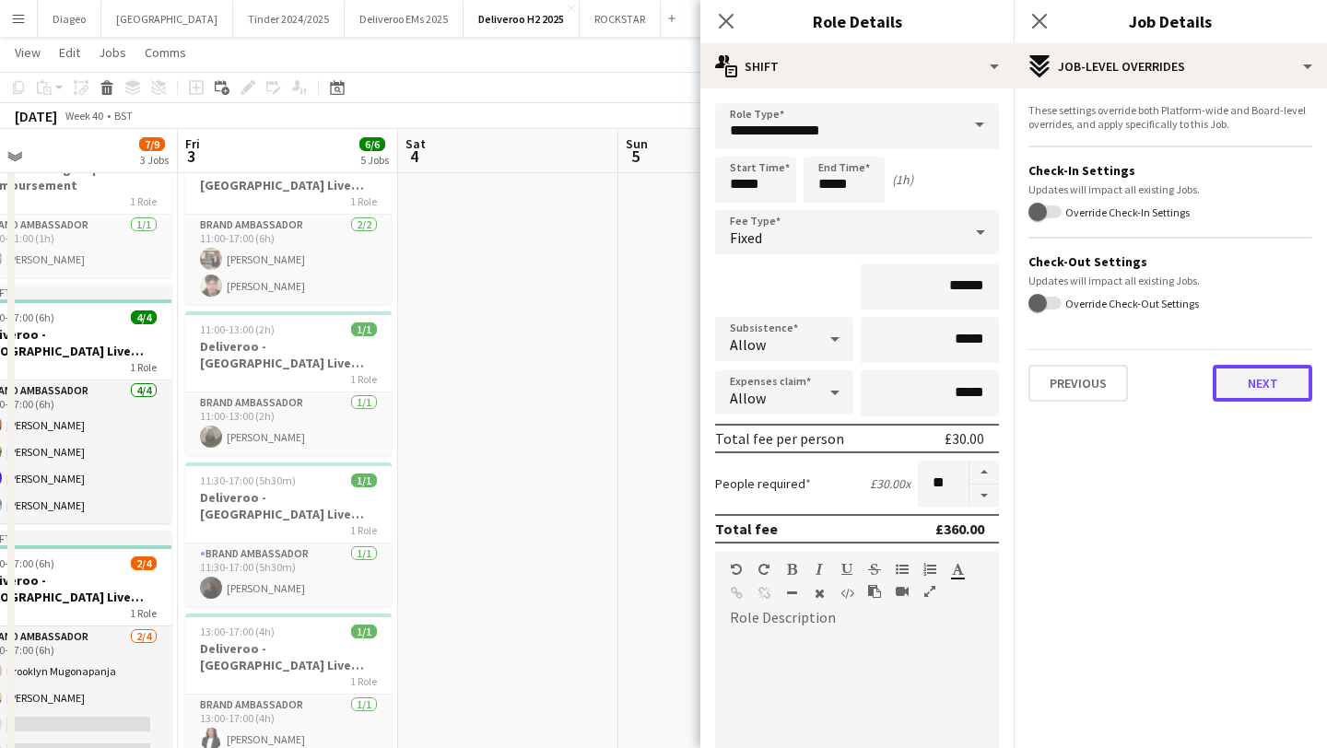
click at [1239, 377] on button "Next" at bounding box center [1263, 383] width 100 height 37
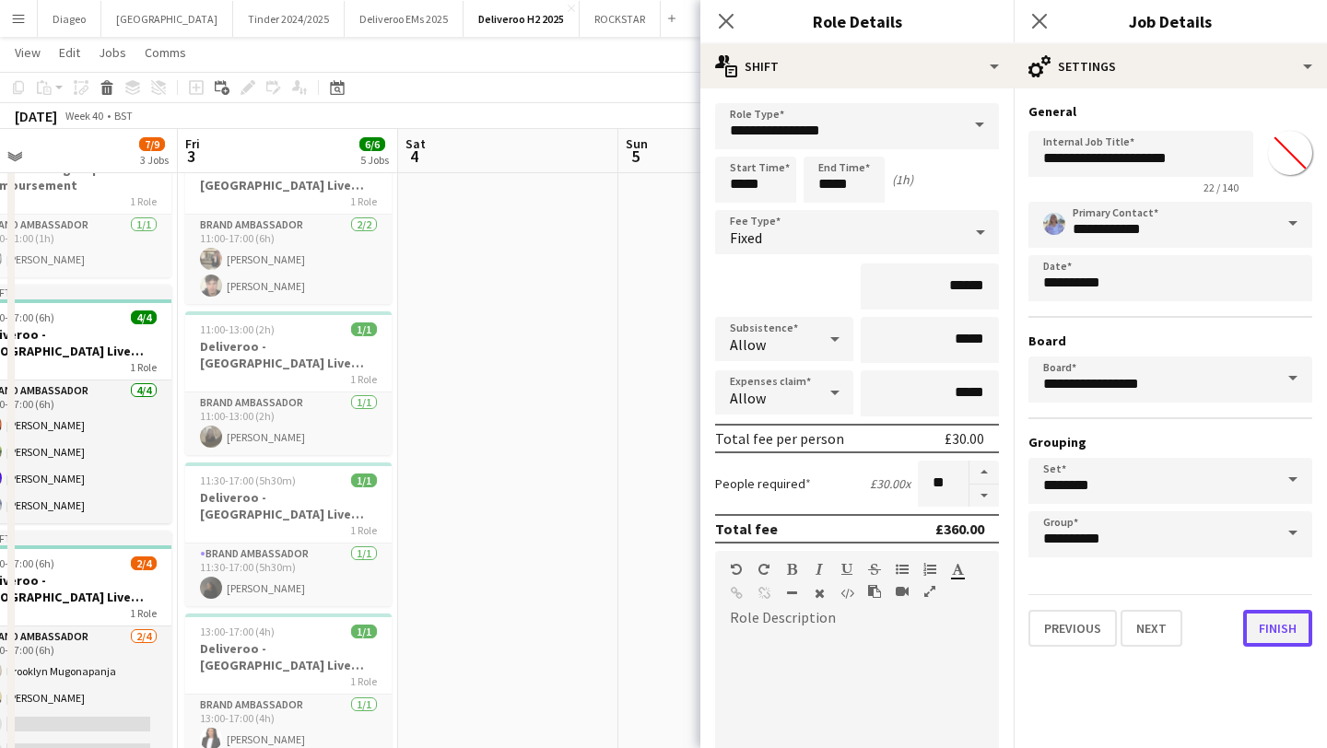
click at [1282, 631] on button "Finish" at bounding box center [1277, 628] width 69 height 37
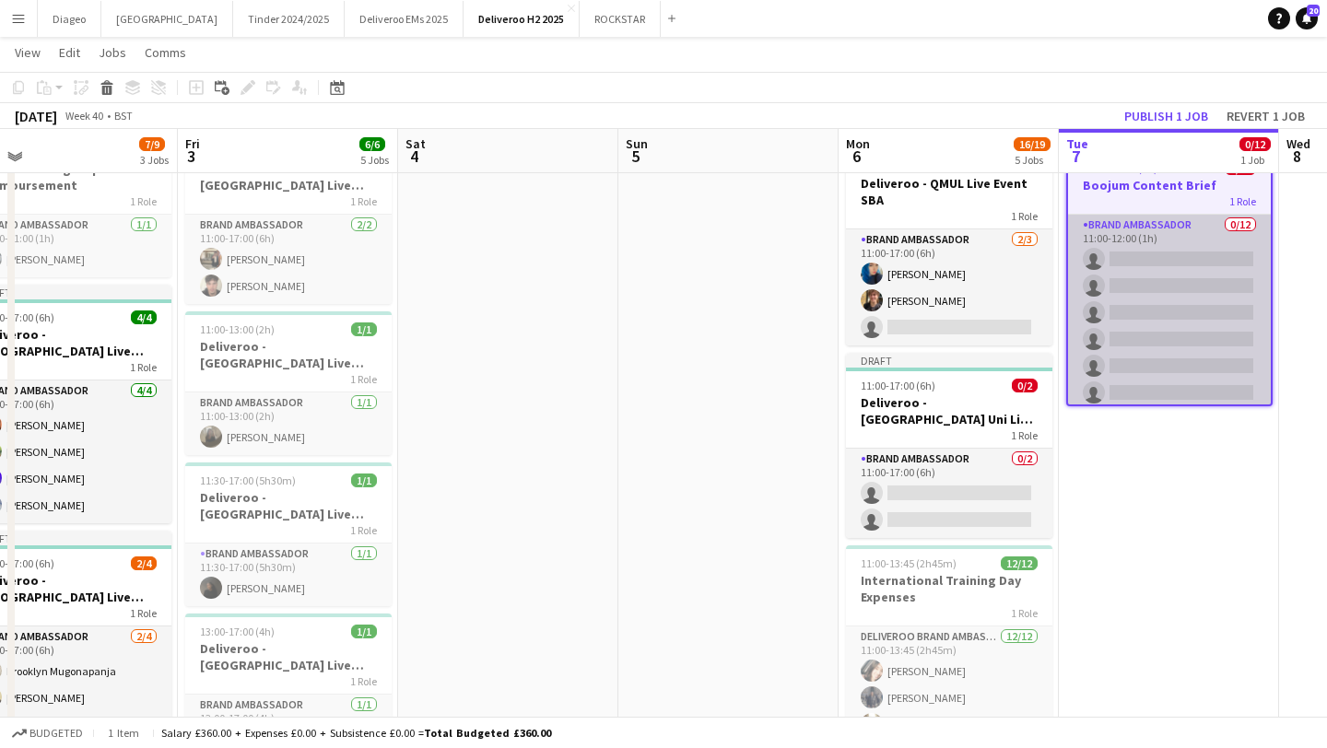
click at [1157, 315] on app-card-role "Brand Ambassador 0/12 11:00-12:00 (1h) single-neutral-actions single-neutral-ac…" at bounding box center [1169, 393] width 203 height 357
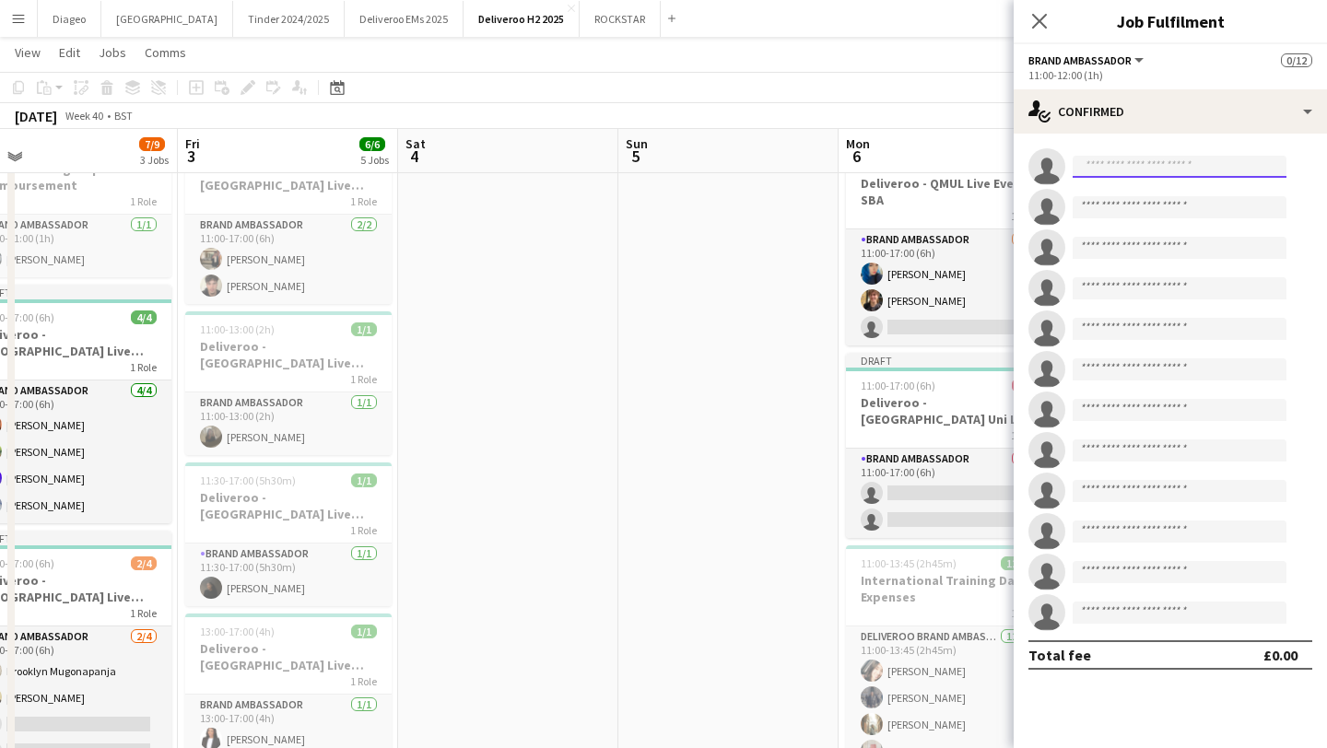
click at [1098, 166] on input at bounding box center [1180, 167] width 214 height 22
type input "*"
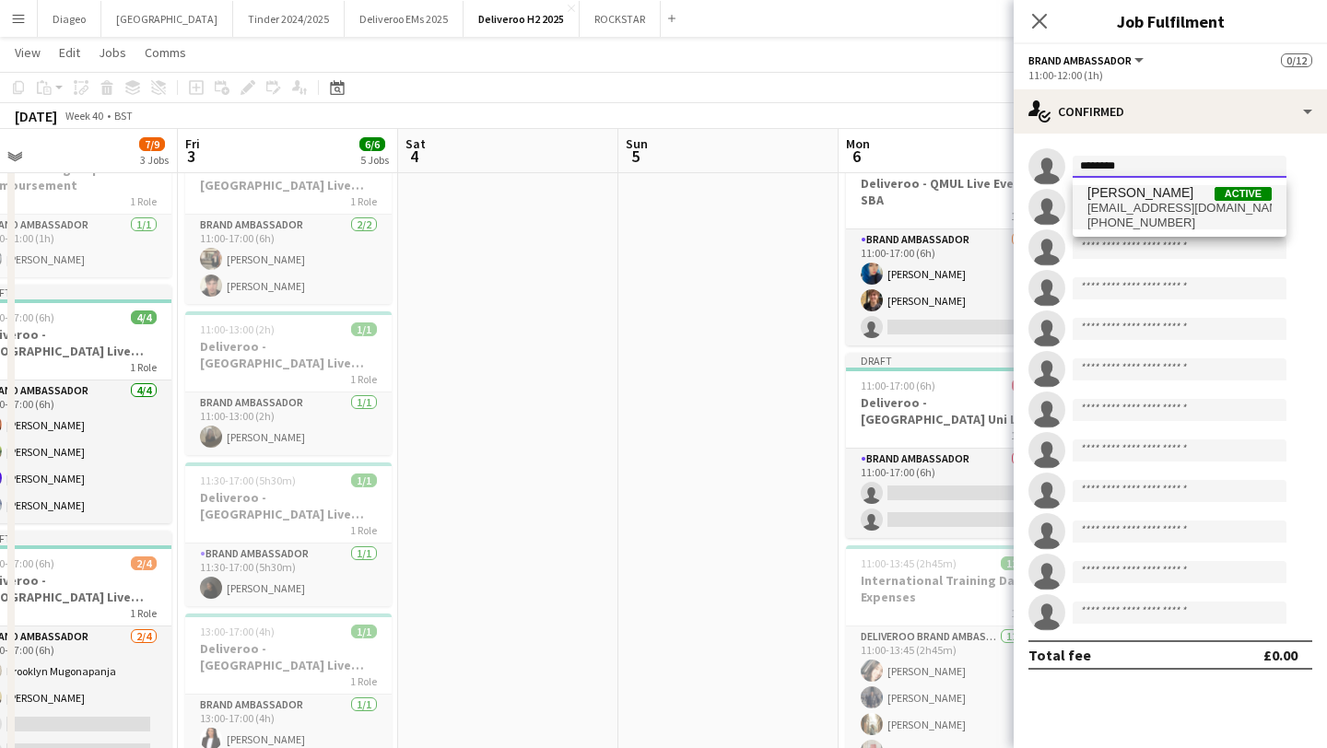
type input "********"
click at [1205, 203] on span "henryli312@hotmail.com" at bounding box center [1179, 208] width 184 height 15
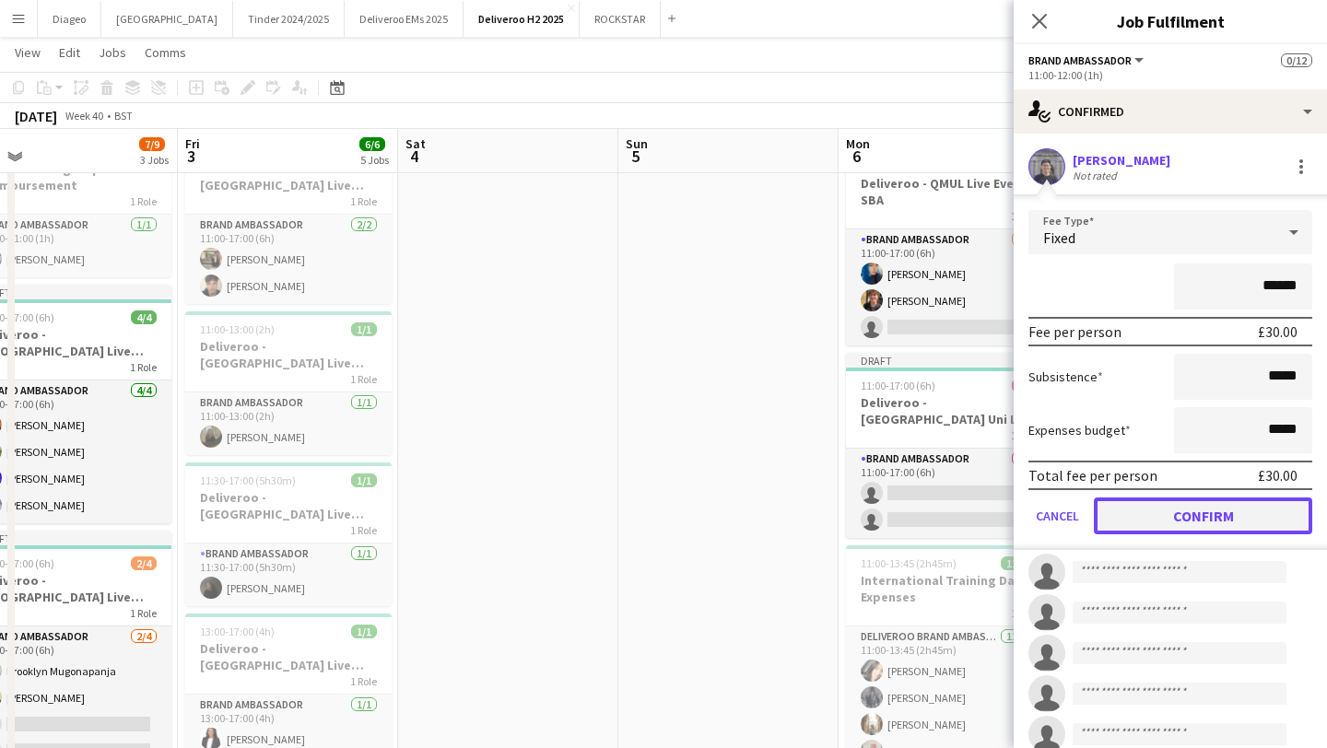
click at [1216, 507] on button "Confirm" at bounding box center [1203, 516] width 218 height 37
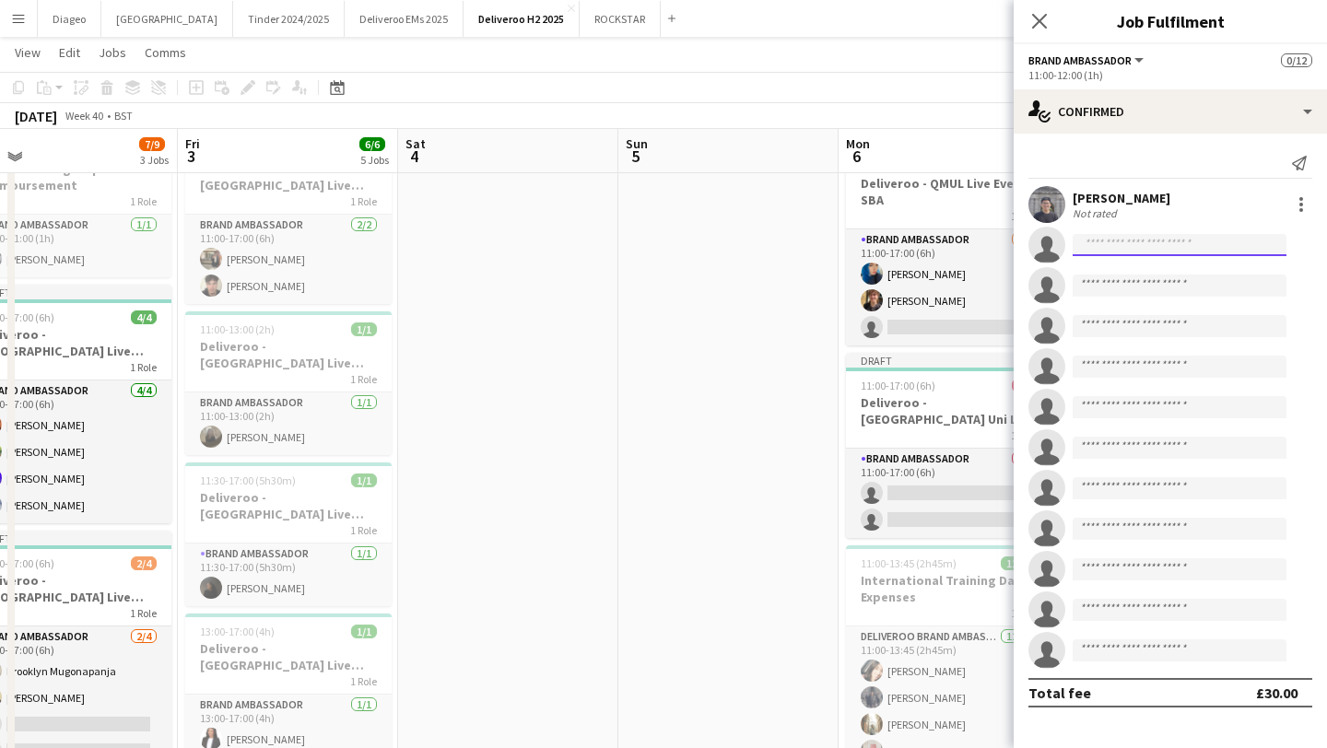
click at [1195, 239] on input at bounding box center [1180, 245] width 214 height 22
type input "*"
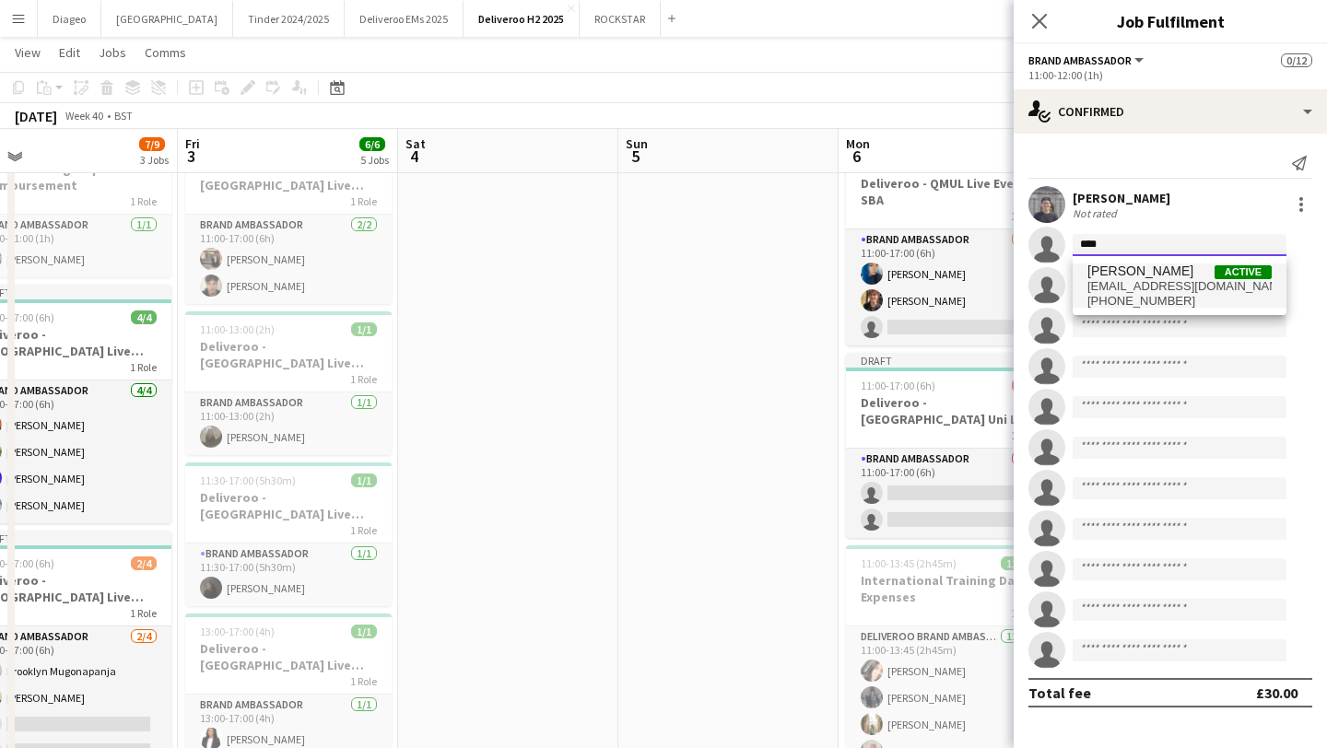
type input "****"
click at [1167, 274] on span "Aisling Walsh Active" at bounding box center [1179, 272] width 184 height 16
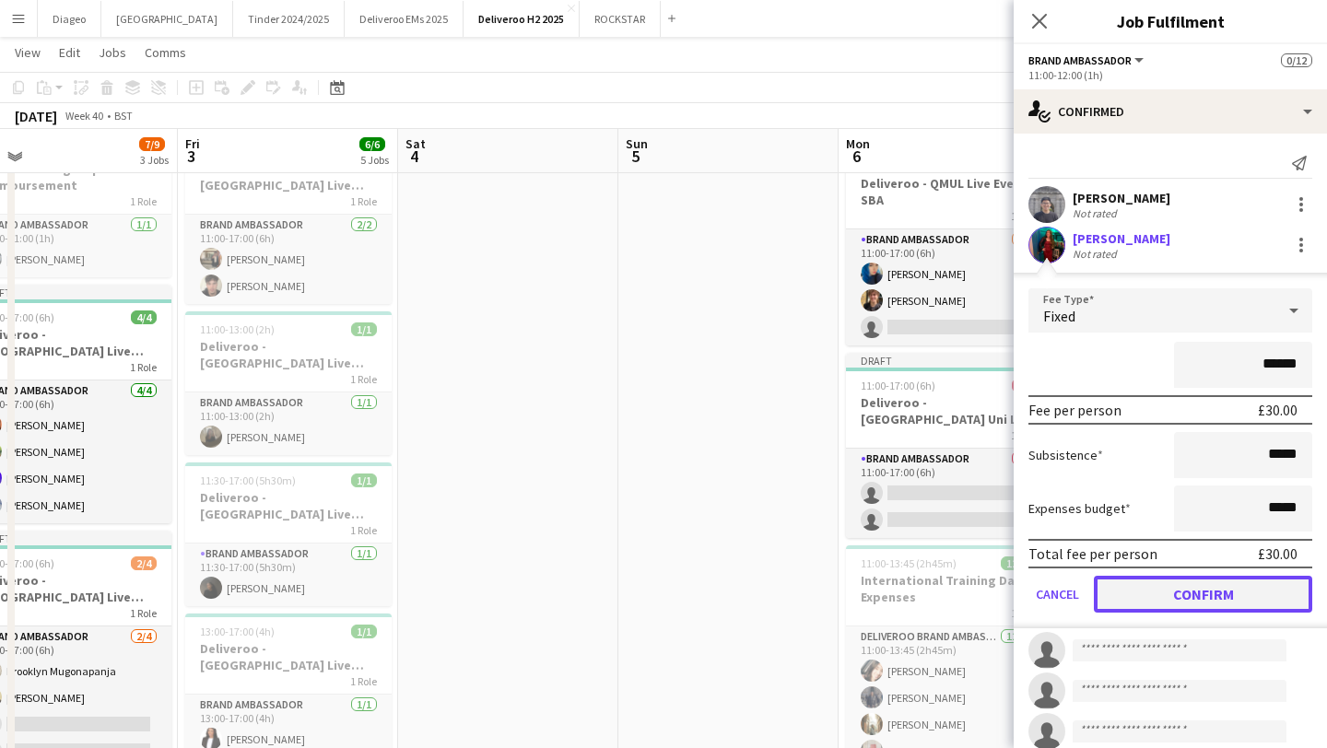
click at [1183, 593] on button "Confirm" at bounding box center [1203, 594] width 218 height 37
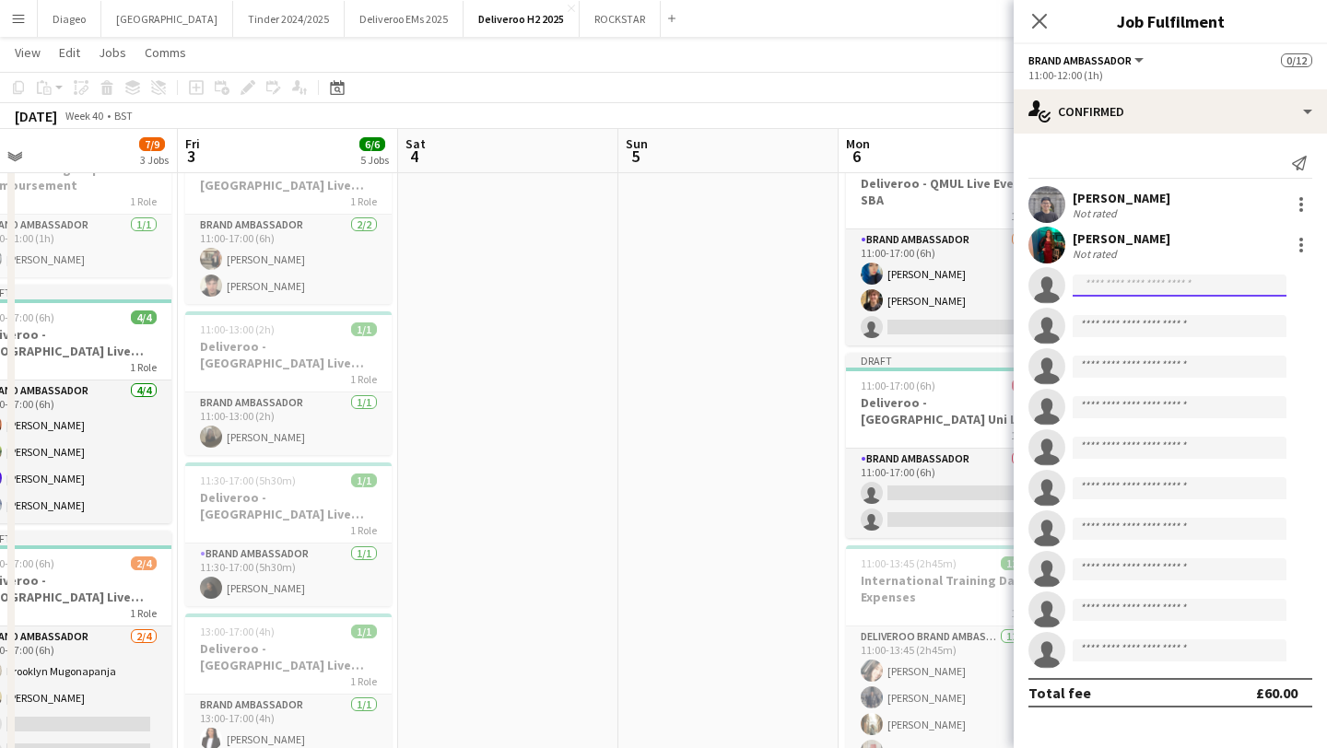
click at [1145, 276] on input at bounding box center [1180, 286] width 214 height 22
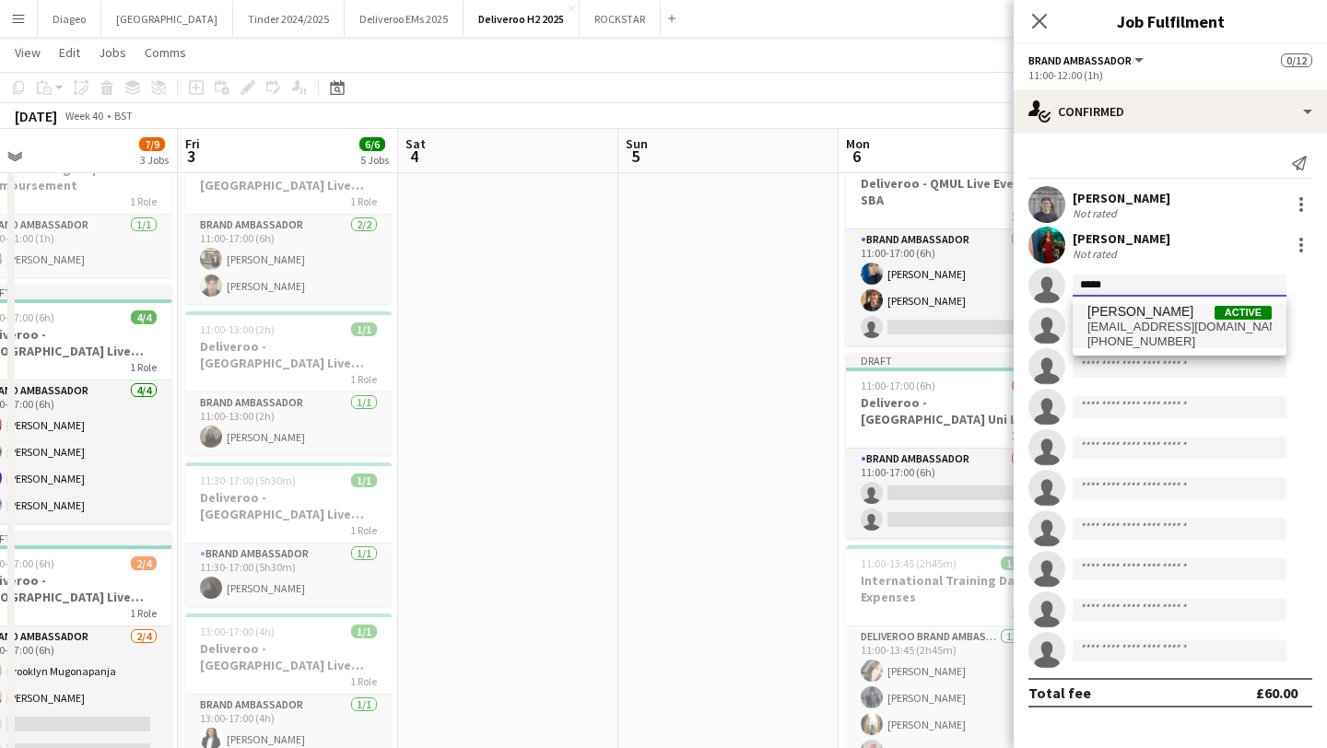
type input "*****"
click at [1214, 328] on span "lauramaeve3@yahoo.com" at bounding box center [1179, 327] width 184 height 15
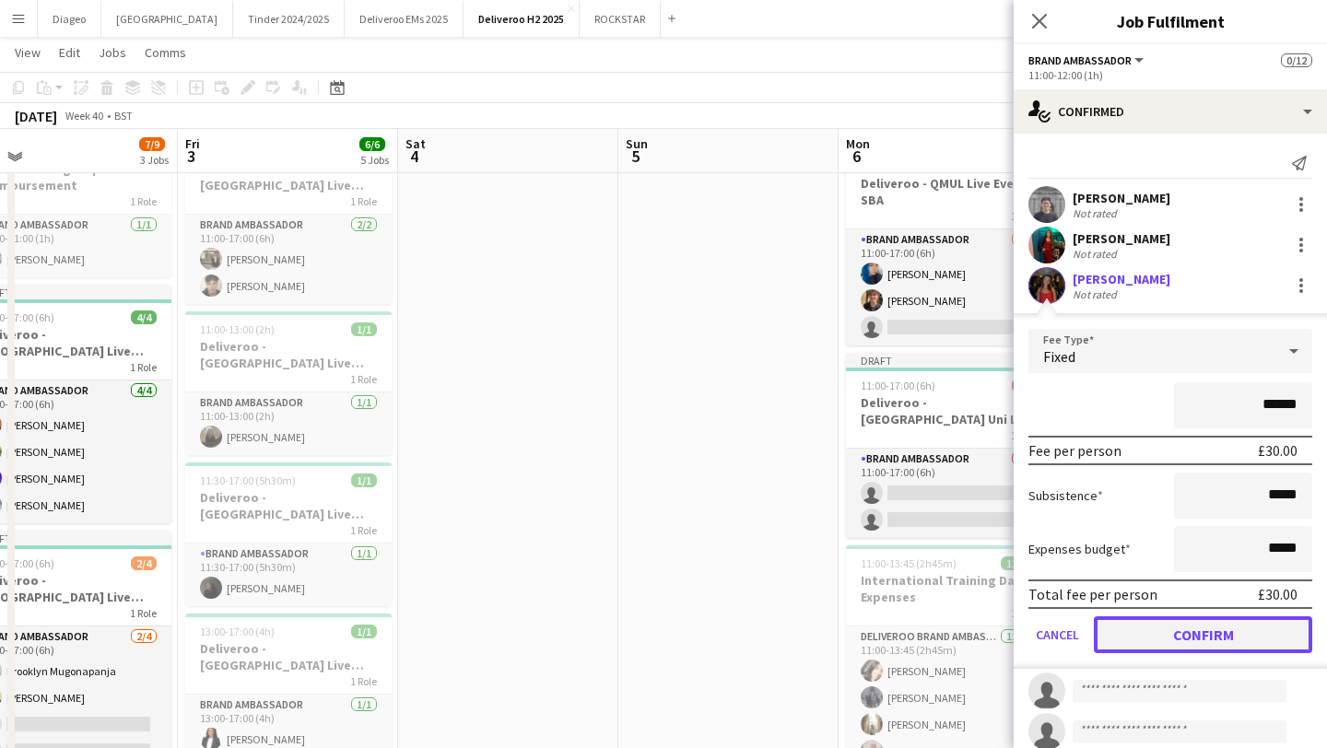
click at [1195, 629] on button "Confirm" at bounding box center [1203, 635] width 218 height 37
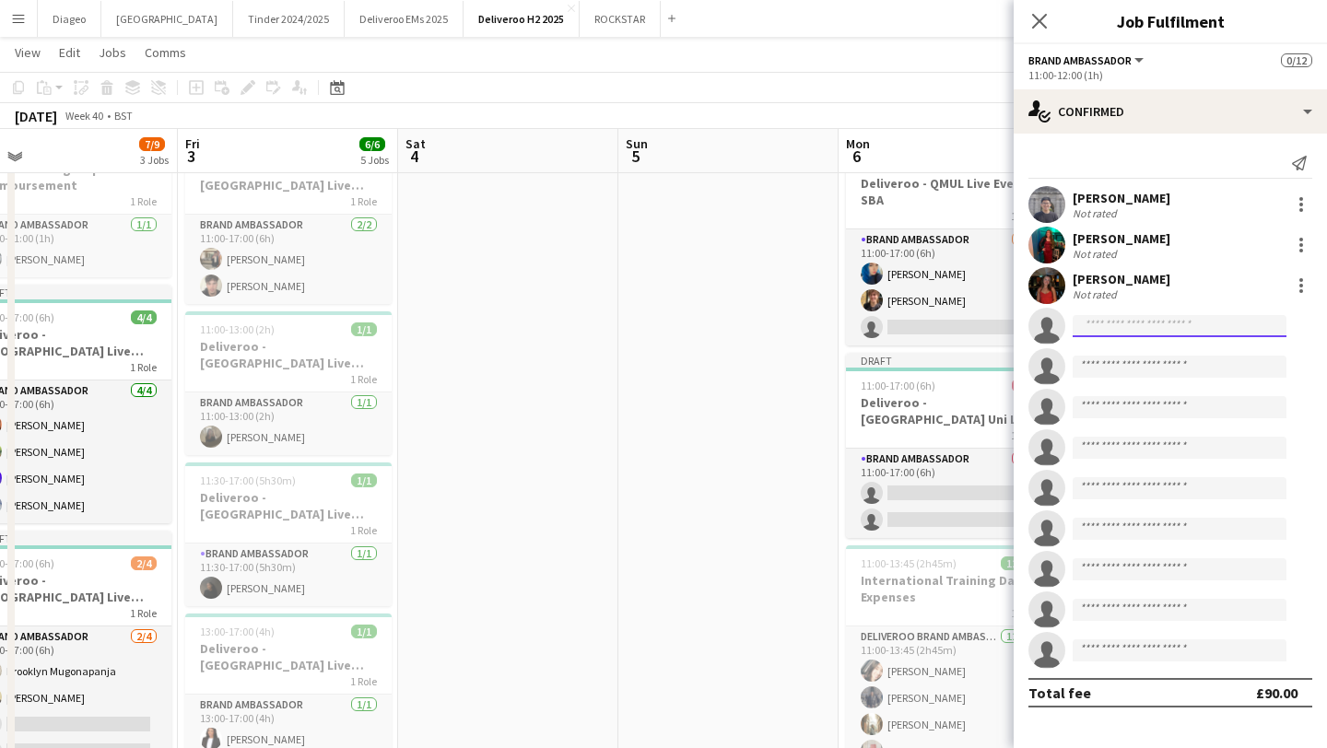
click at [1162, 328] on input at bounding box center [1180, 326] width 214 height 22
type input "*"
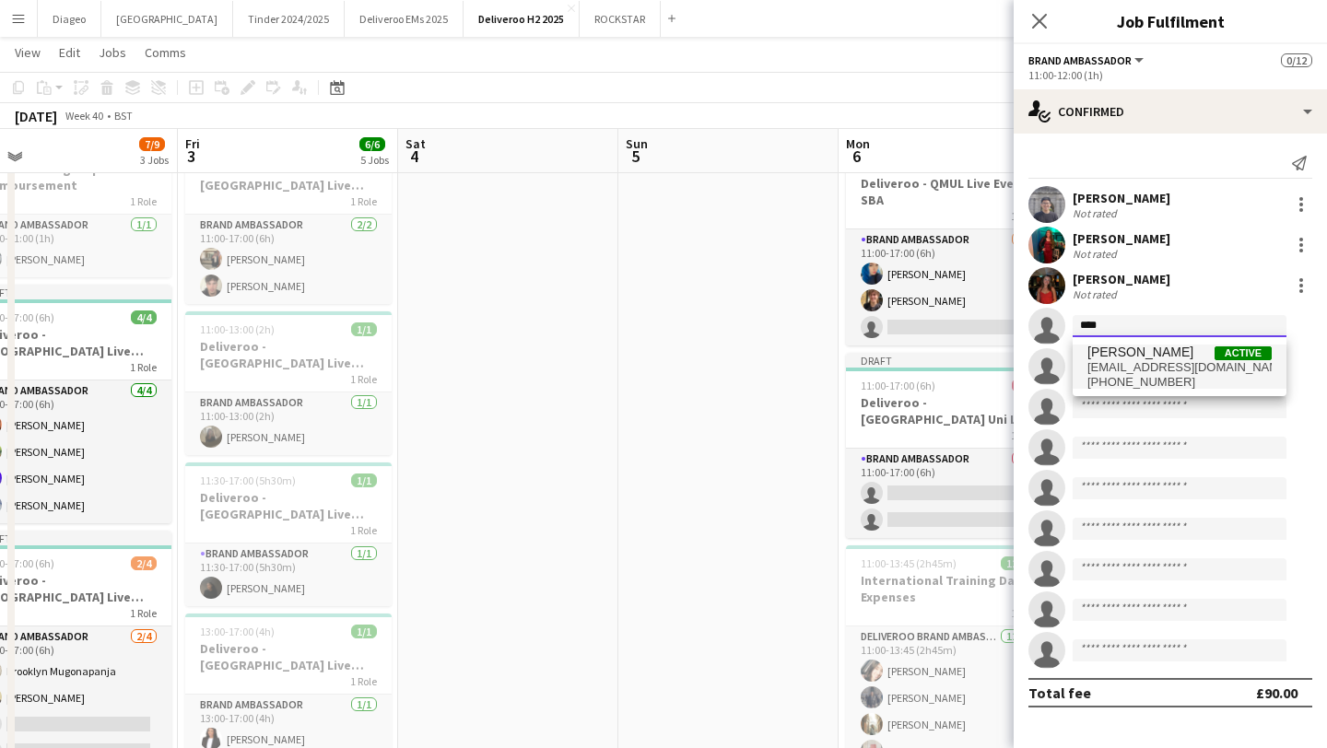
type input "****"
click at [1170, 354] on span "Jomi Adedeji Active" at bounding box center [1179, 353] width 184 height 16
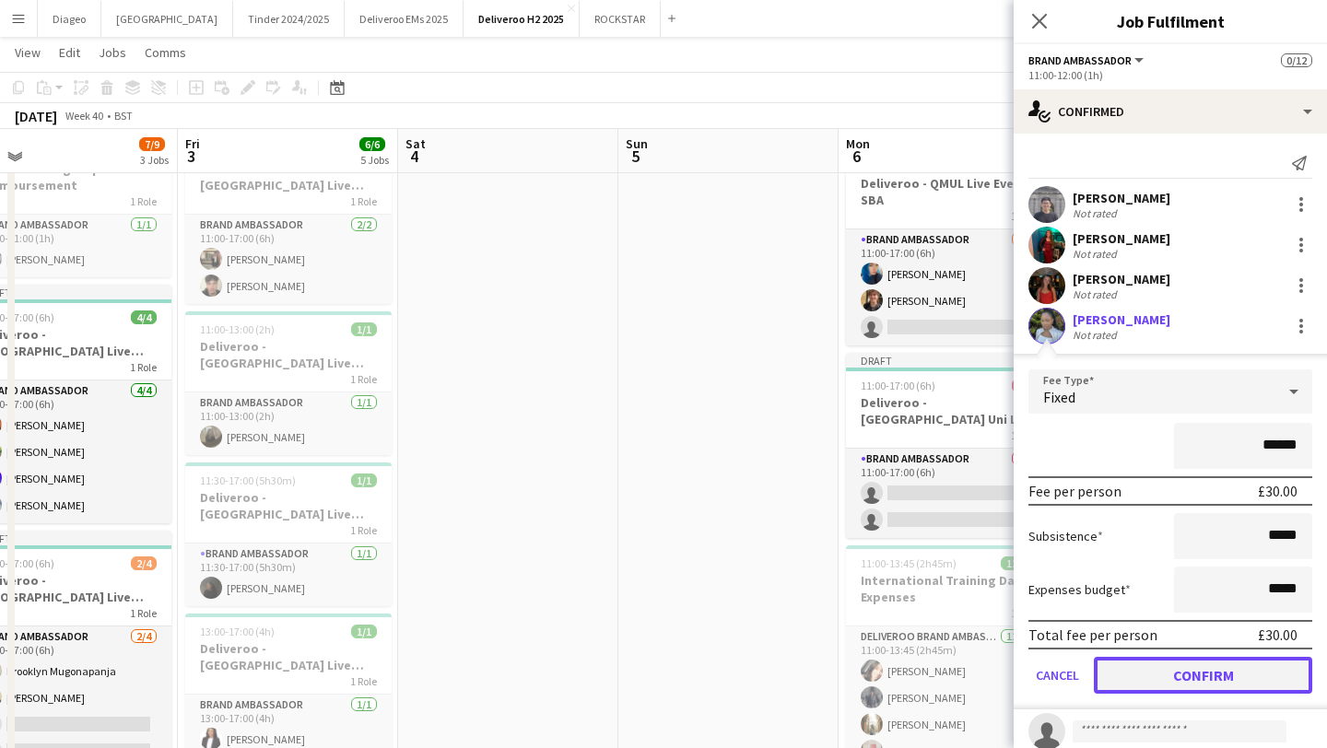
click at [1214, 676] on button "Confirm" at bounding box center [1203, 675] width 218 height 37
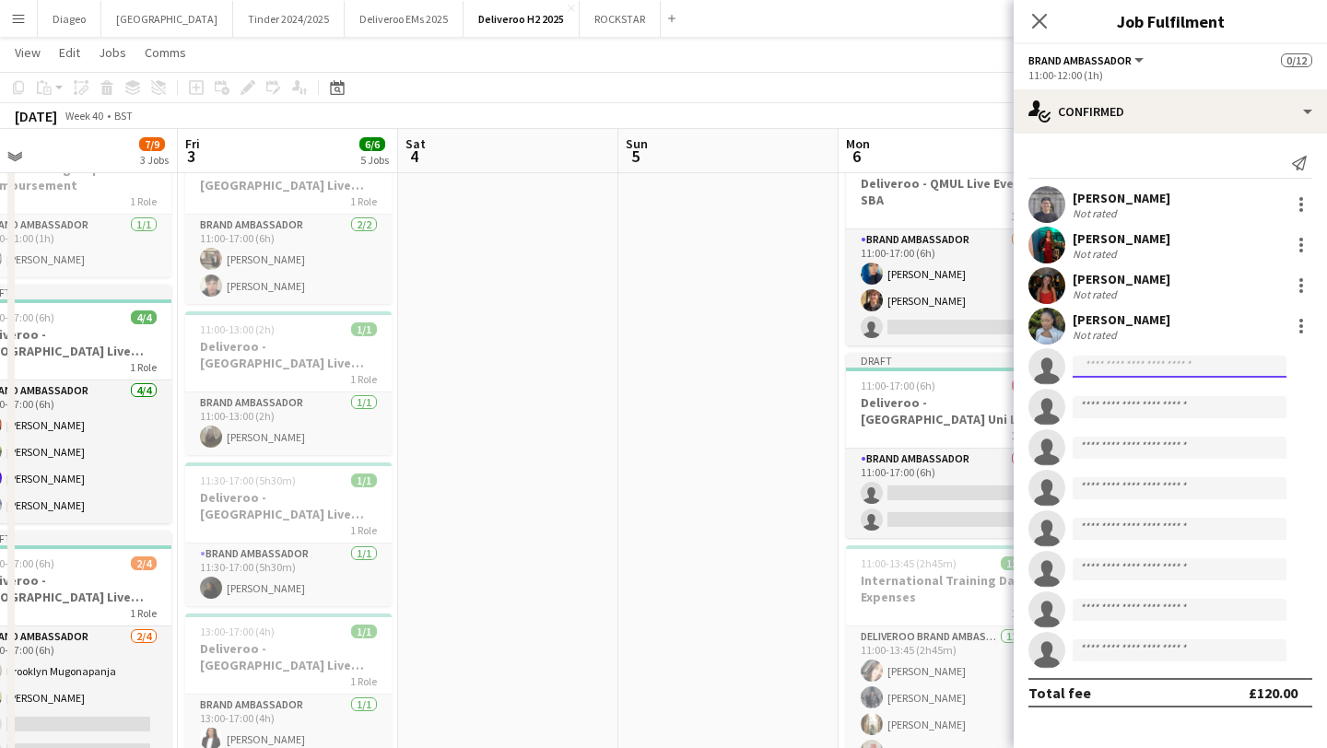
click at [1135, 363] on input at bounding box center [1180, 367] width 214 height 22
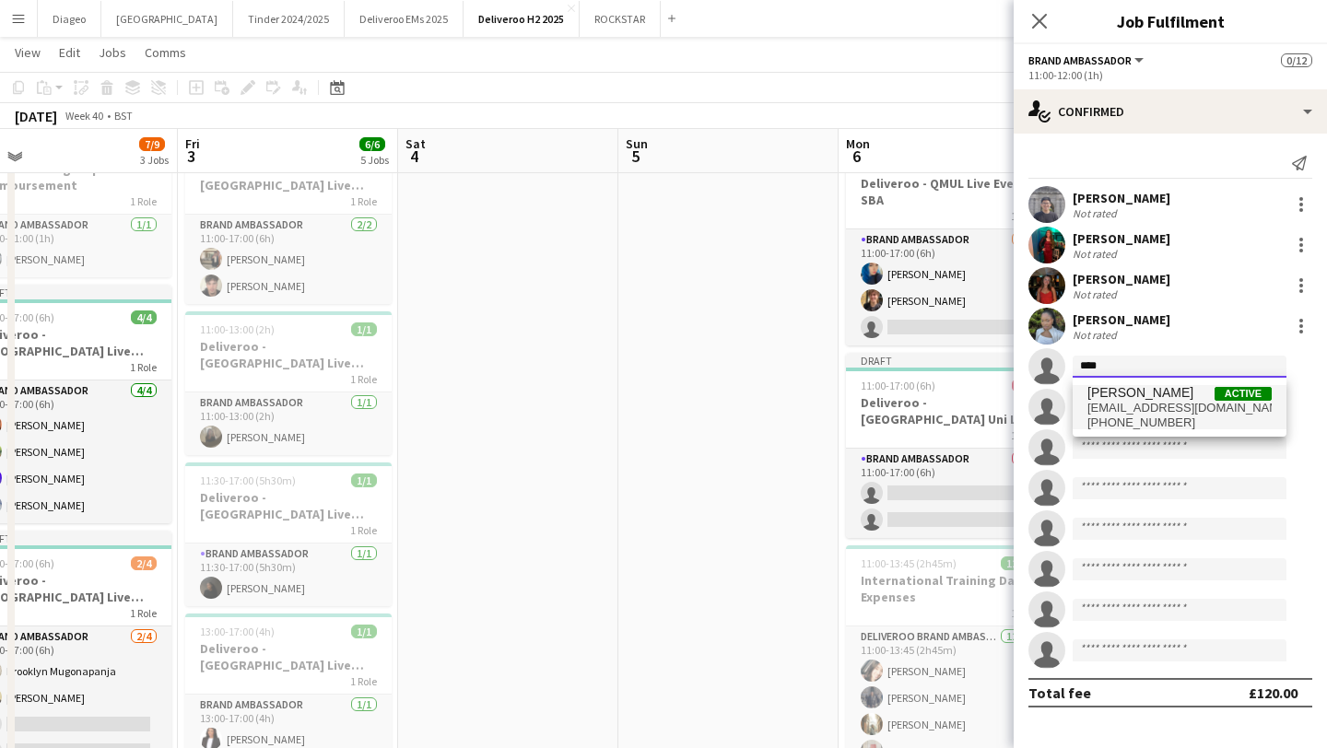
type input "****"
click at [1151, 386] on span "Evan Quaid" at bounding box center [1140, 393] width 106 height 16
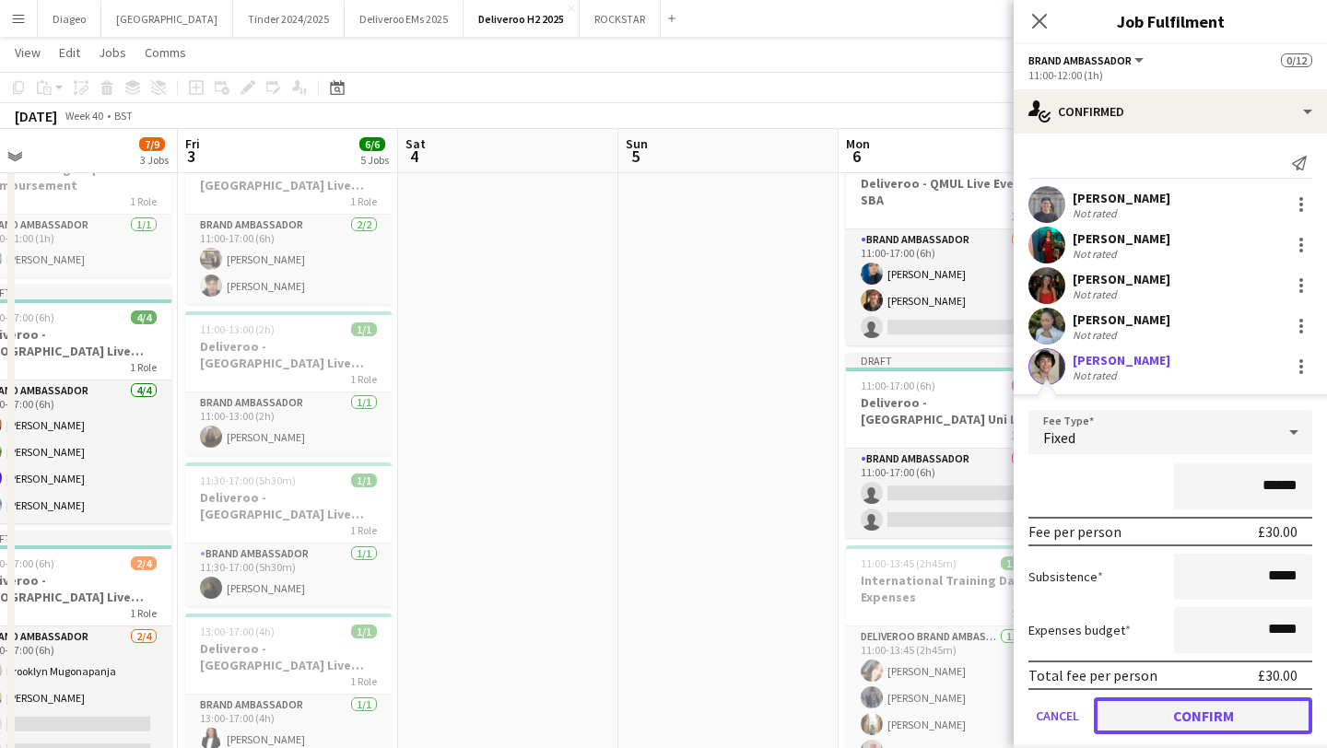
click at [1182, 725] on button "Confirm" at bounding box center [1203, 716] width 218 height 37
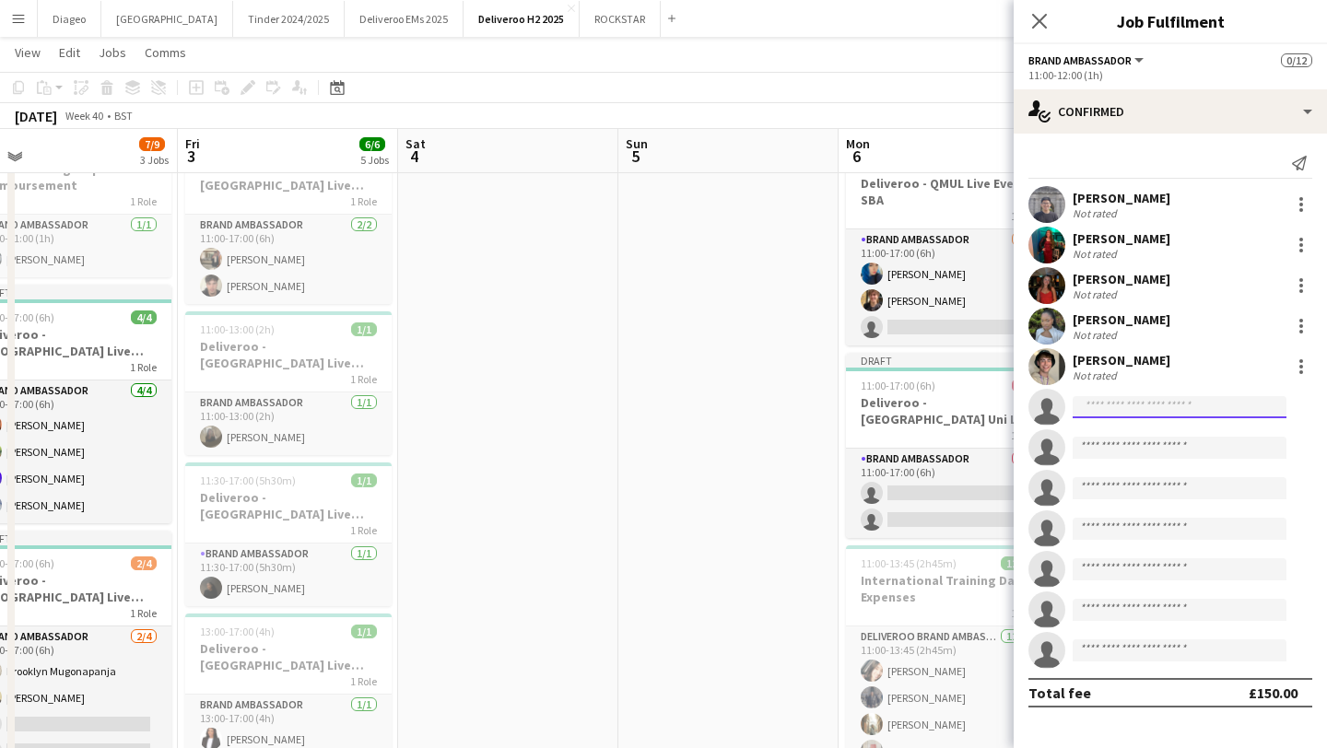
click at [1145, 401] on input at bounding box center [1180, 407] width 214 height 22
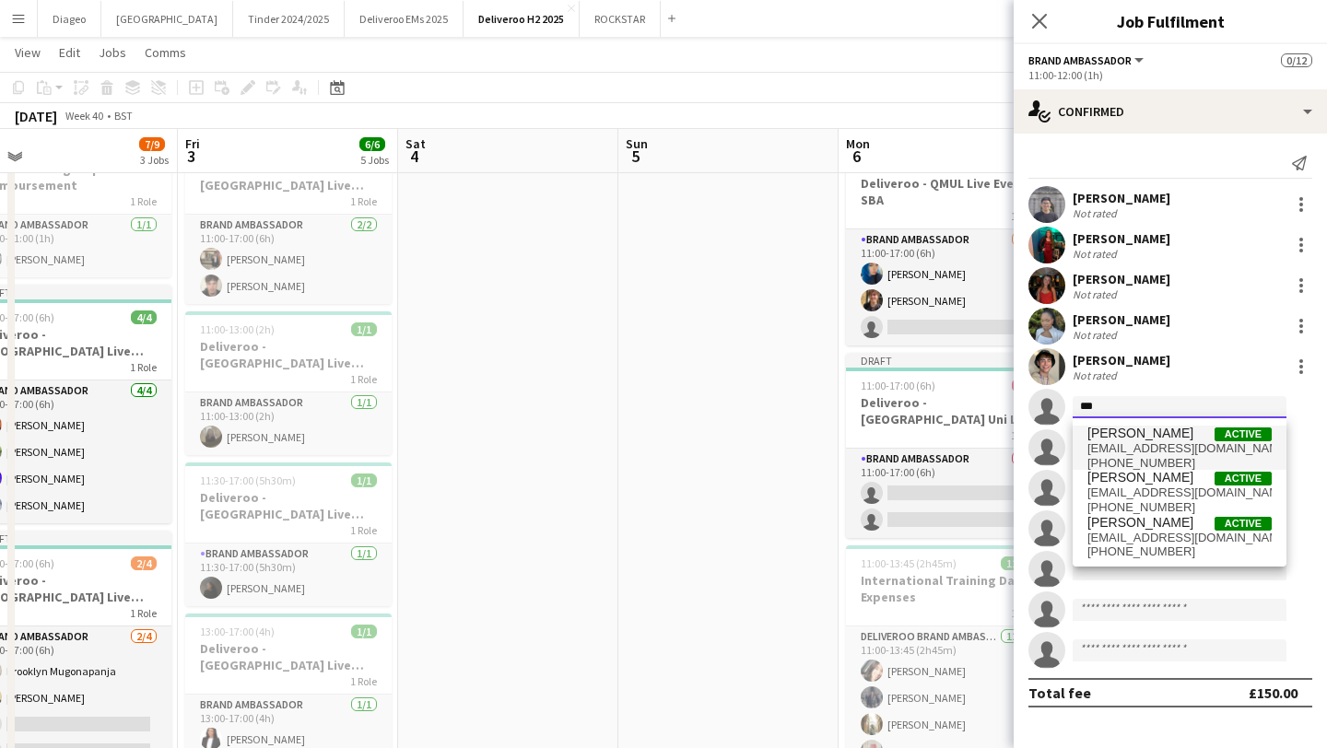
type input "***"
click at [1169, 452] on span "avamrxo@gmail.com" at bounding box center [1179, 448] width 184 height 15
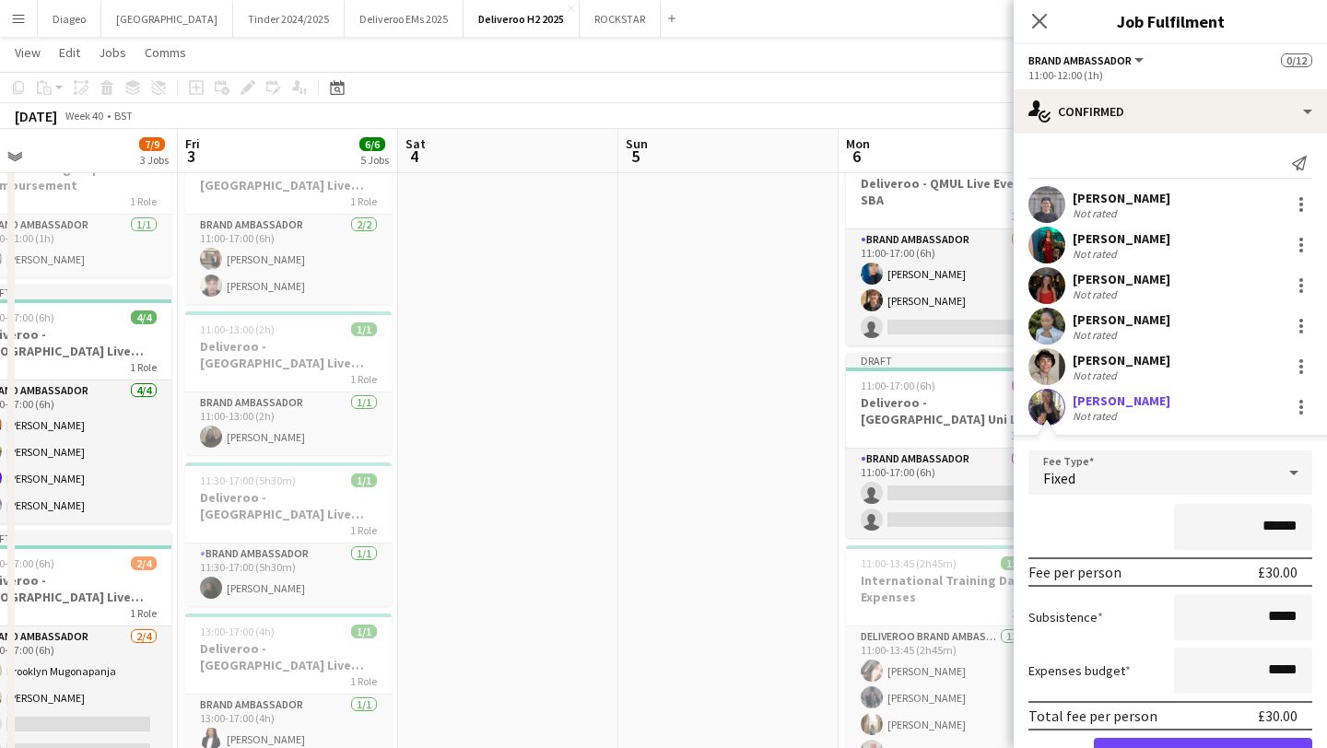
scroll to position [66, 0]
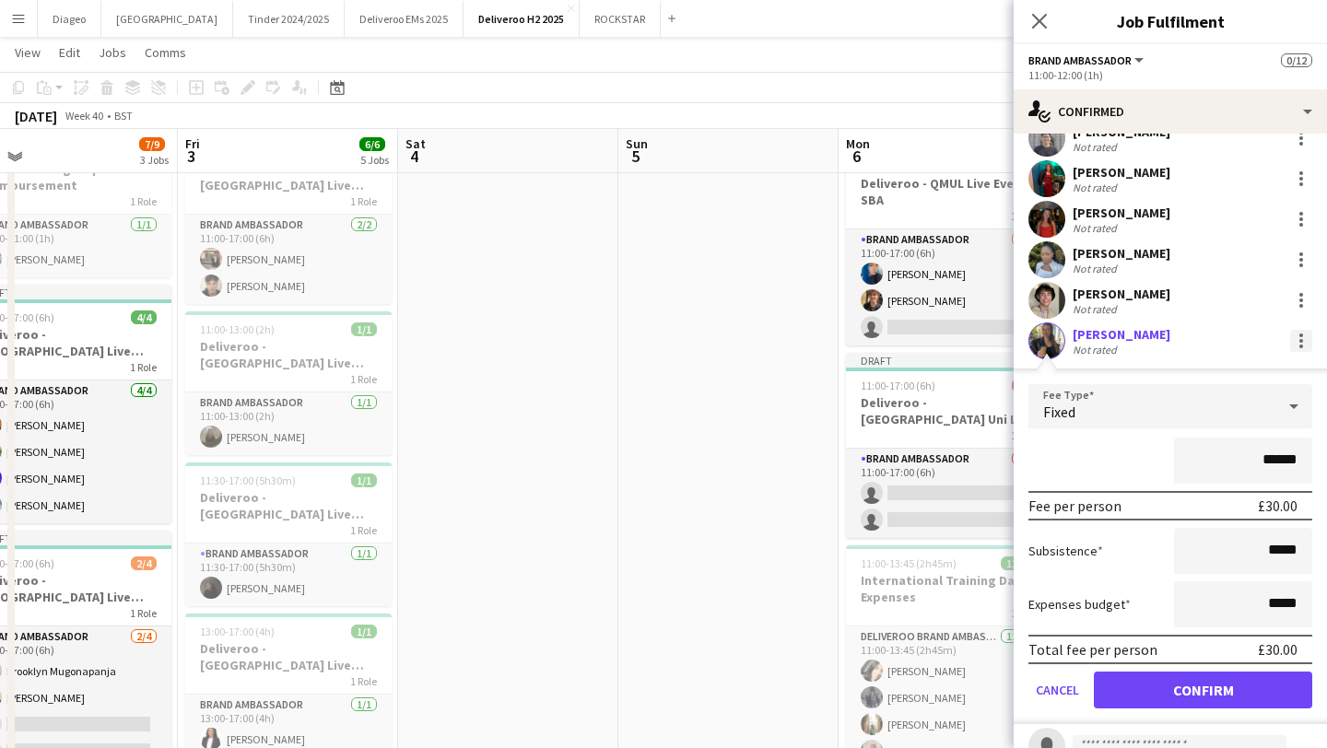
click at [1295, 349] on div at bounding box center [1301, 341] width 22 height 22
click at [1235, 504] on span "Remove" at bounding box center [1210, 507] width 55 height 16
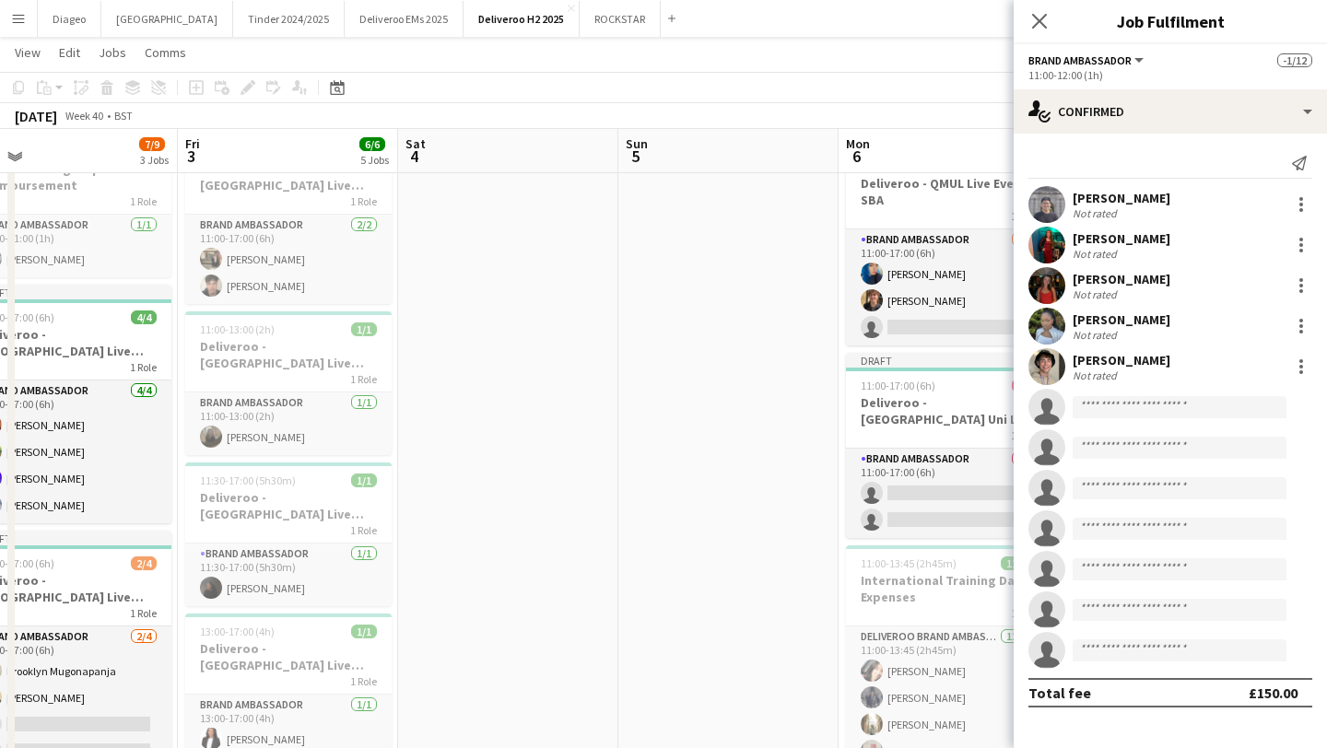
scroll to position [0, 0]
click at [1187, 417] on input at bounding box center [1180, 407] width 214 height 22
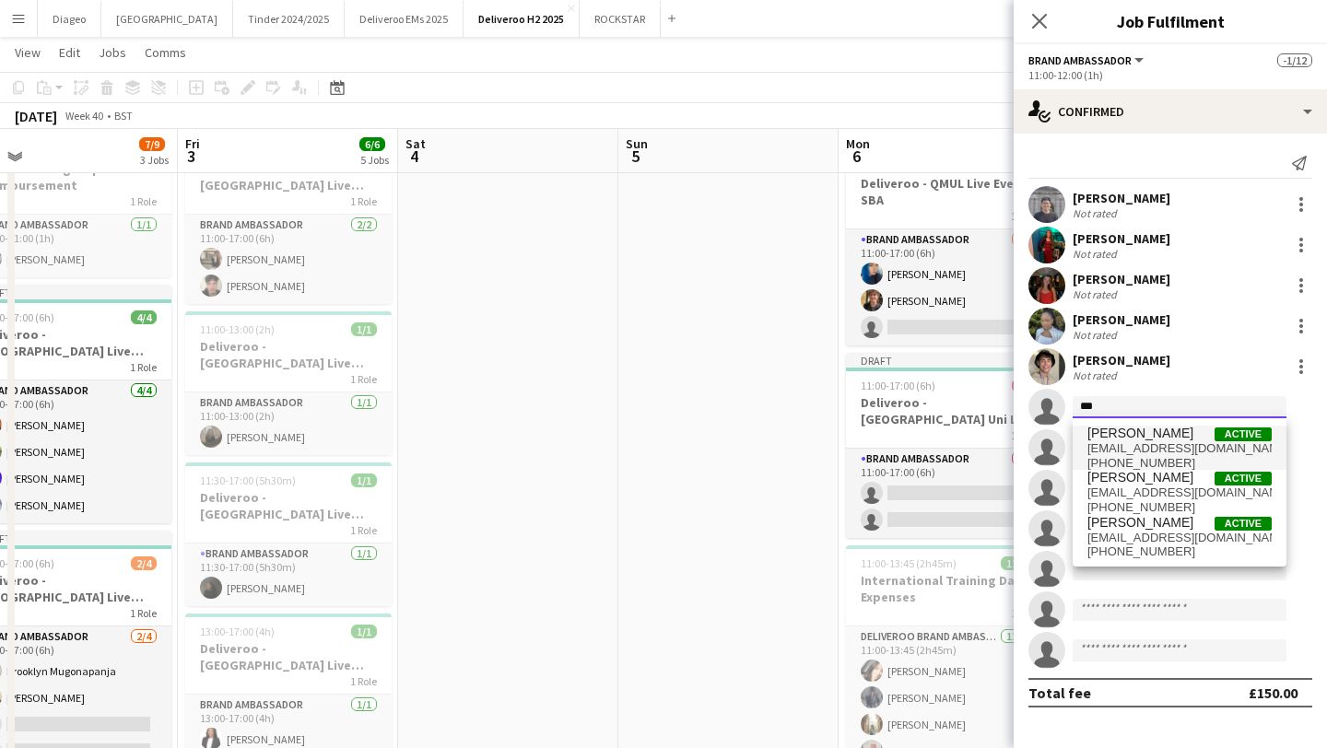
type input "***"
click at [1182, 443] on span "avamrxo@gmail.com" at bounding box center [1179, 448] width 184 height 15
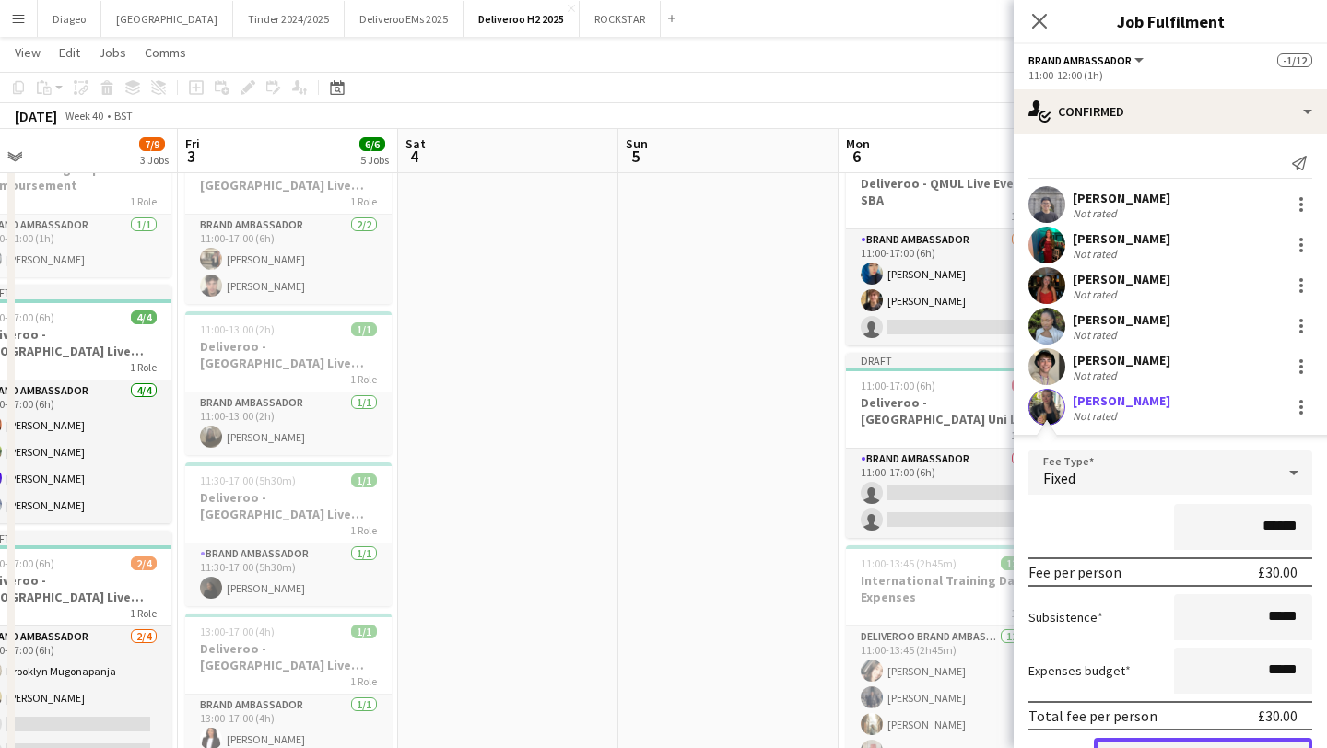
click at [1204, 745] on button "Confirm" at bounding box center [1203, 756] width 218 height 37
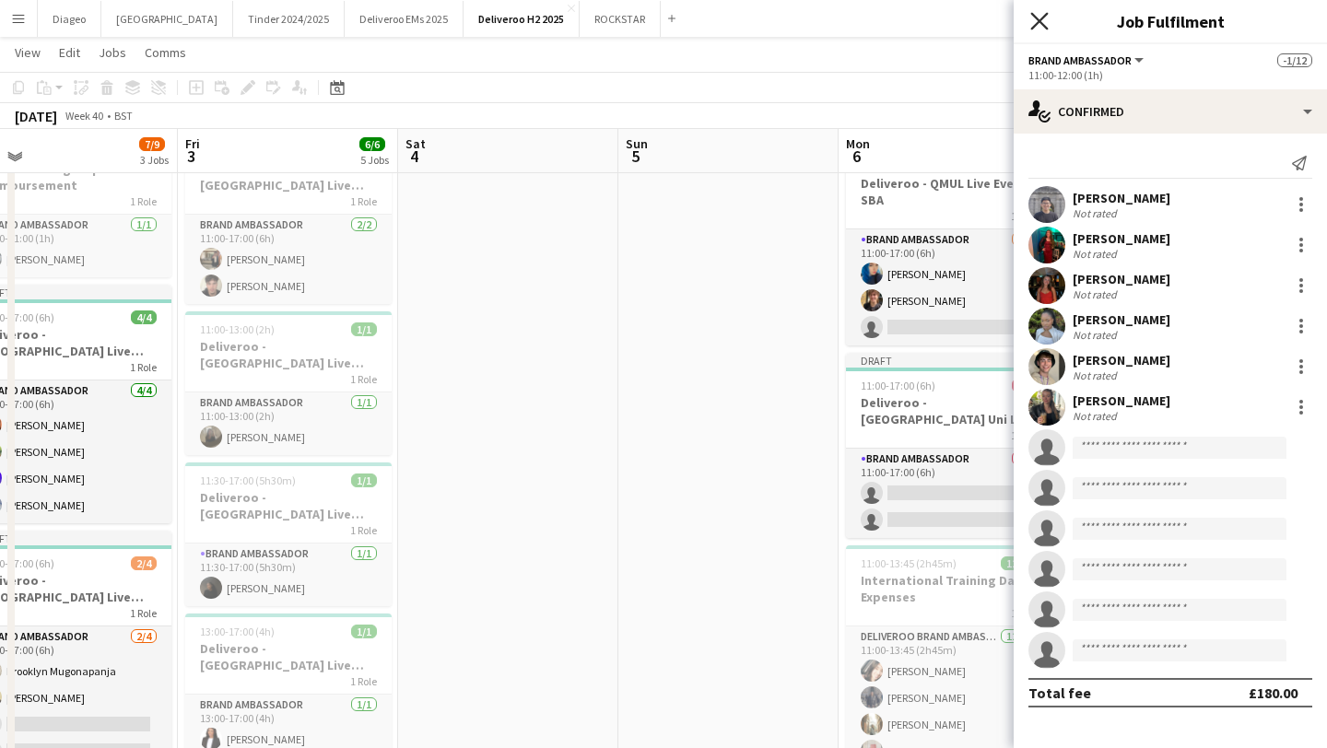
click at [1039, 28] on icon "Close pop-in" at bounding box center [1039, 21] width 18 height 18
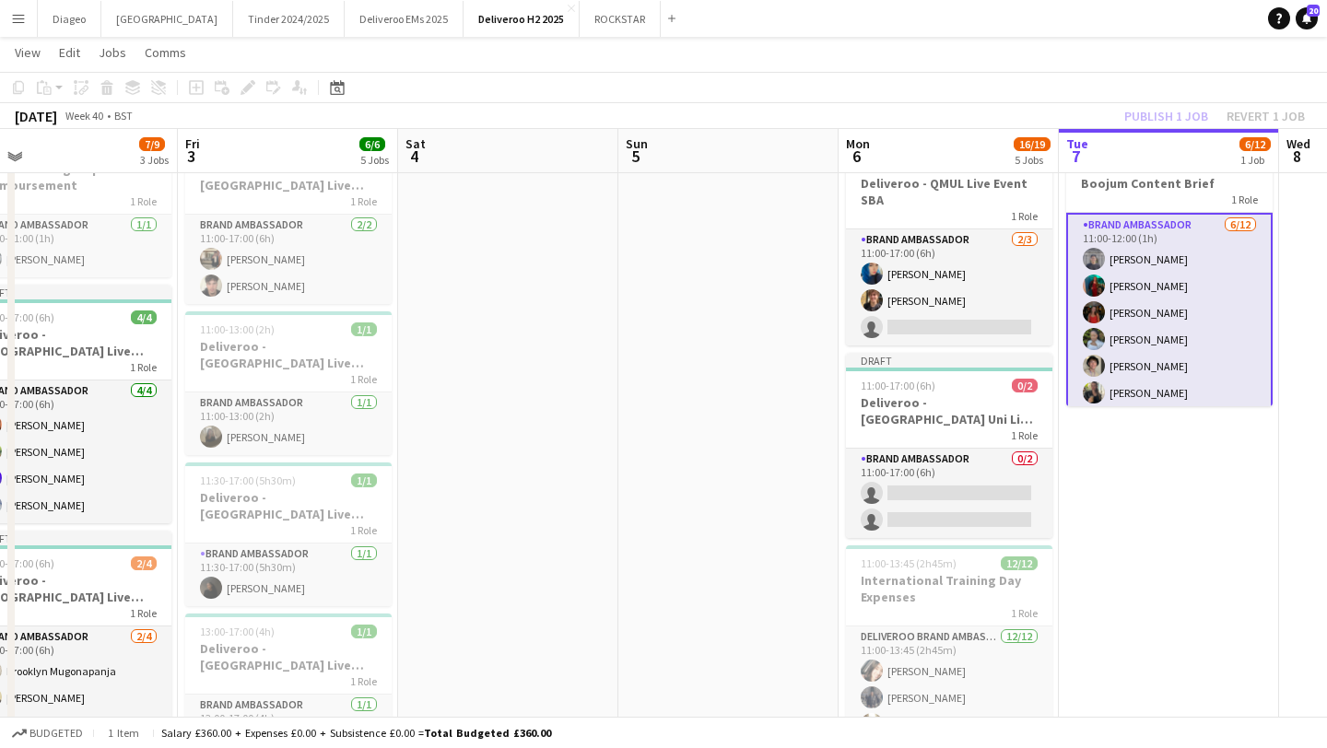
click at [1104, 315] on app-card-role "Brand Ambassador 6/12 11:00-12:00 (1h) Henry Li Aisling Walsh Laura Nolan Jomi …" at bounding box center [1169, 393] width 206 height 360
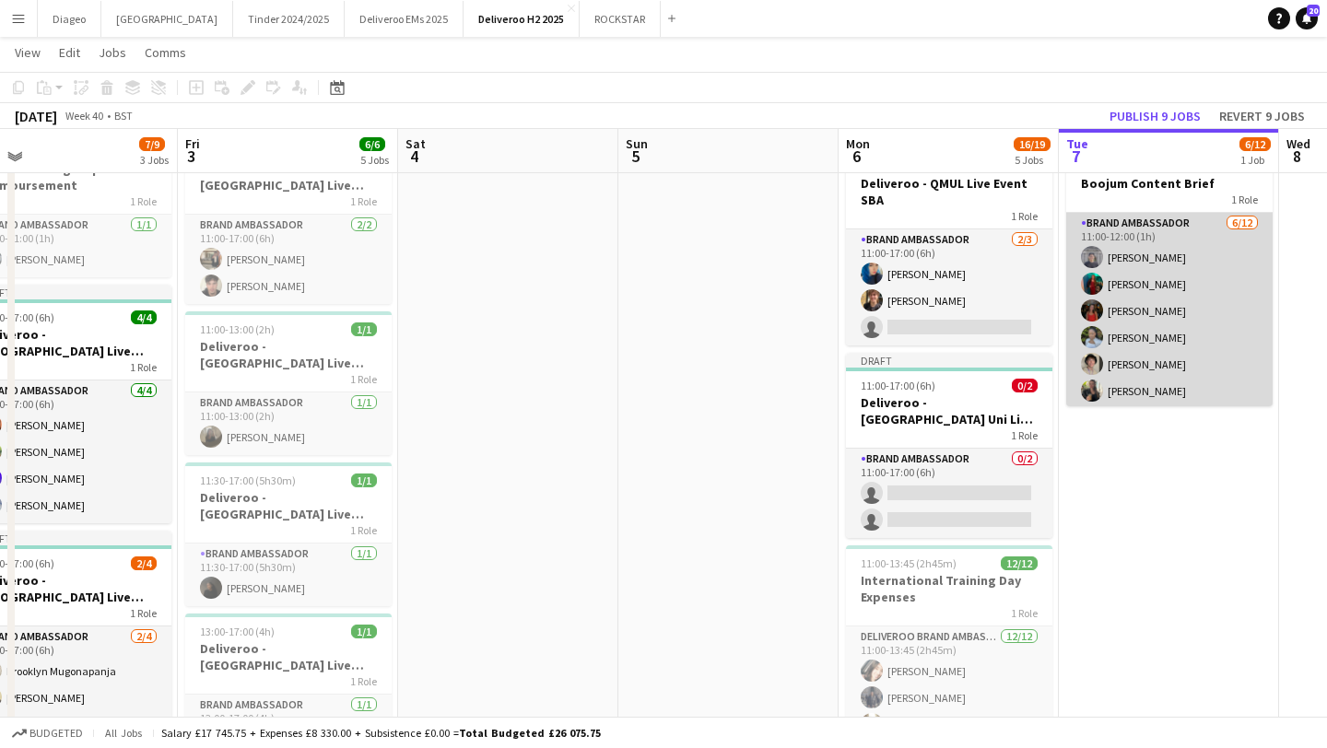
click at [1137, 376] on app-card-role "Brand Ambassador 6/12 11:00-12:00 (1h) Henry Li Aisling Walsh Laura Nolan Jomi …" at bounding box center [1169, 391] width 206 height 357
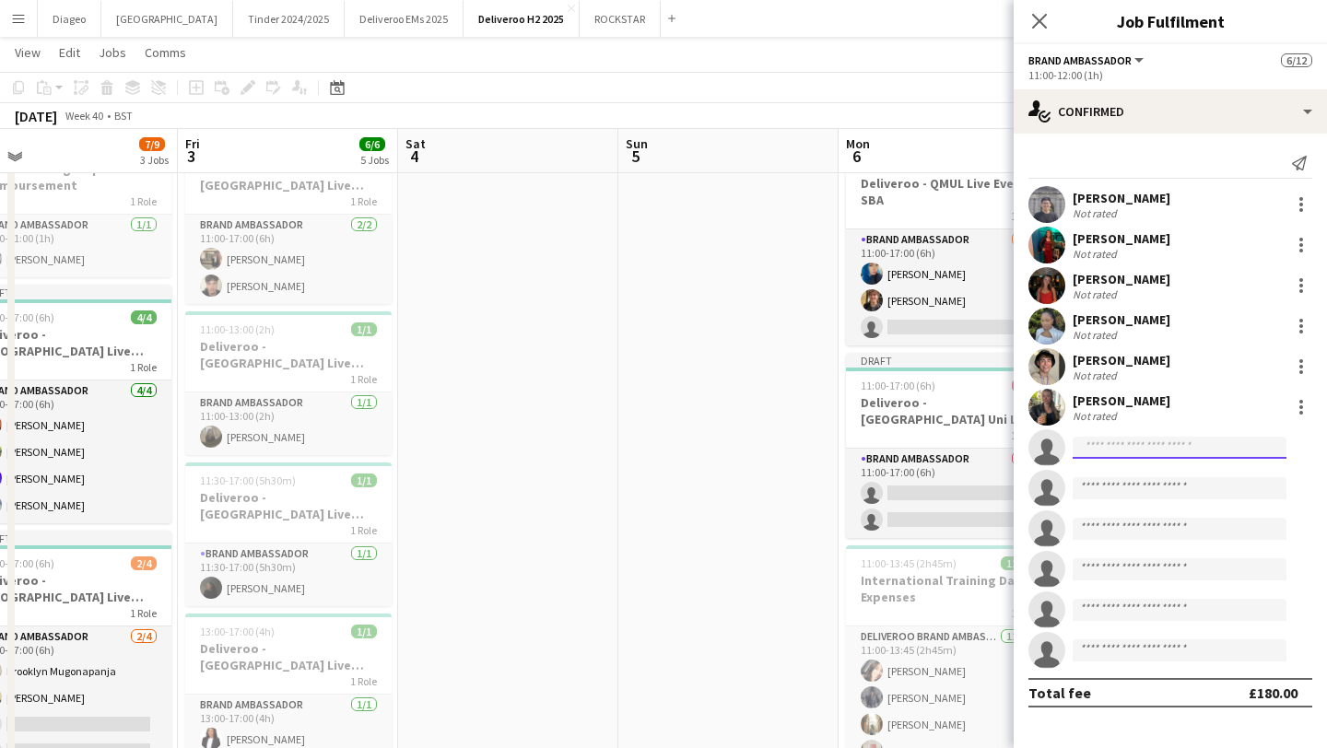
click at [1112, 445] on input at bounding box center [1180, 448] width 214 height 22
type input "****"
drag, startPoint x: 1125, startPoint y: 440, endPoint x: 1149, endPoint y: 449, distance: 25.7
click at [1149, 449] on input "****" at bounding box center [1180, 448] width 214 height 22
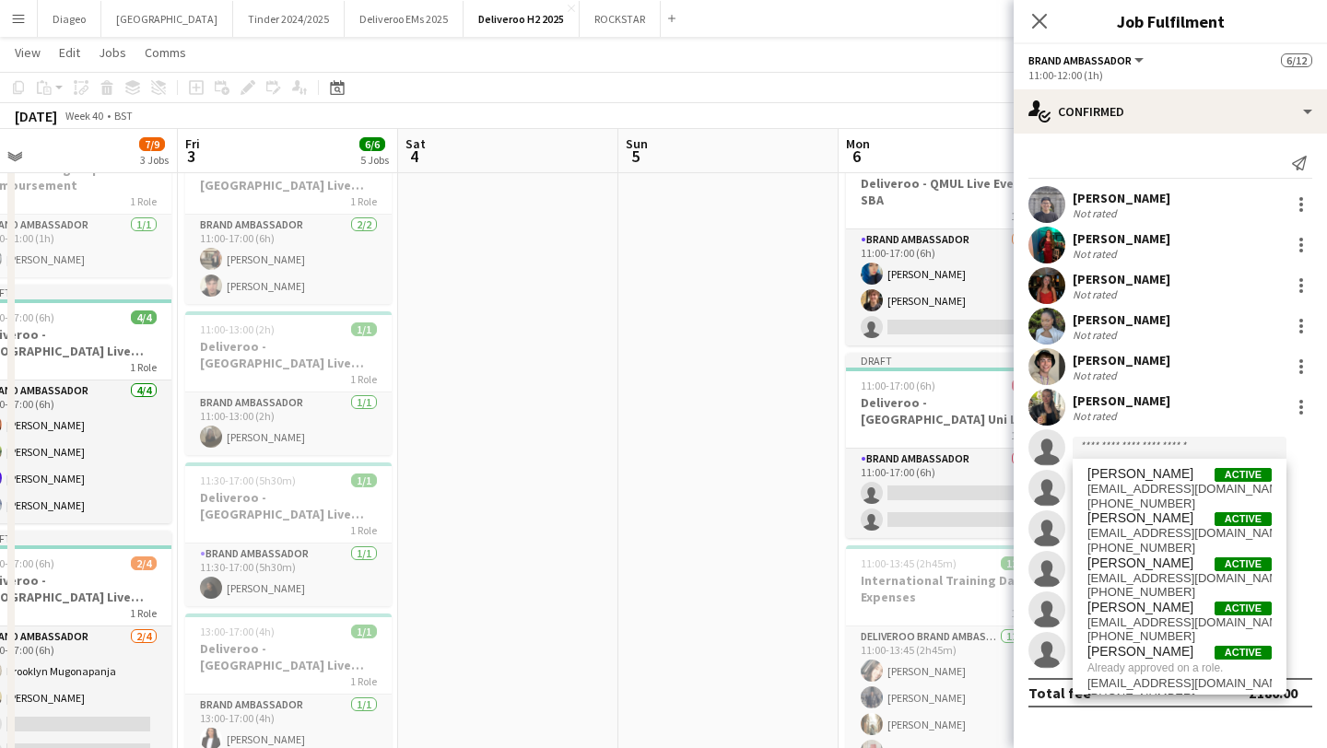
click at [686, 347] on app-date-cell at bounding box center [728, 659] width 220 height 1066
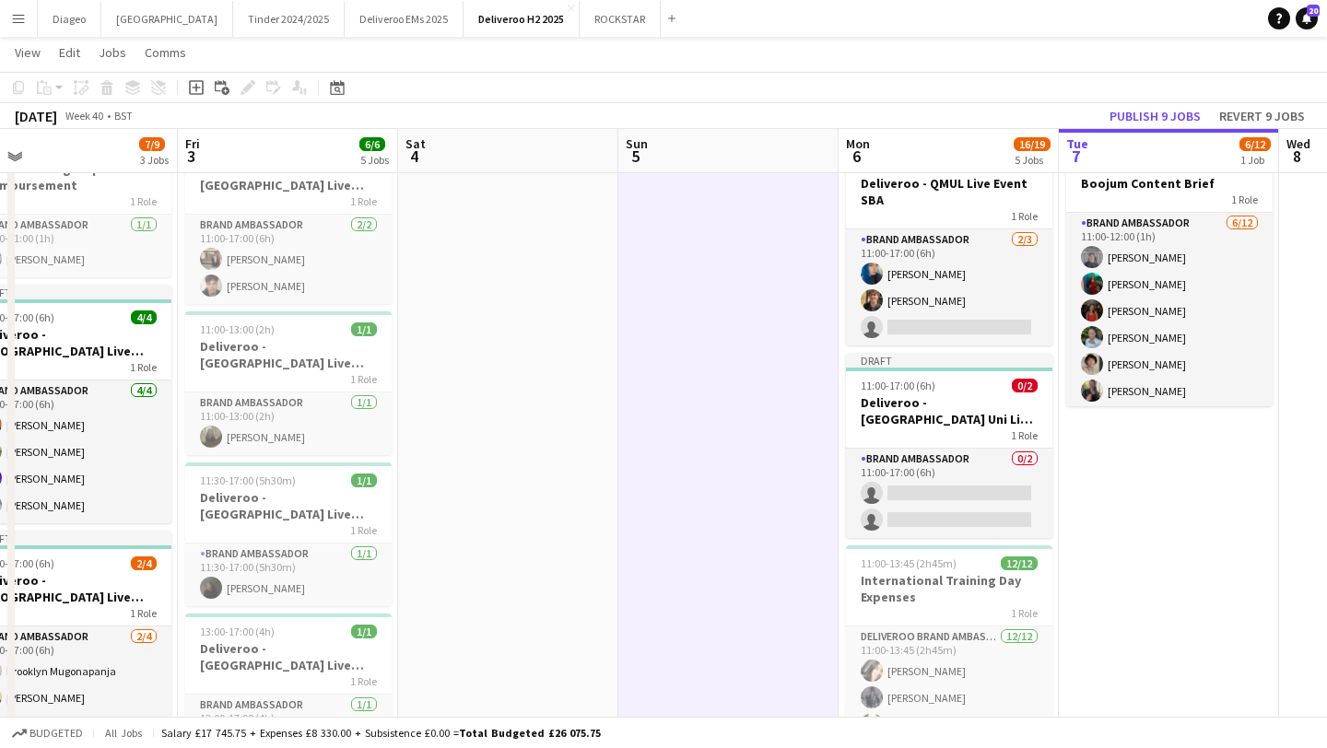
click at [1121, 527] on app-date-cell "Draft 11:00-12:00 (1h) 6/12 Boojum Content Brief 1 Role Brand Ambassador 6/12 1…" at bounding box center [1169, 659] width 220 height 1066
